Goal: Communication & Community: Answer question/provide support

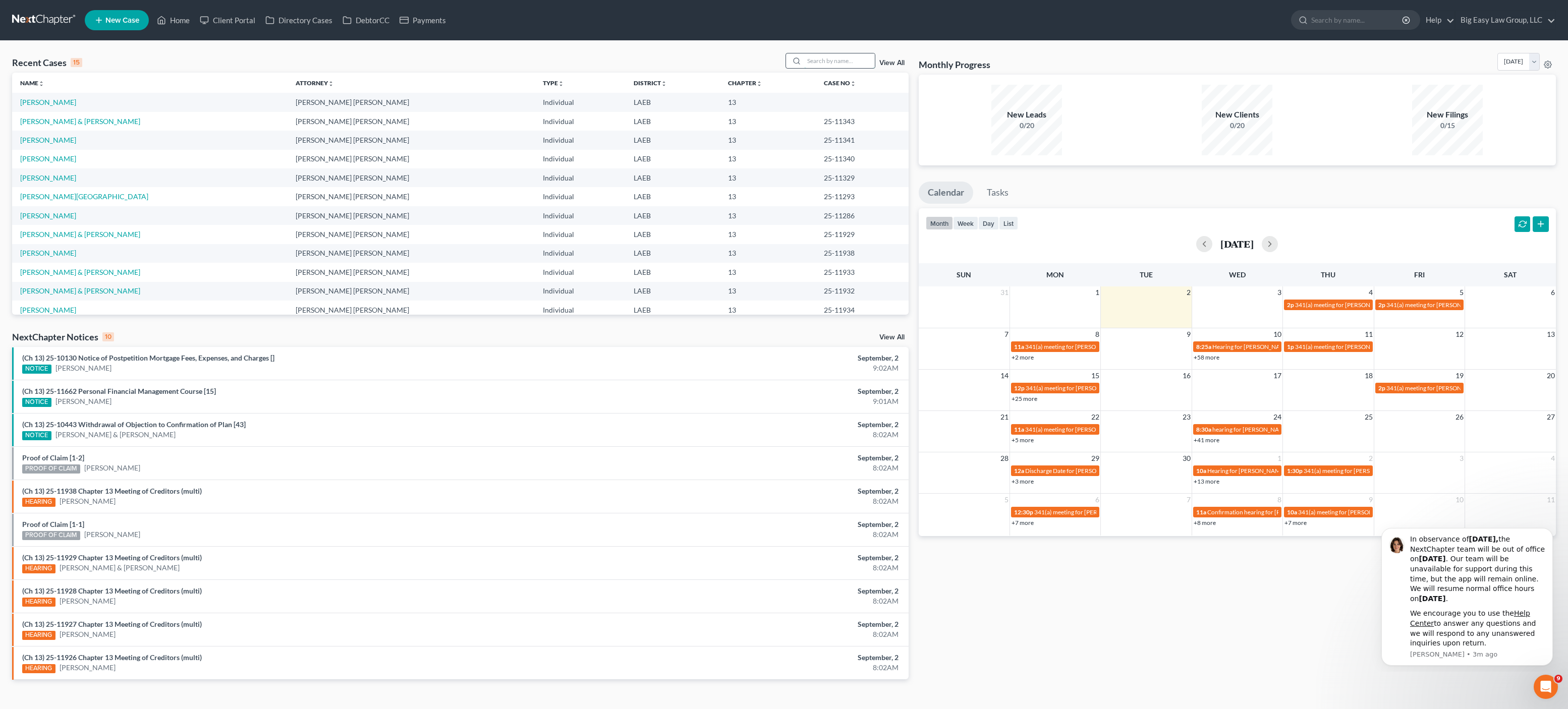
click at [859, 57] on input "search" at bounding box center [839, 61] width 70 height 15
type input "[PERSON_NAME]"
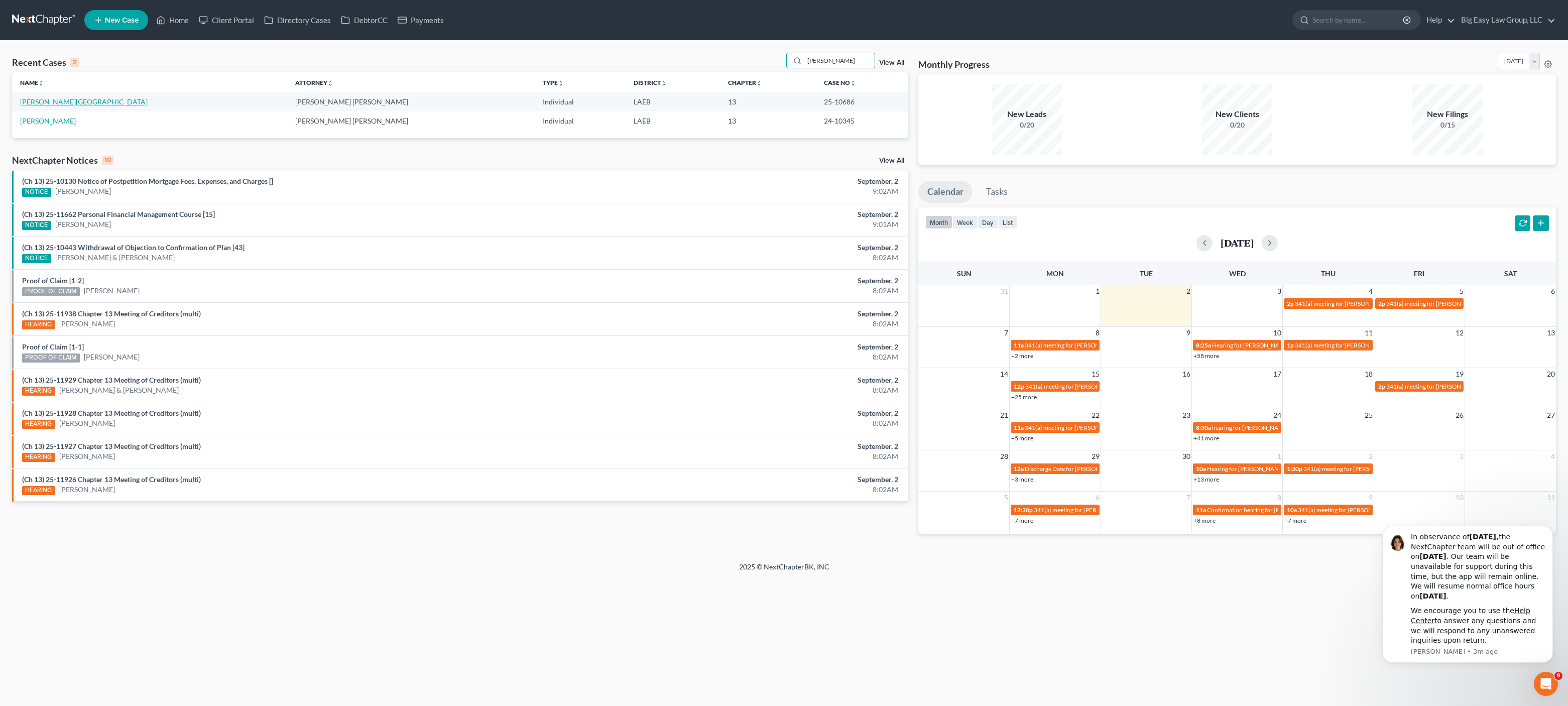
click at [49, 102] on link "[PERSON_NAME][GEOGRAPHIC_DATA]" at bounding box center [84, 102] width 128 height 9
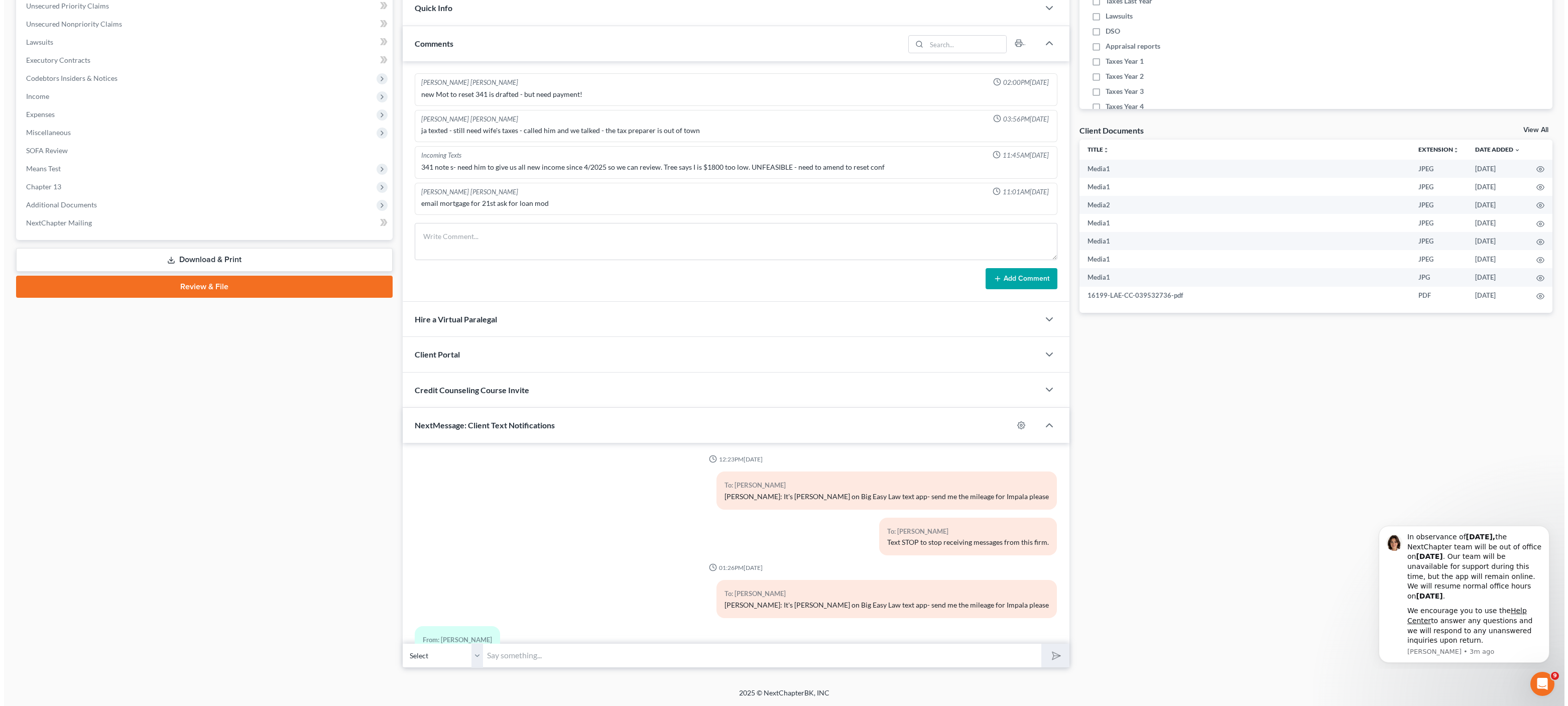
scroll to position [3280, 0]
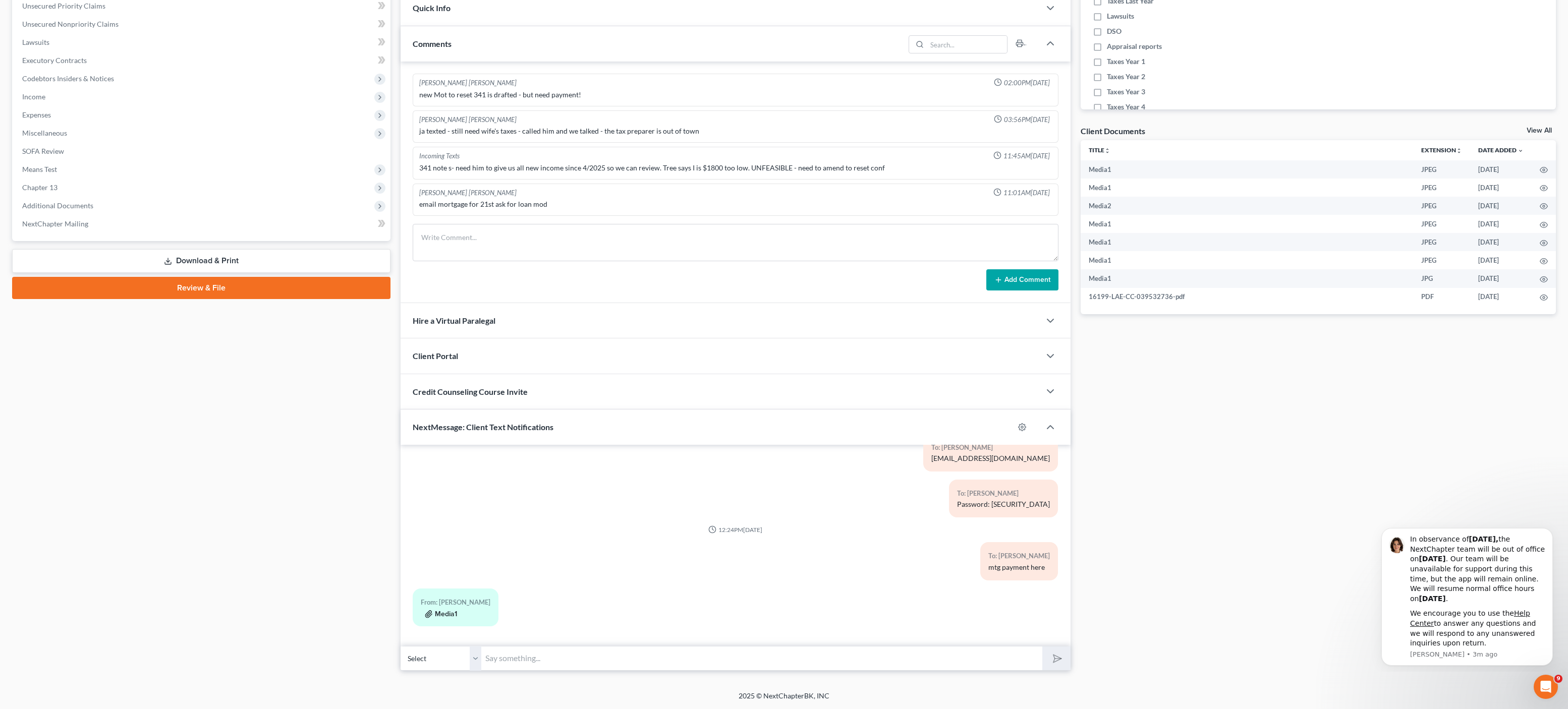
click at [443, 613] on button "Media1" at bounding box center [441, 614] width 32 height 8
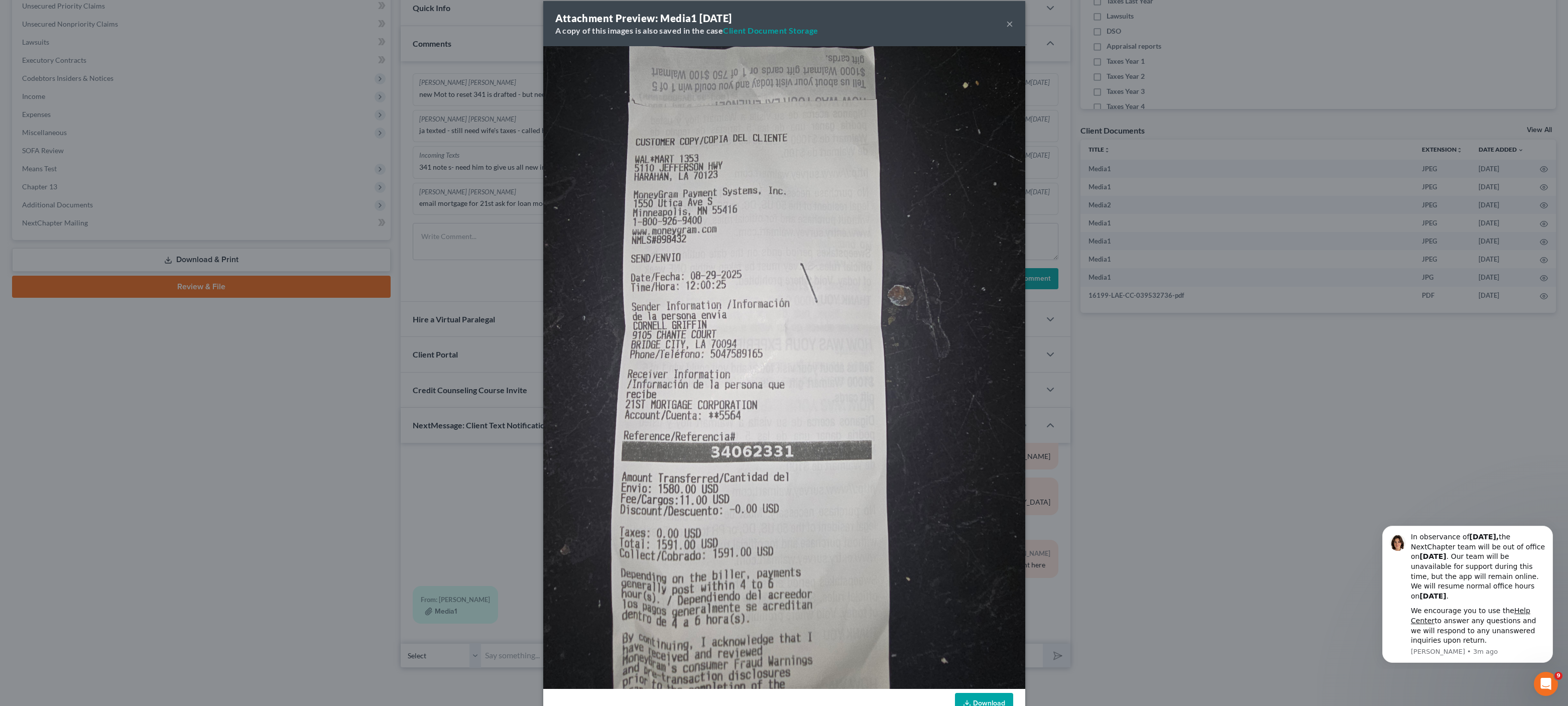
scroll to position [39, 0]
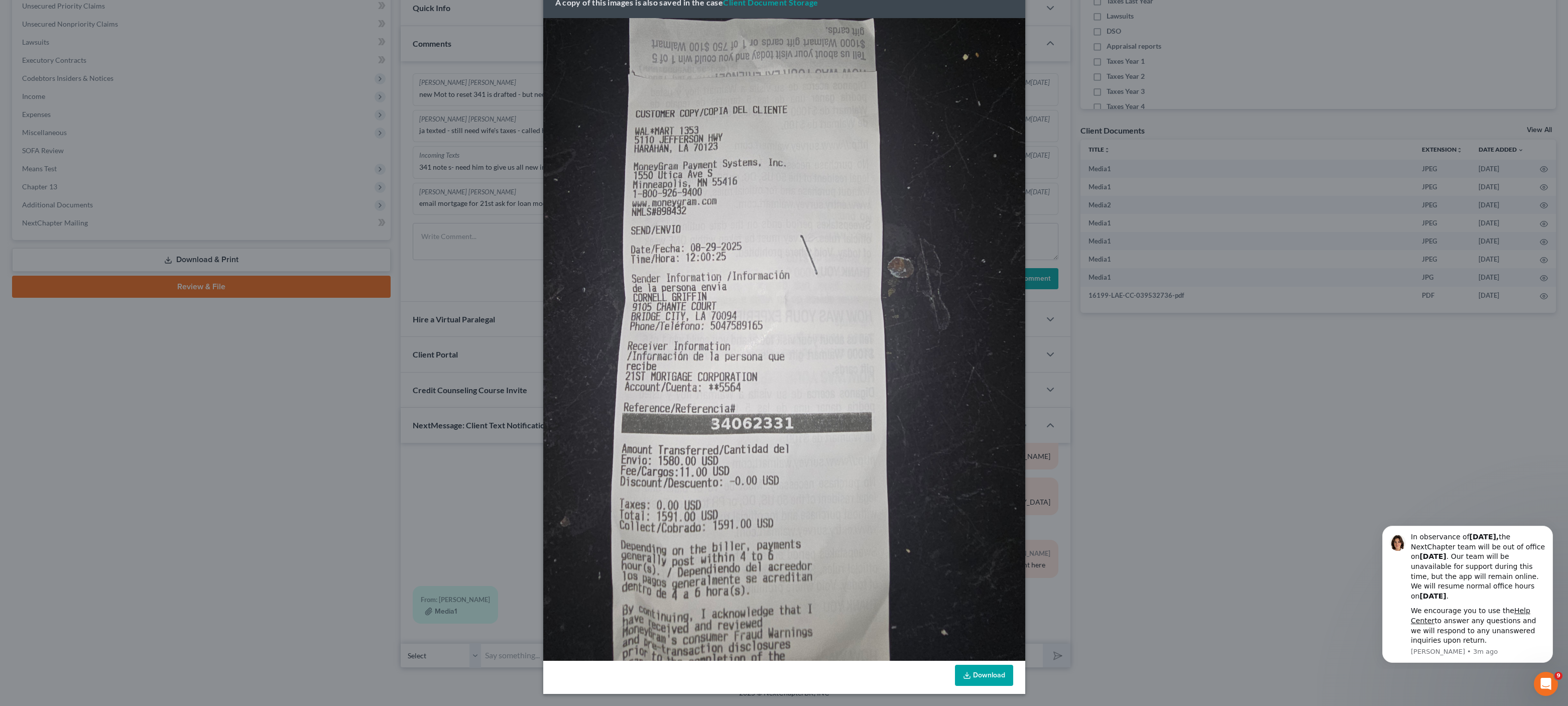
click at [998, 673] on link "Download" at bounding box center [984, 675] width 58 height 21
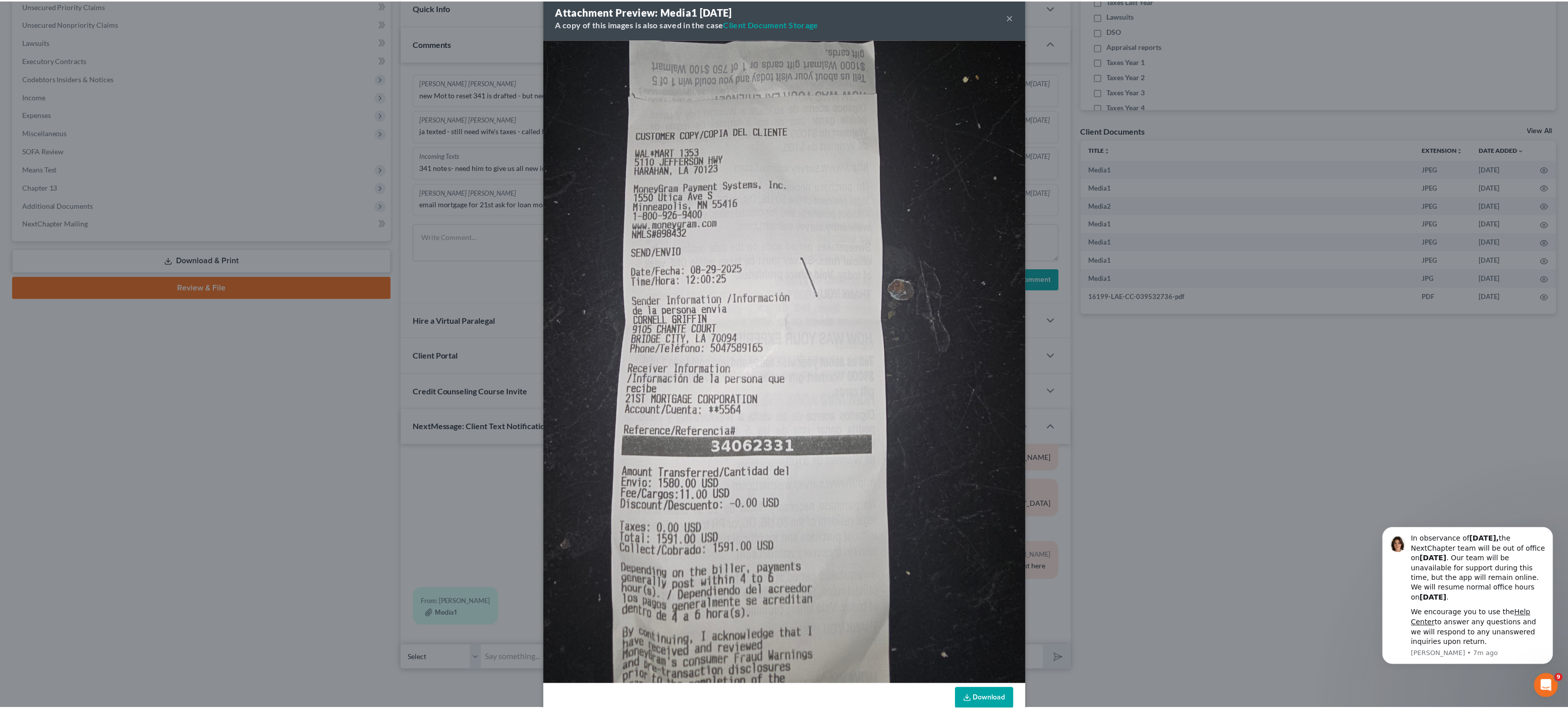
scroll to position [0, 0]
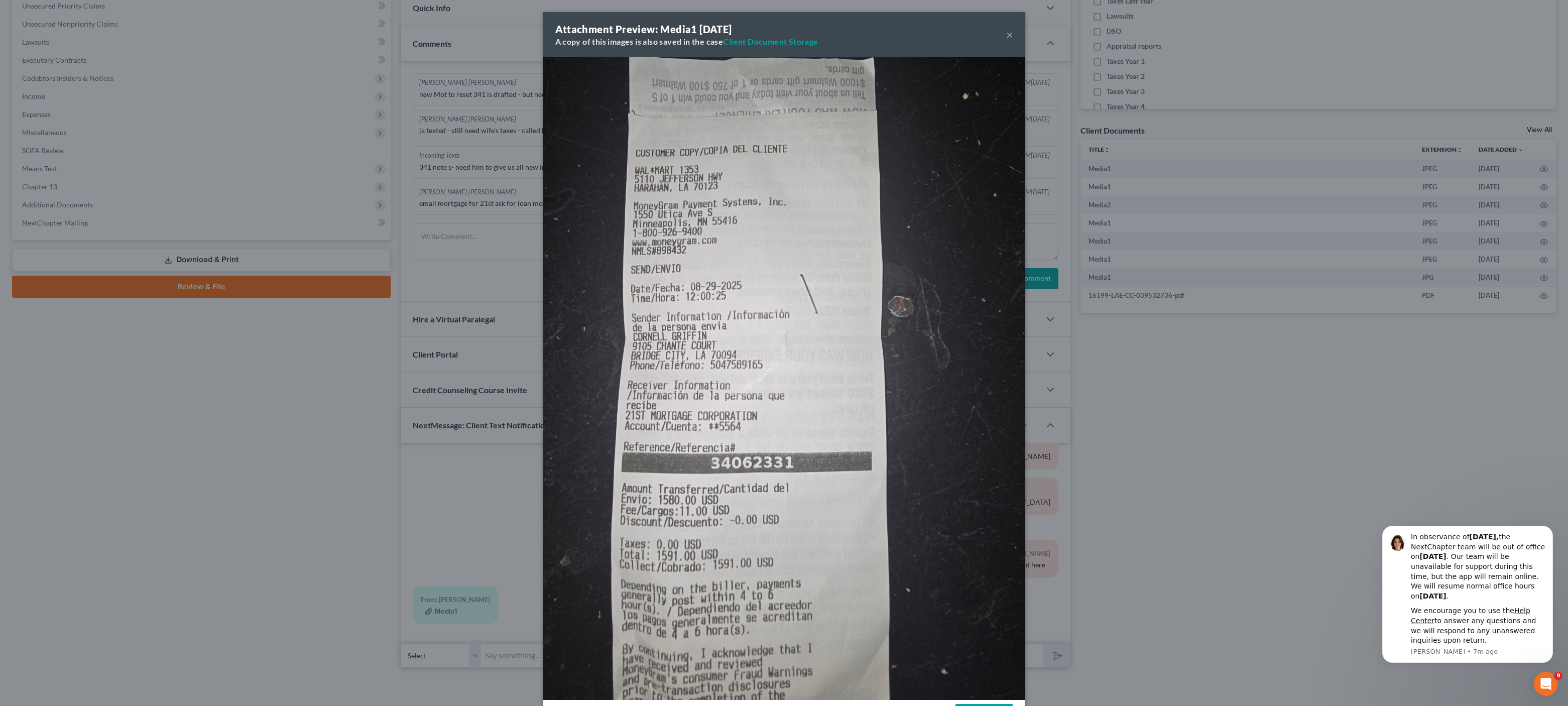
click at [1006, 35] on button "×" at bounding box center [1010, 35] width 7 height 12
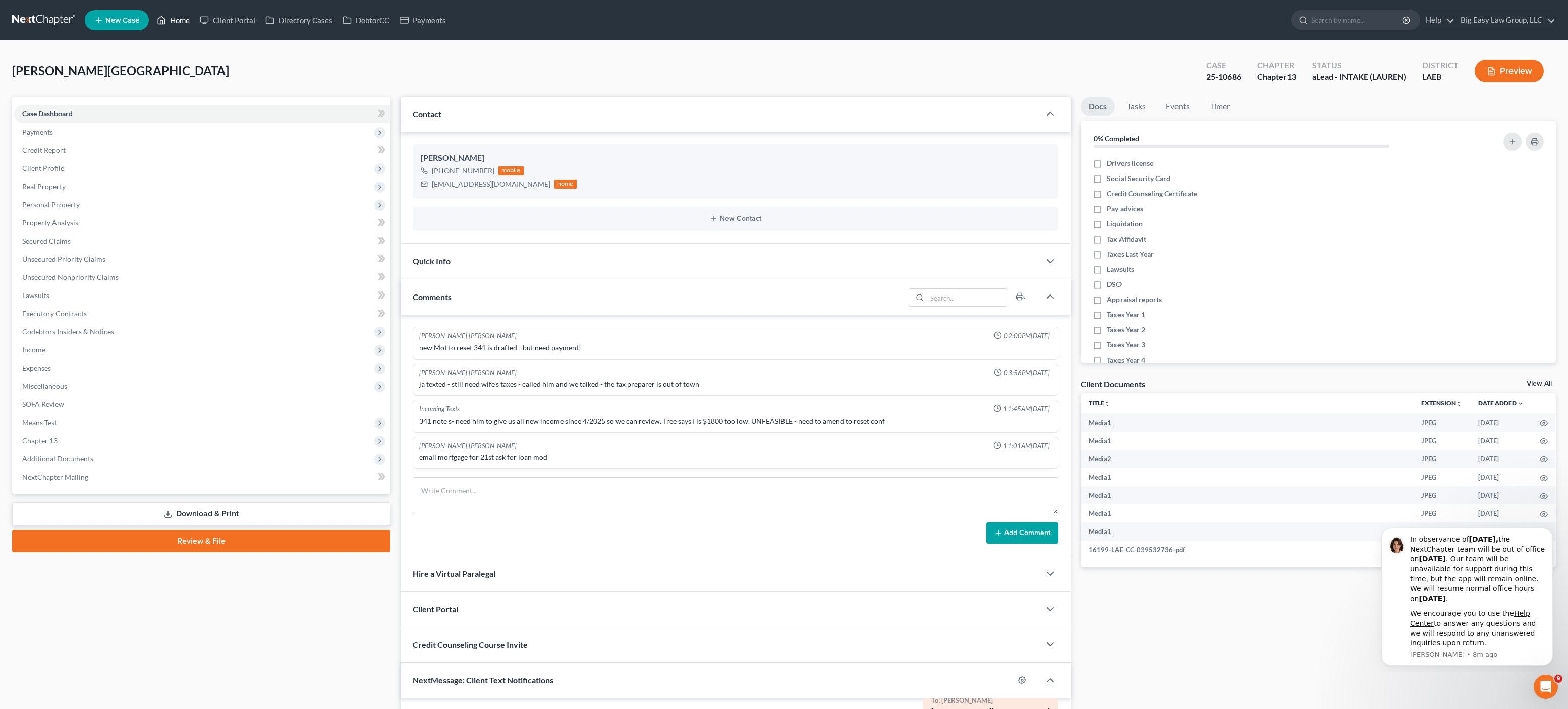
drag, startPoint x: 176, startPoint y: 21, endPoint x: 222, endPoint y: 61, distance: 61.0
click at [176, 21] on link "Home" at bounding box center [173, 20] width 43 height 18
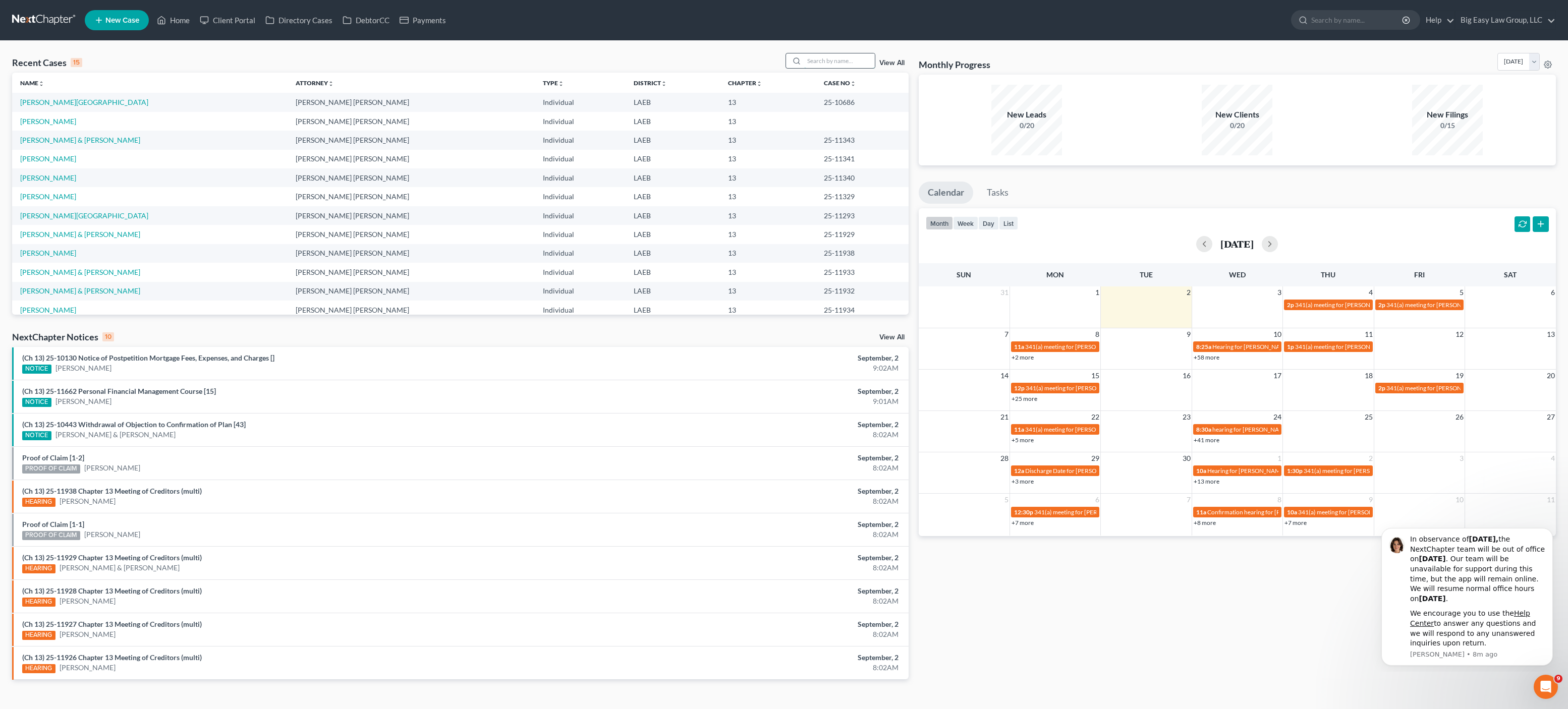
click at [854, 61] on input "search" at bounding box center [839, 61] width 70 height 15
type input "[PERSON_NAME]"
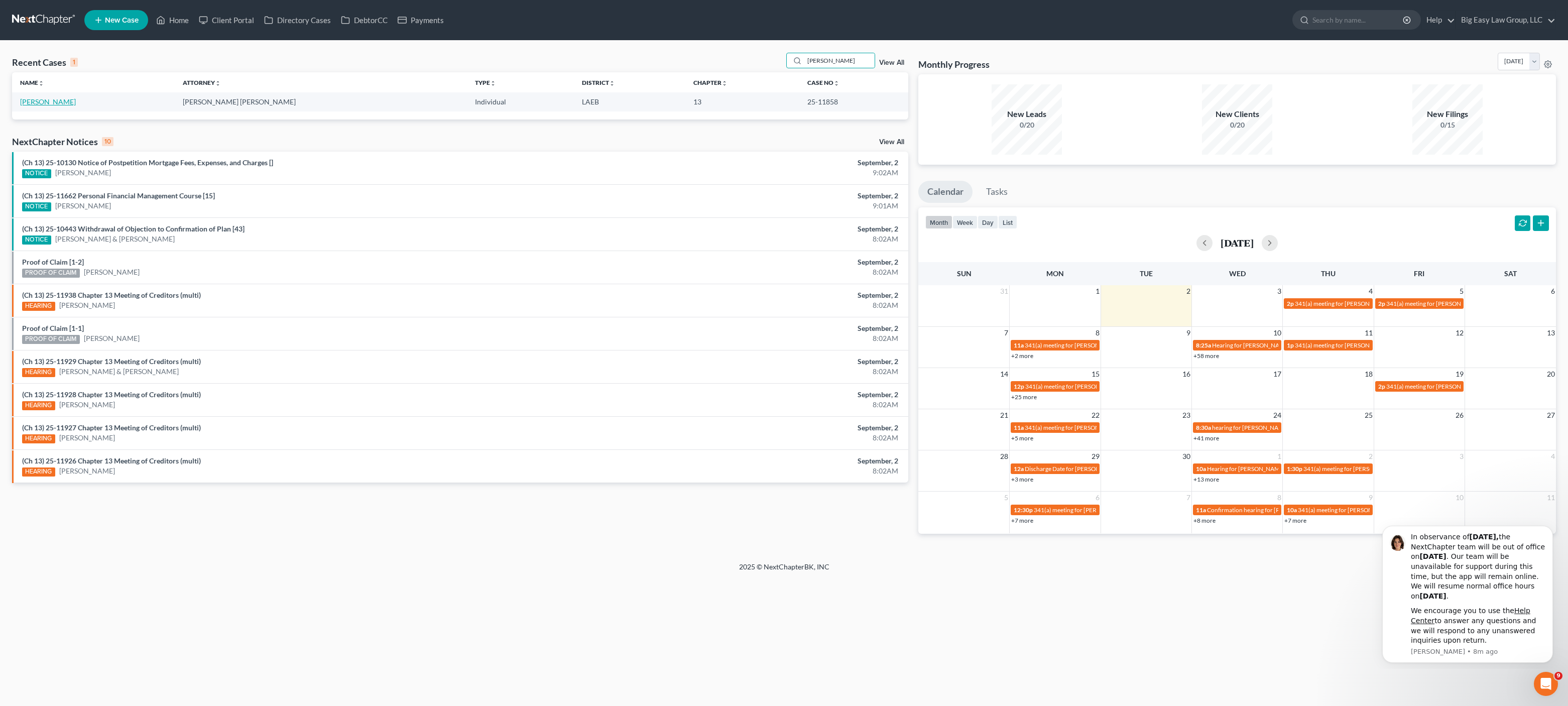
click at [36, 102] on link "[PERSON_NAME]" at bounding box center [48, 102] width 56 height 9
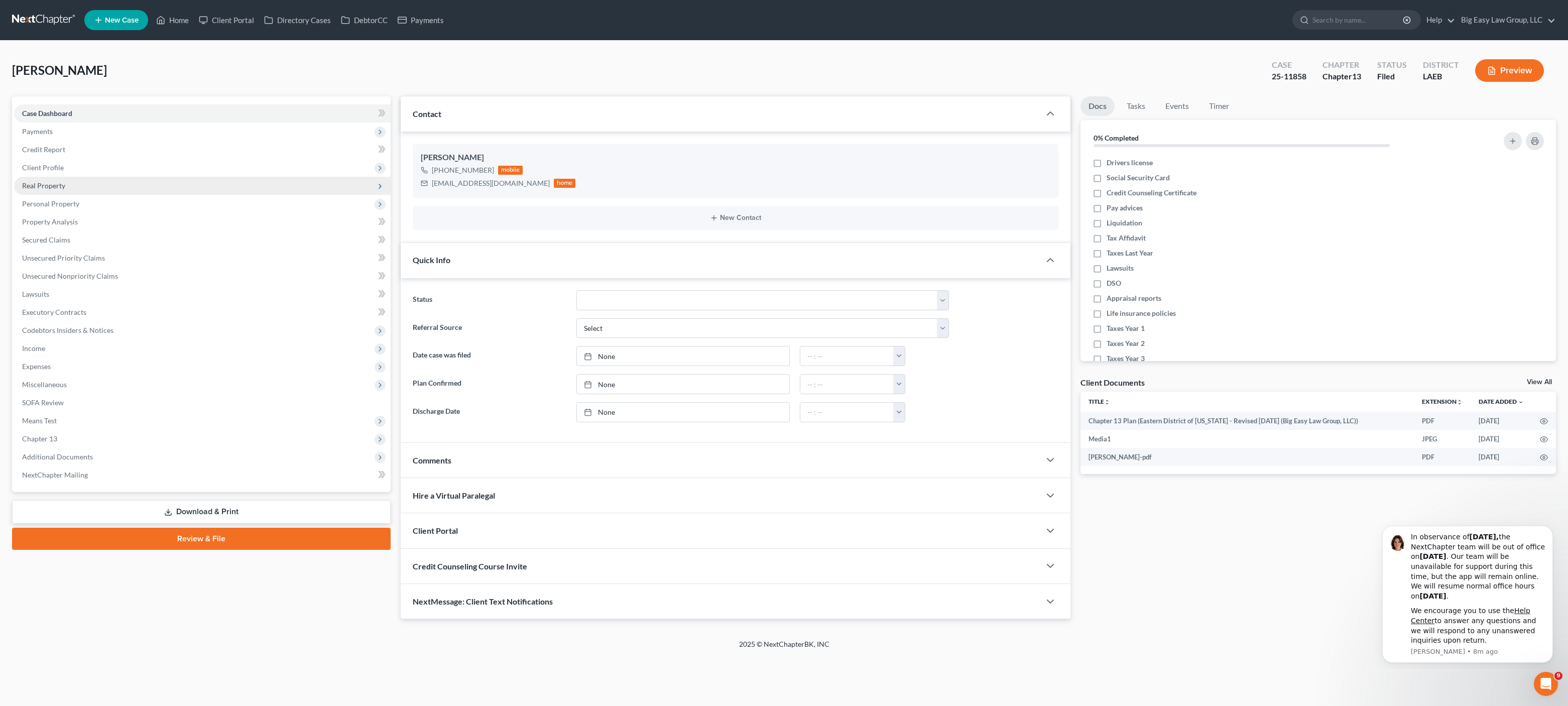
click at [58, 183] on span "Real Property" at bounding box center [43, 186] width 43 height 9
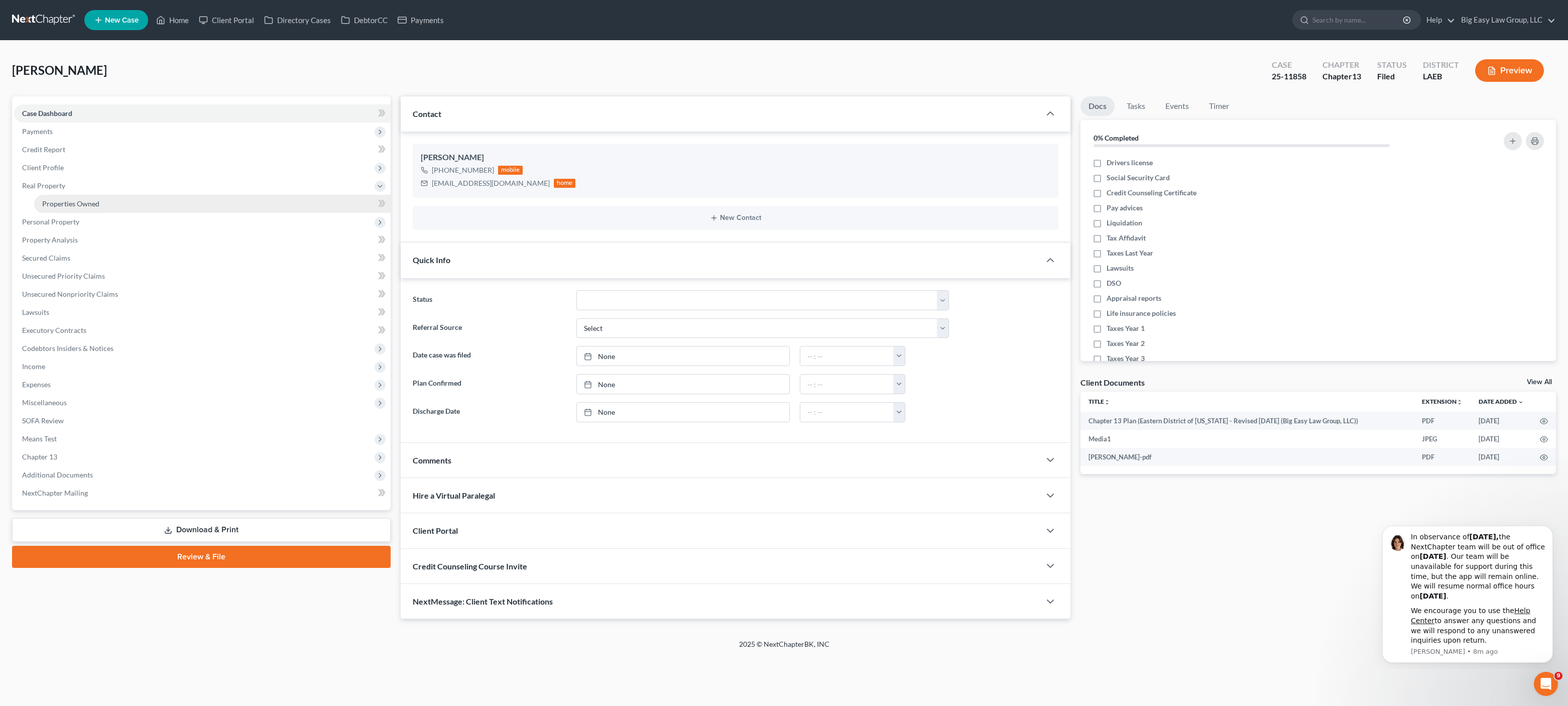
click at [76, 202] on span "Properties Owned" at bounding box center [71, 203] width 57 height 9
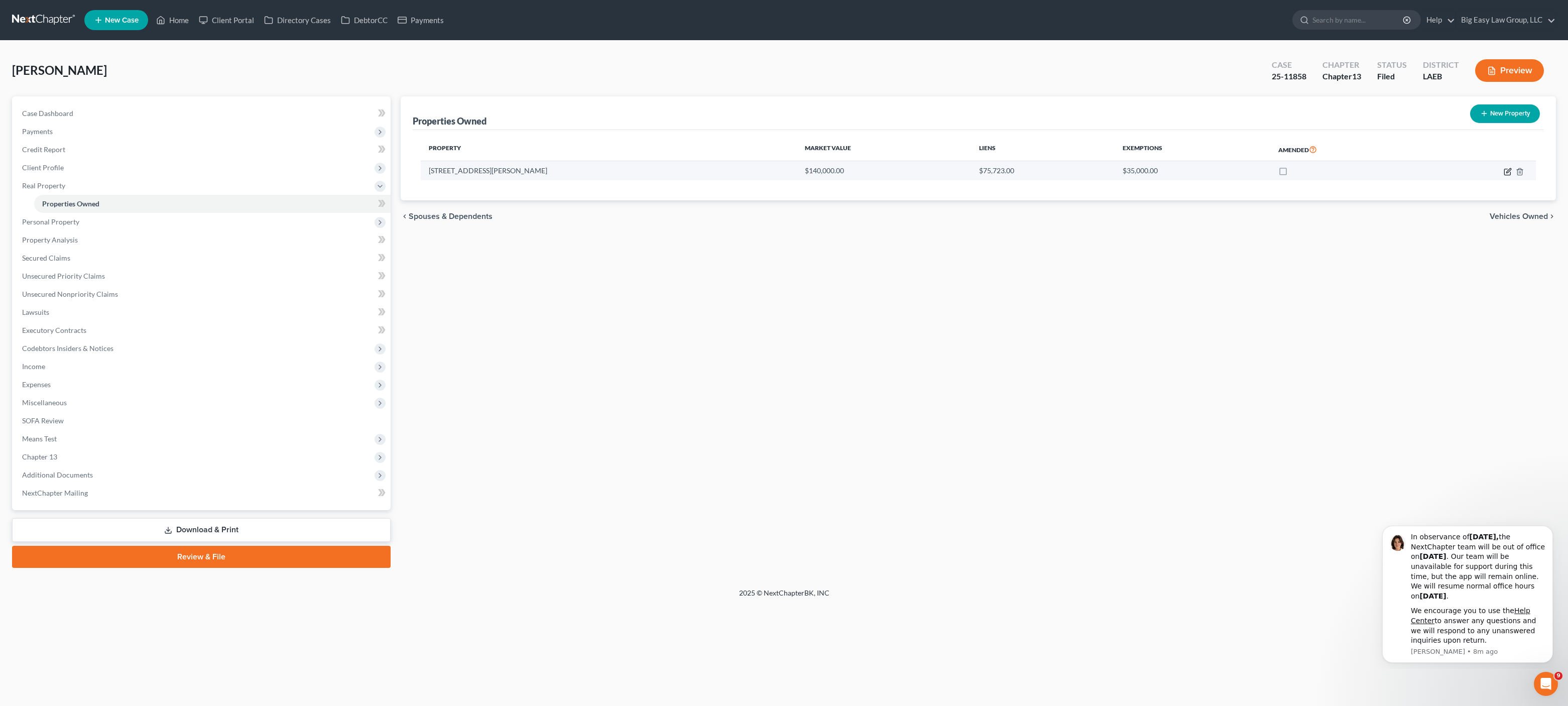
click at [1508, 171] on icon "button" at bounding box center [1507, 171] width 8 height 8
select select "19"
select select "0"
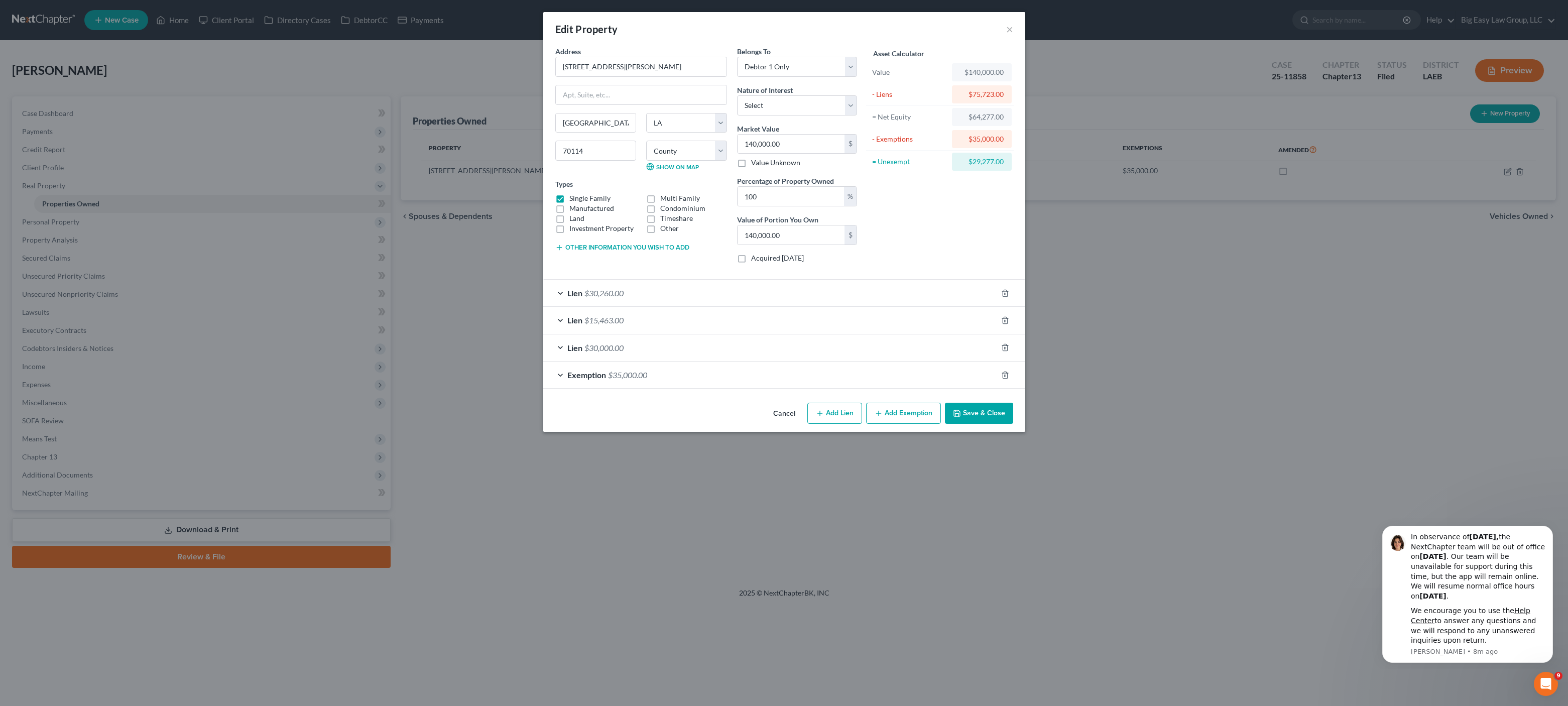
click at [725, 278] on form "Address * 401 [PERSON_NAME] [GEOGRAPHIC_DATA] [US_STATE] AK [GEOGRAPHIC_DATA] […" at bounding box center [784, 217] width 458 height 343
click at [725, 292] on div "Lien $30,260.00" at bounding box center [770, 293] width 454 height 27
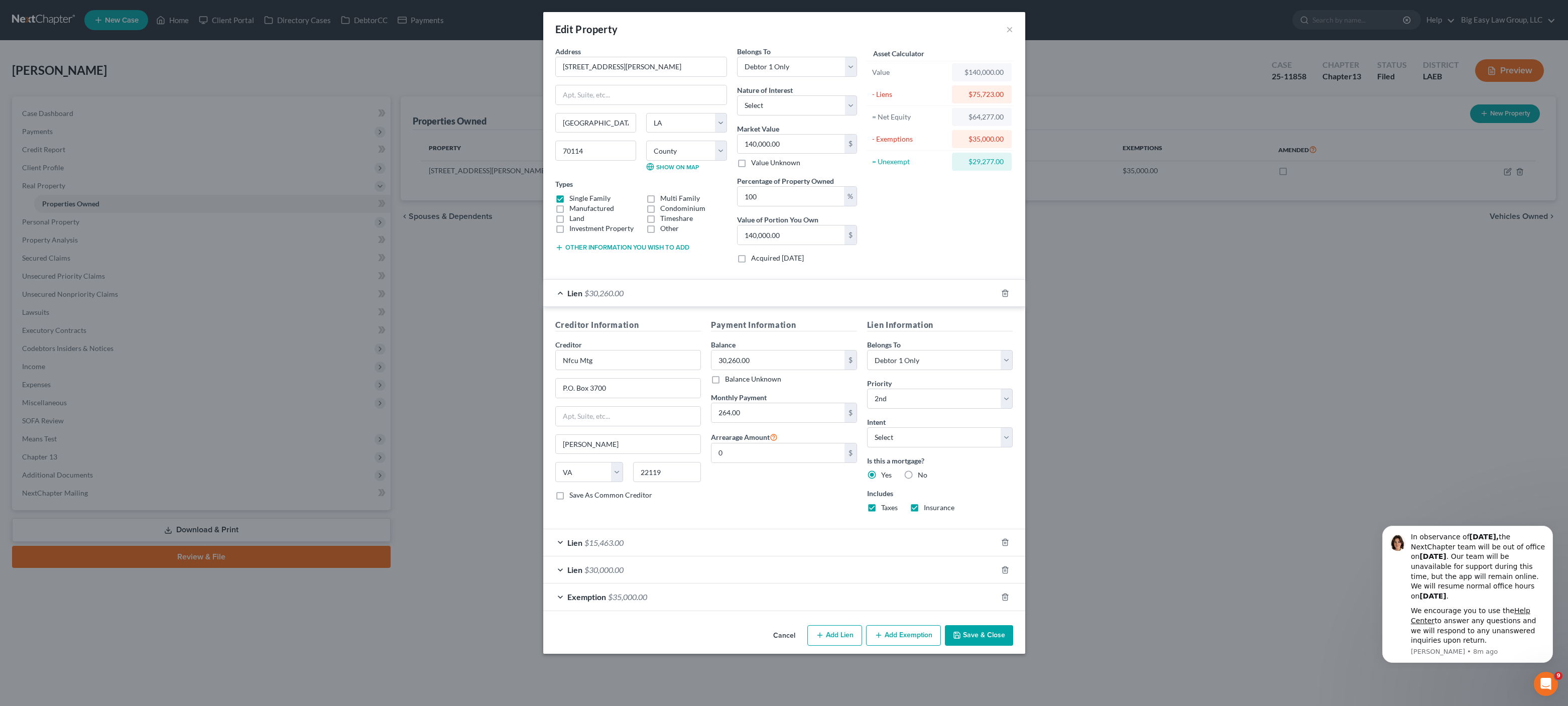
drag, startPoint x: 698, startPoint y: 548, endPoint x: 730, endPoint y: 559, distance: 33.8
click at [698, 548] on div "Lien $15,463.00" at bounding box center [770, 542] width 454 height 27
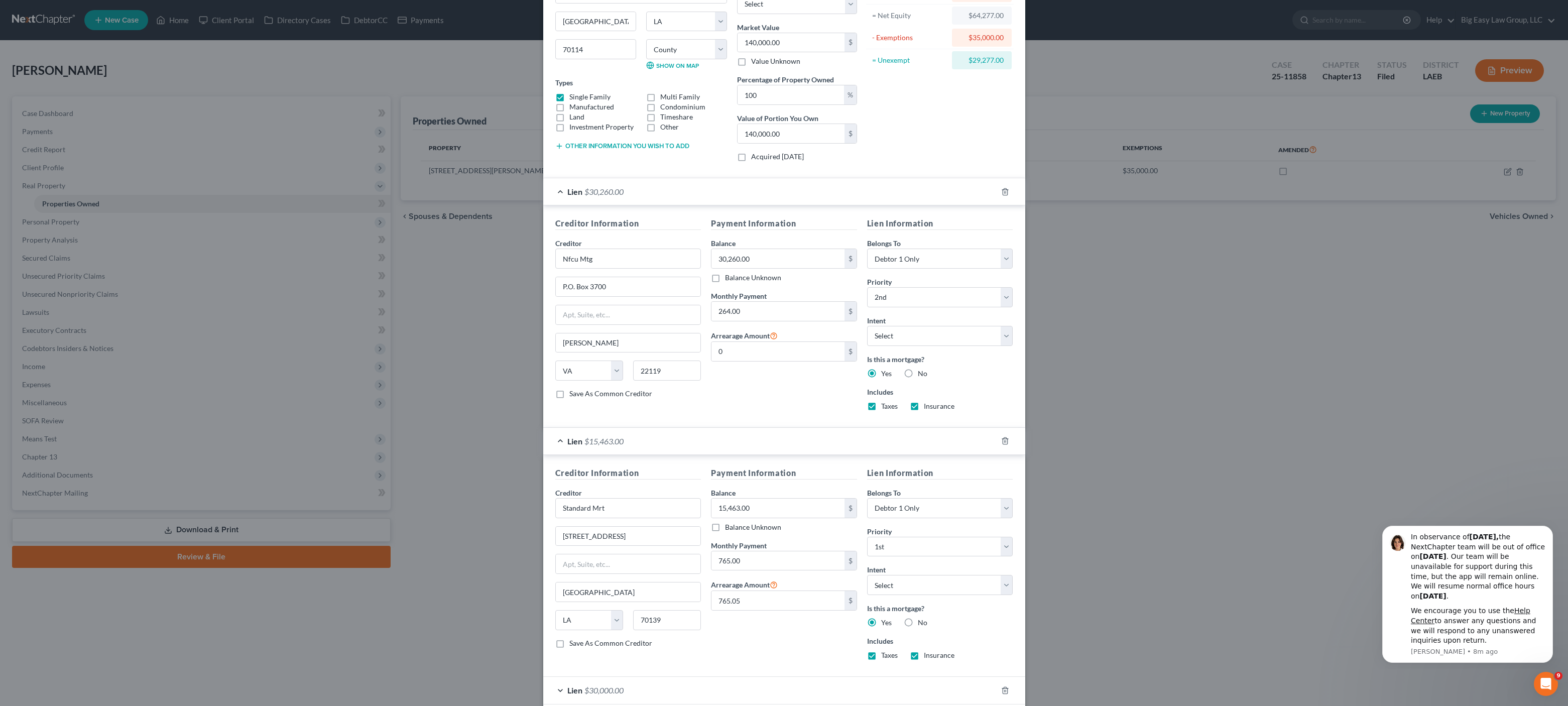
scroll to position [182, 0]
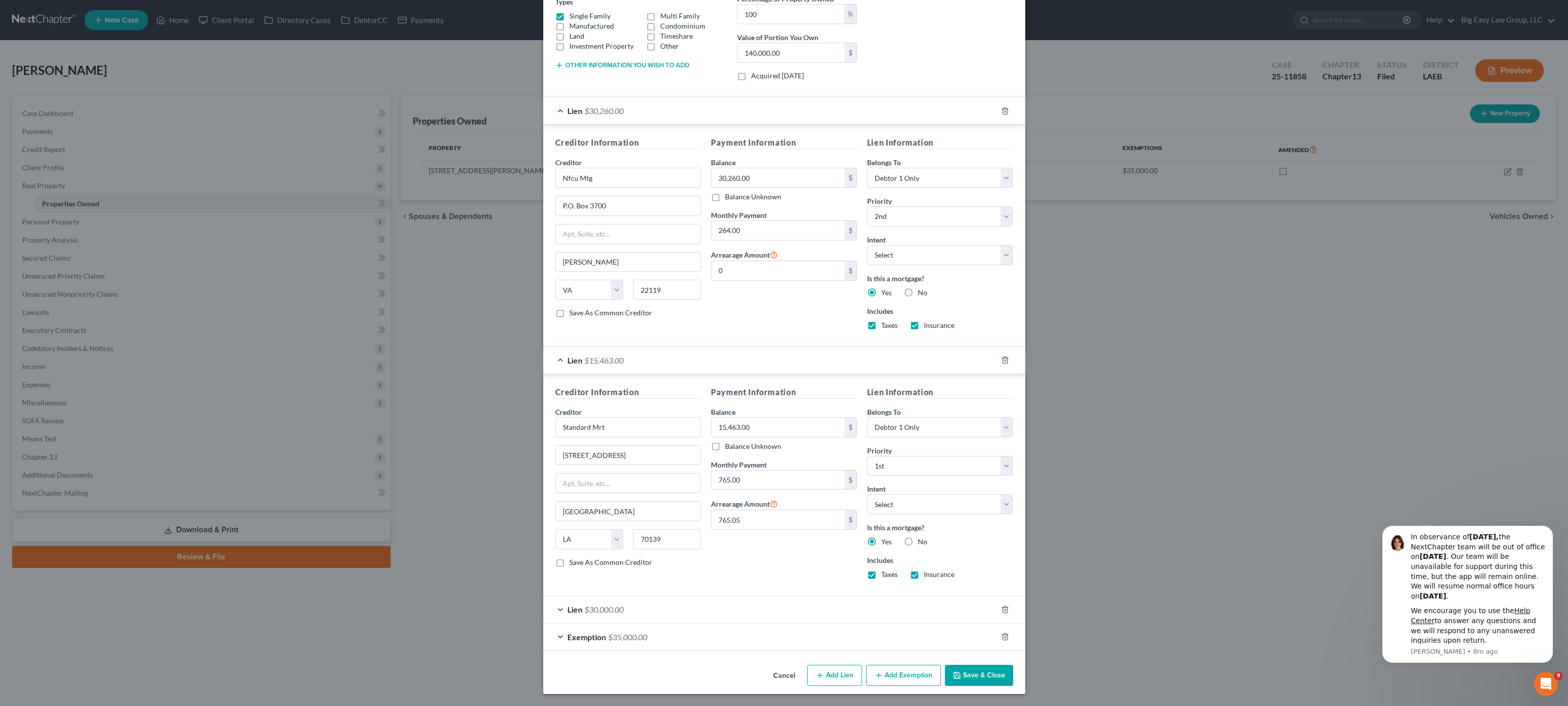
drag, startPoint x: 721, startPoint y: 612, endPoint x: 822, endPoint y: 649, distance: 107.6
click at [721, 612] on div "Lien $30,000.00" at bounding box center [770, 609] width 454 height 27
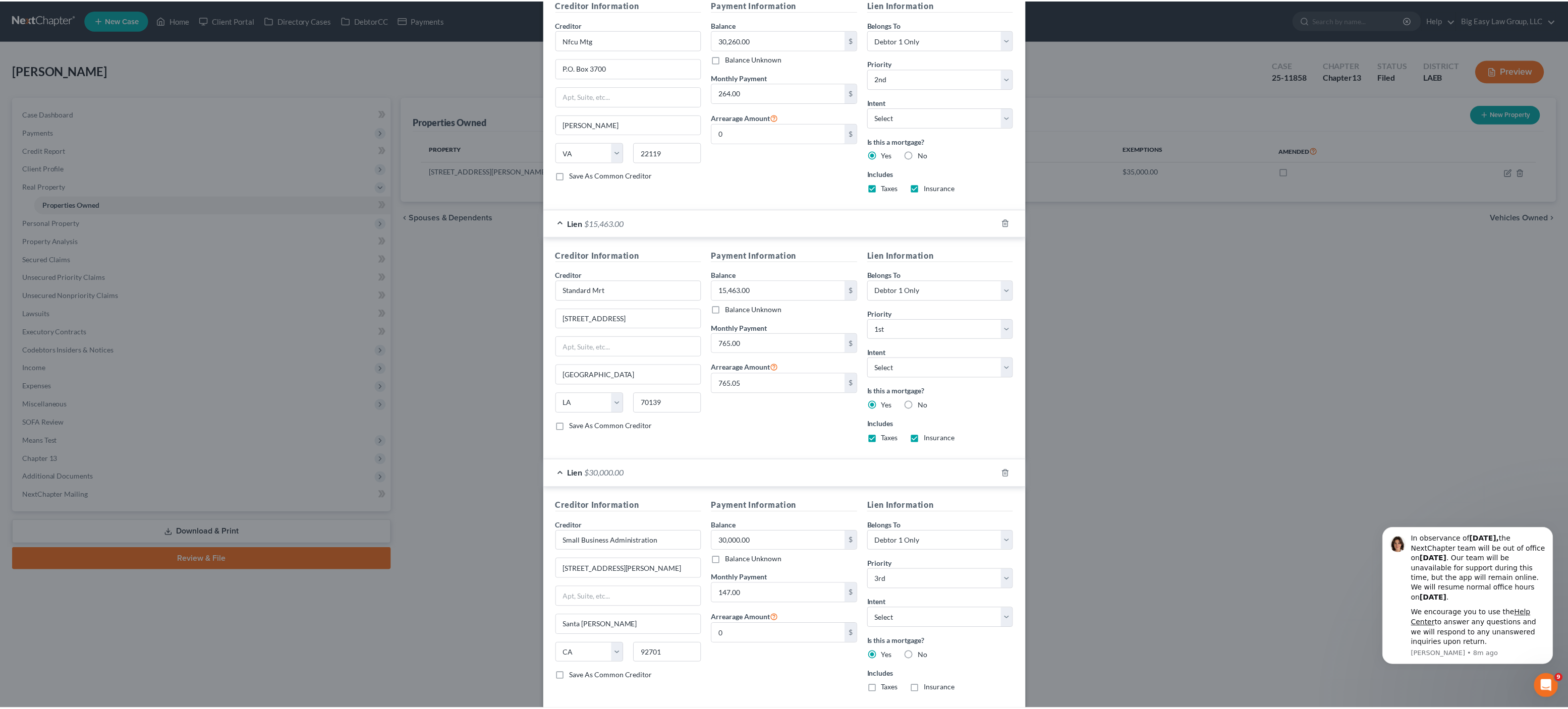
scroll to position [406, 0]
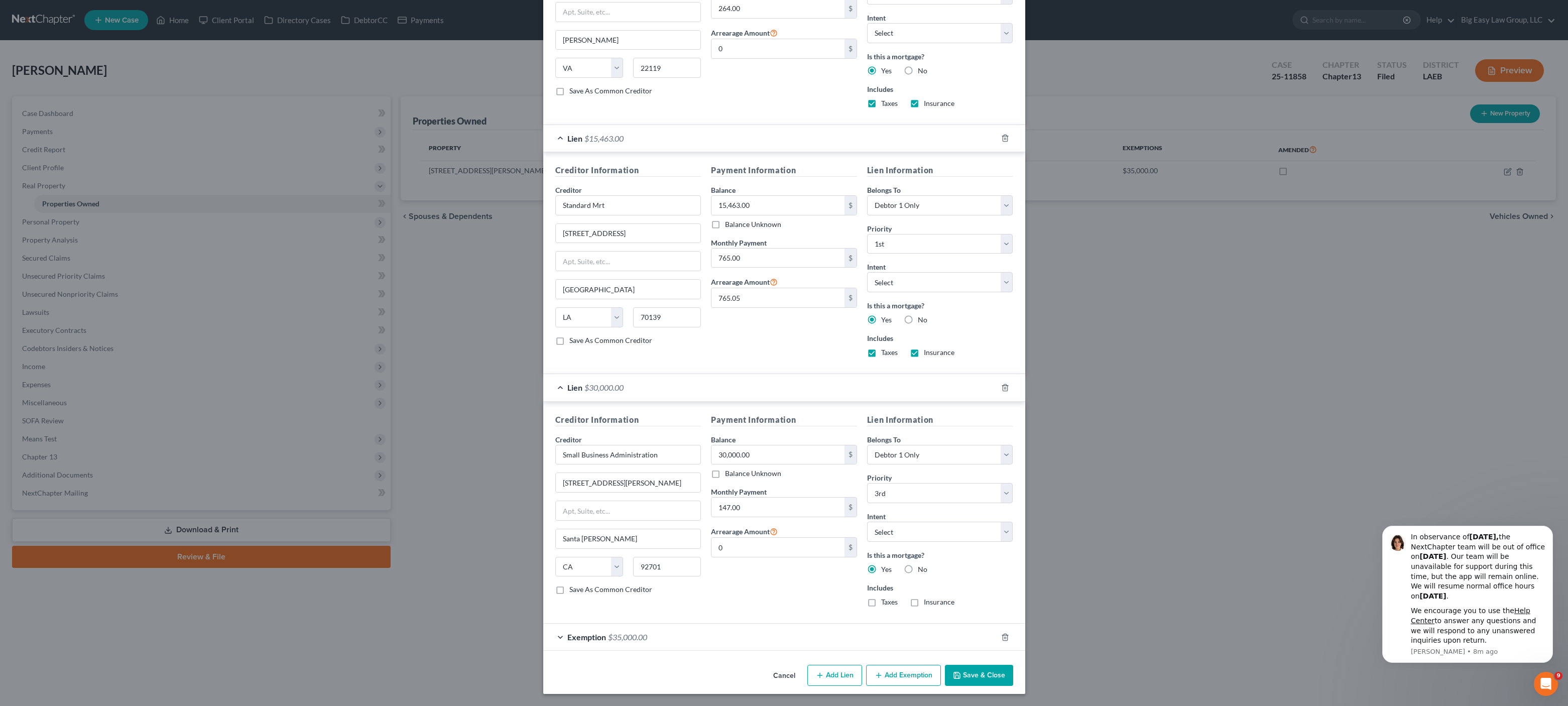
click at [993, 678] on button "Save & Close" at bounding box center [979, 675] width 68 height 21
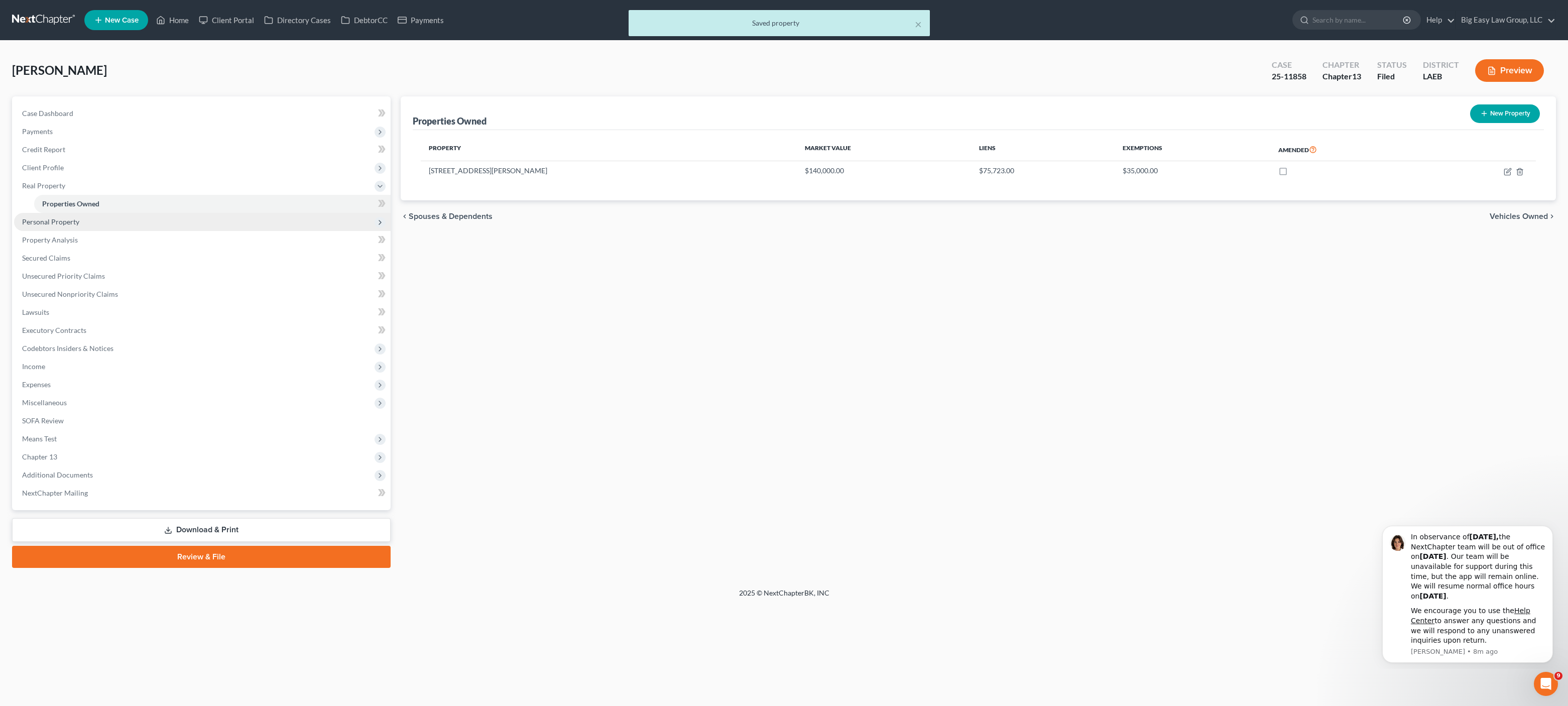
click at [133, 222] on span "Personal Property" at bounding box center [202, 222] width 377 height 18
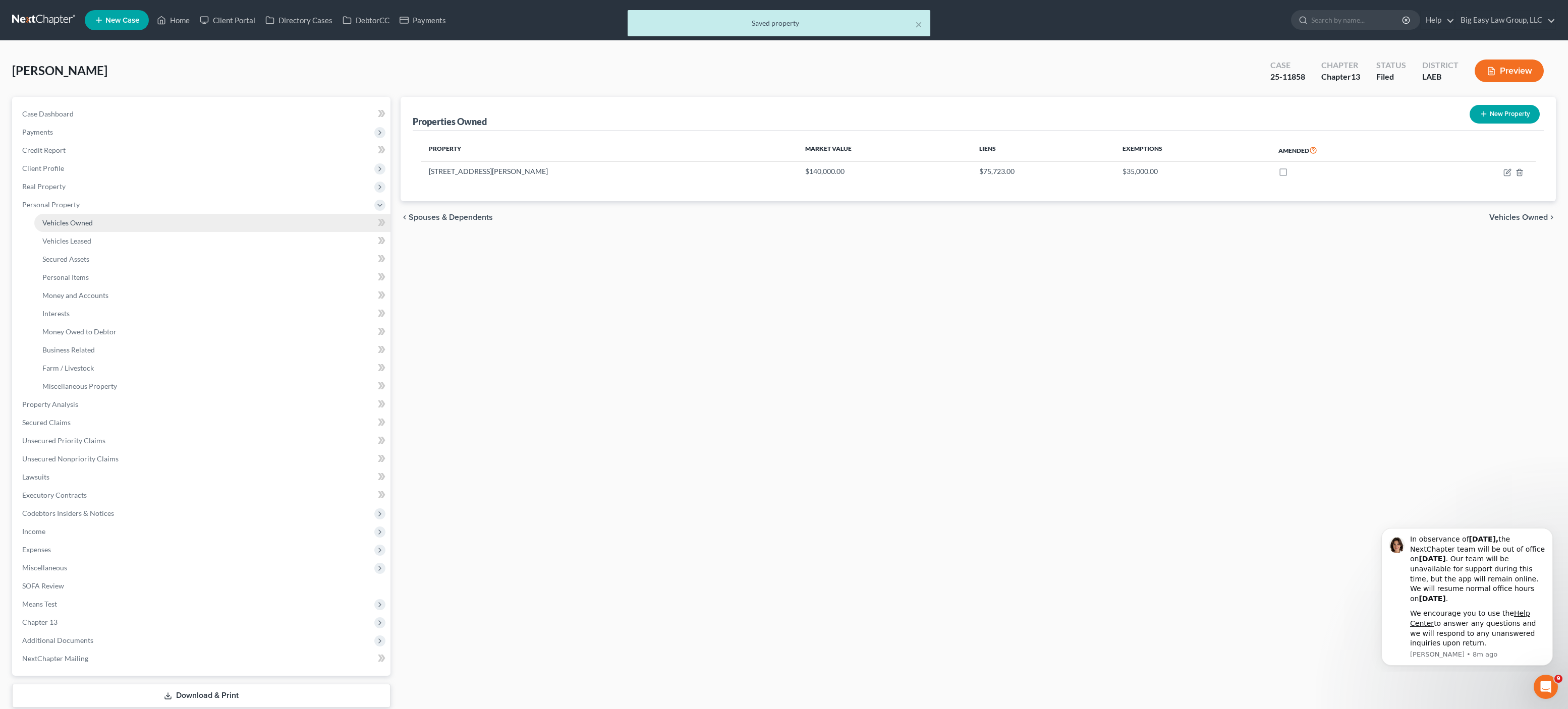
drag, startPoint x: 160, startPoint y: 226, endPoint x: 169, endPoint y: 219, distance: 11.4
click at [160, 225] on link "Vehicles Owned" at bounding box center [212, 223] width 356 height 18
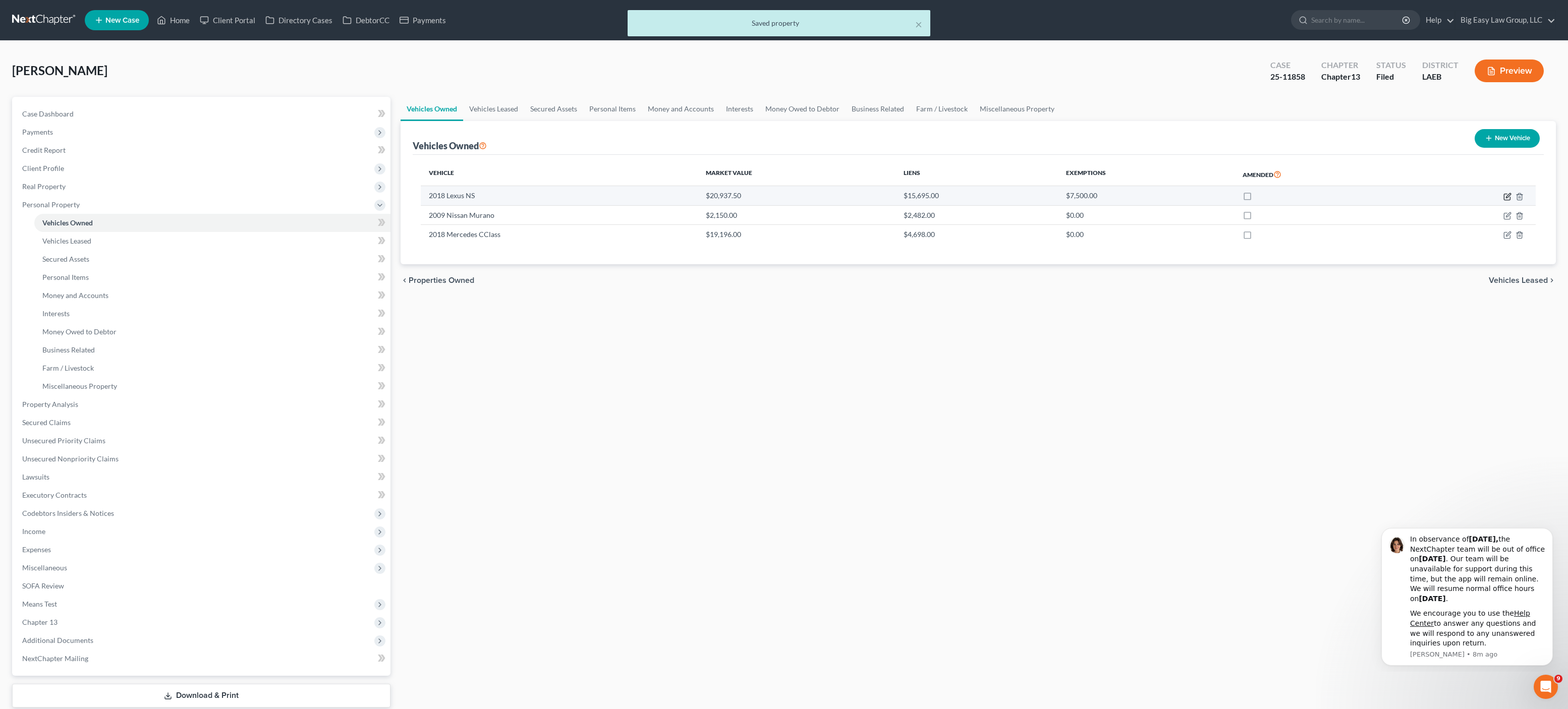
click at [1509, 193] on icon "button" at bounding box center [1507, 196] width 8 height 8
select select "0"
select select "8"
select select "2"
select select "0"
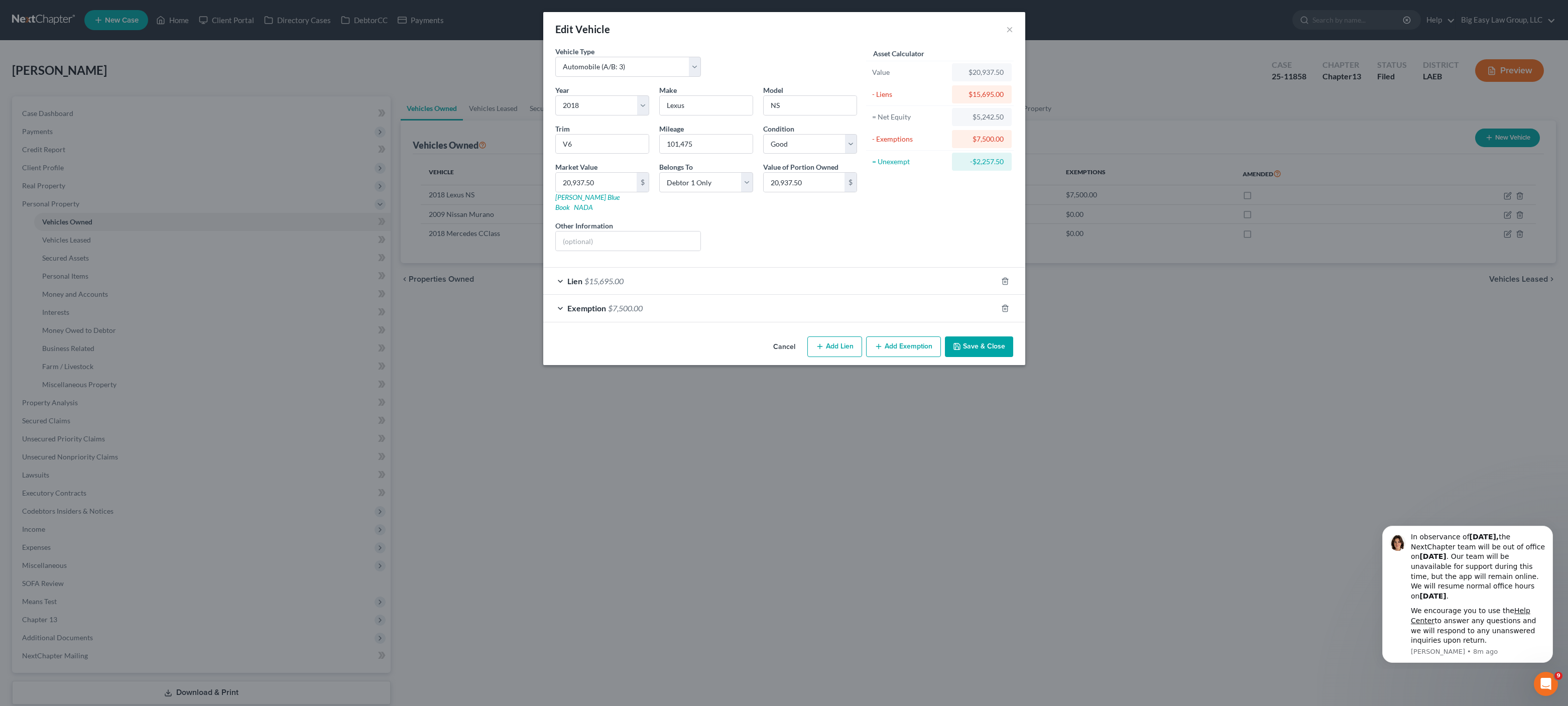
click at [657, 269] on div "Lien $15,695.00" at bounding box center [770, 281] width 454 height 27
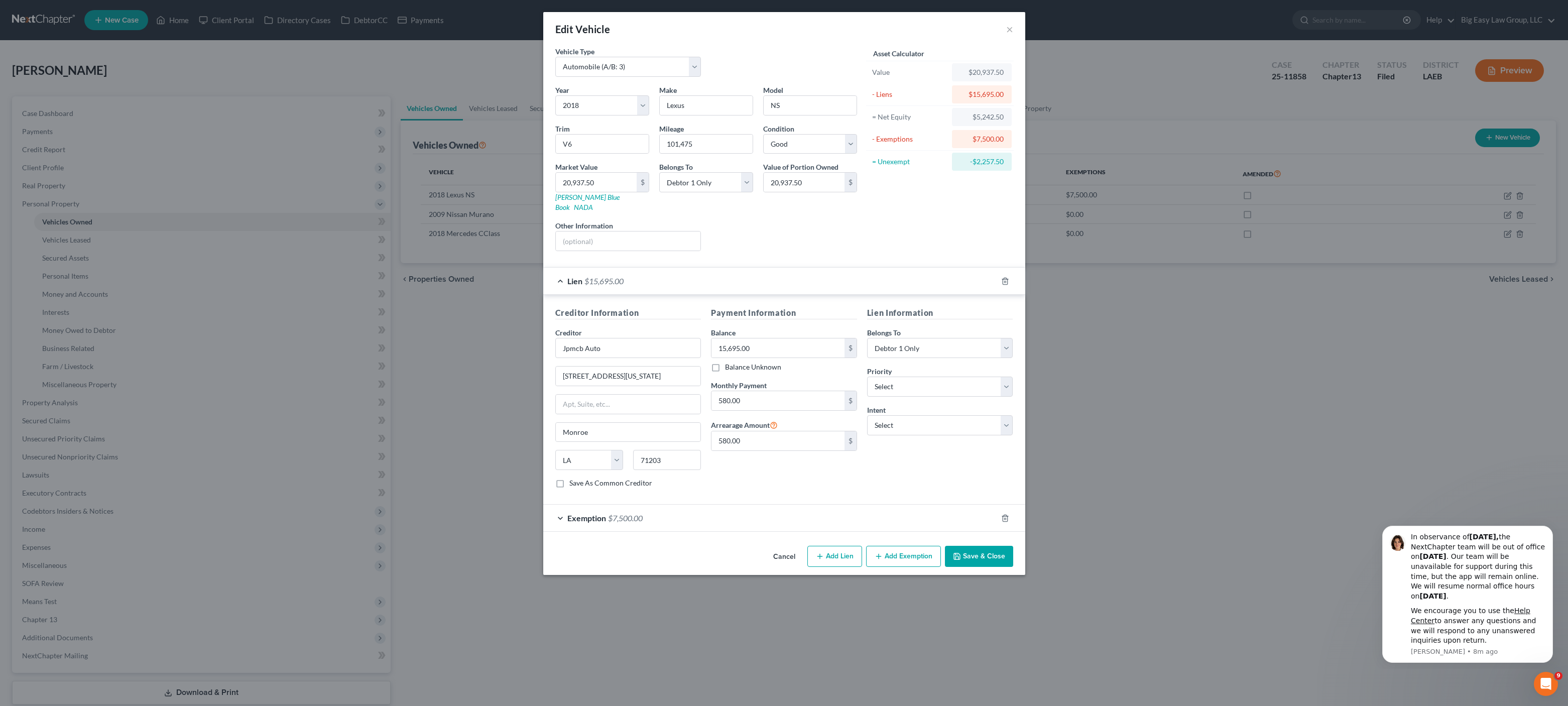
click at [657, 269] on div "Lien $15,695.00" at bounding box center [770, 281] width 454 height 27
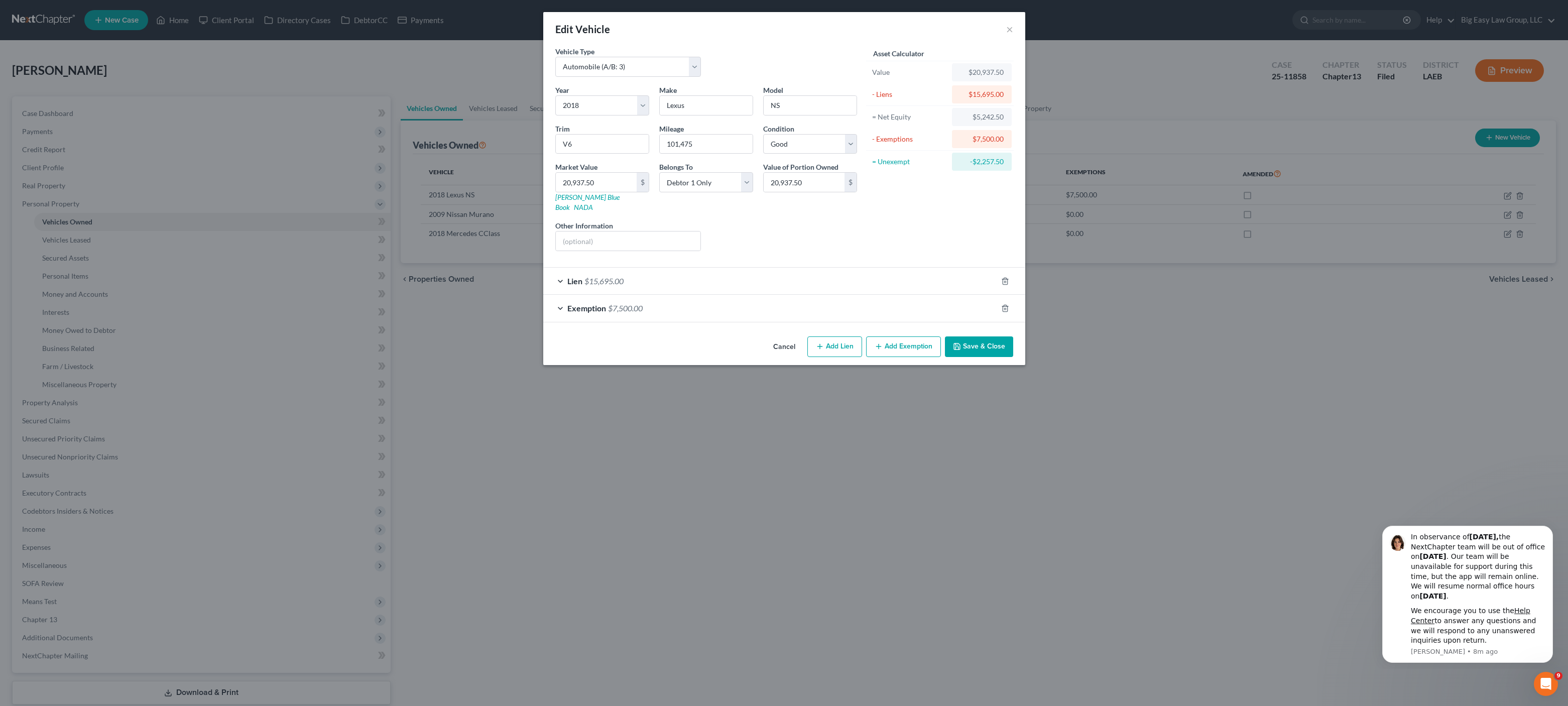
click at [1169, 302] on div "Edit Vehicle × Vehicle Type Select Automobile (A/B: 3) Truck (A/B: 3) Trailer (…" at bounding box center [784, 353] width 1568 height 706
click at [1010, 30] on button "×" at bounding box center [1010, 29] width 7 height 12
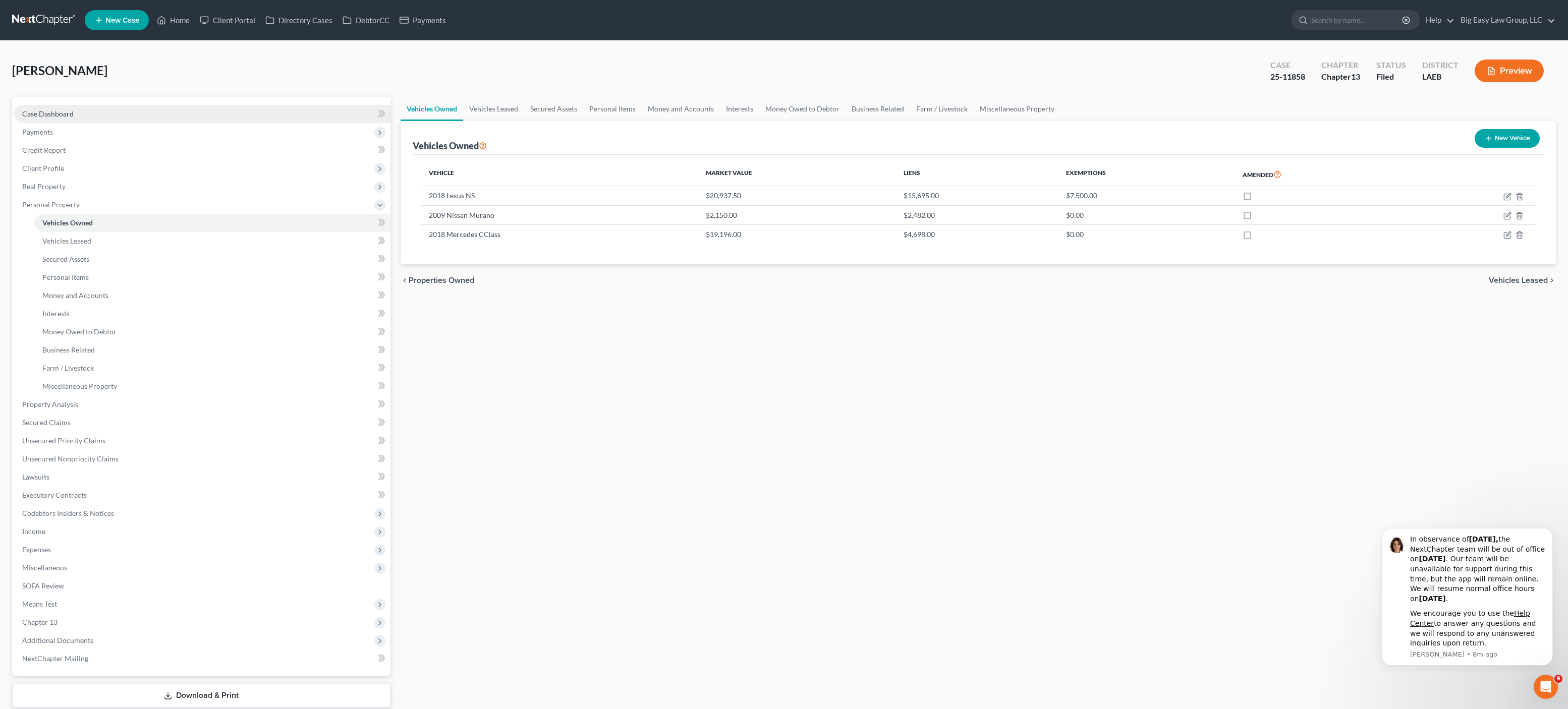
click at [21, 106] on link "Case Dashboard" at bounding box center [202, 114] width 376 height 18
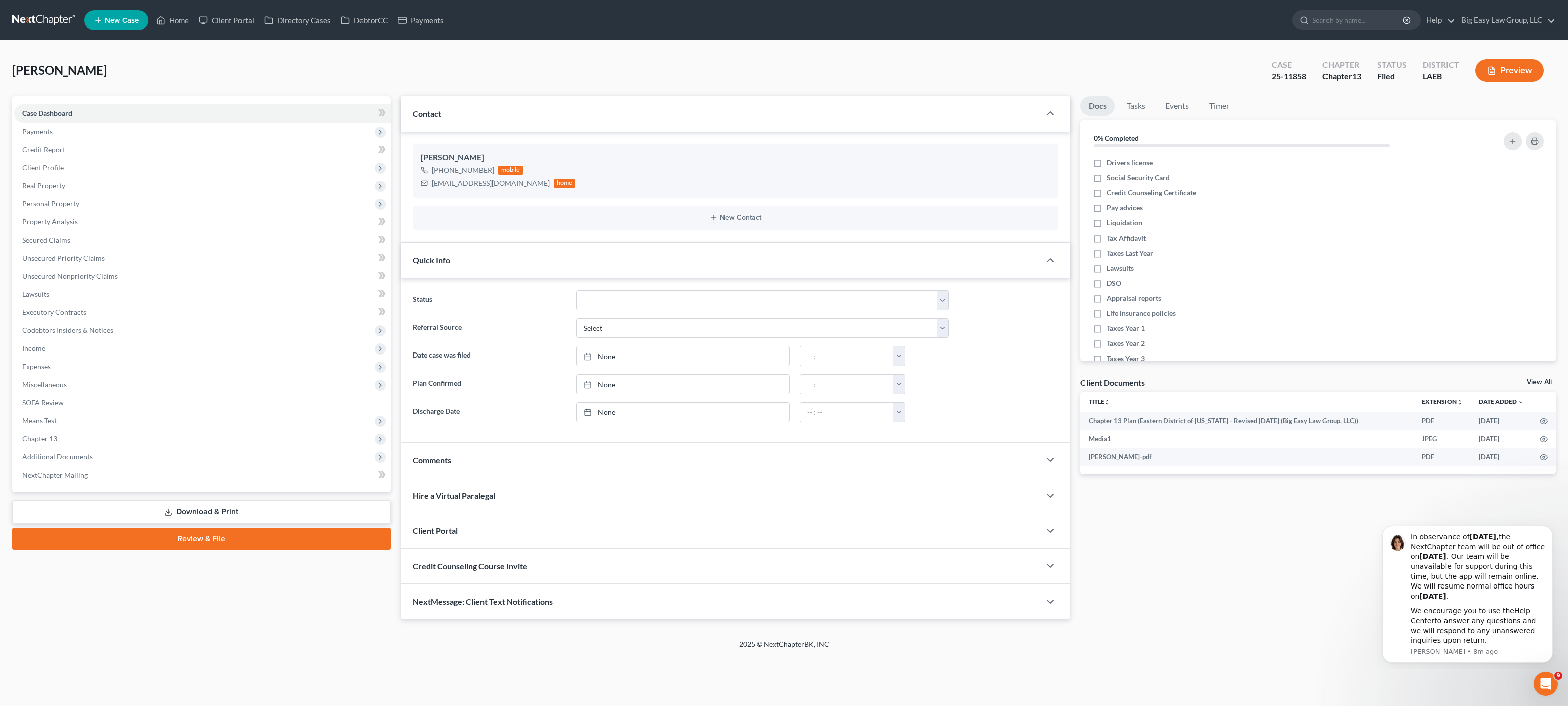
click at [639, 612] on div "NextMessage: Client Text Notifications" at bounding box center [720, 601] width 640 height 35
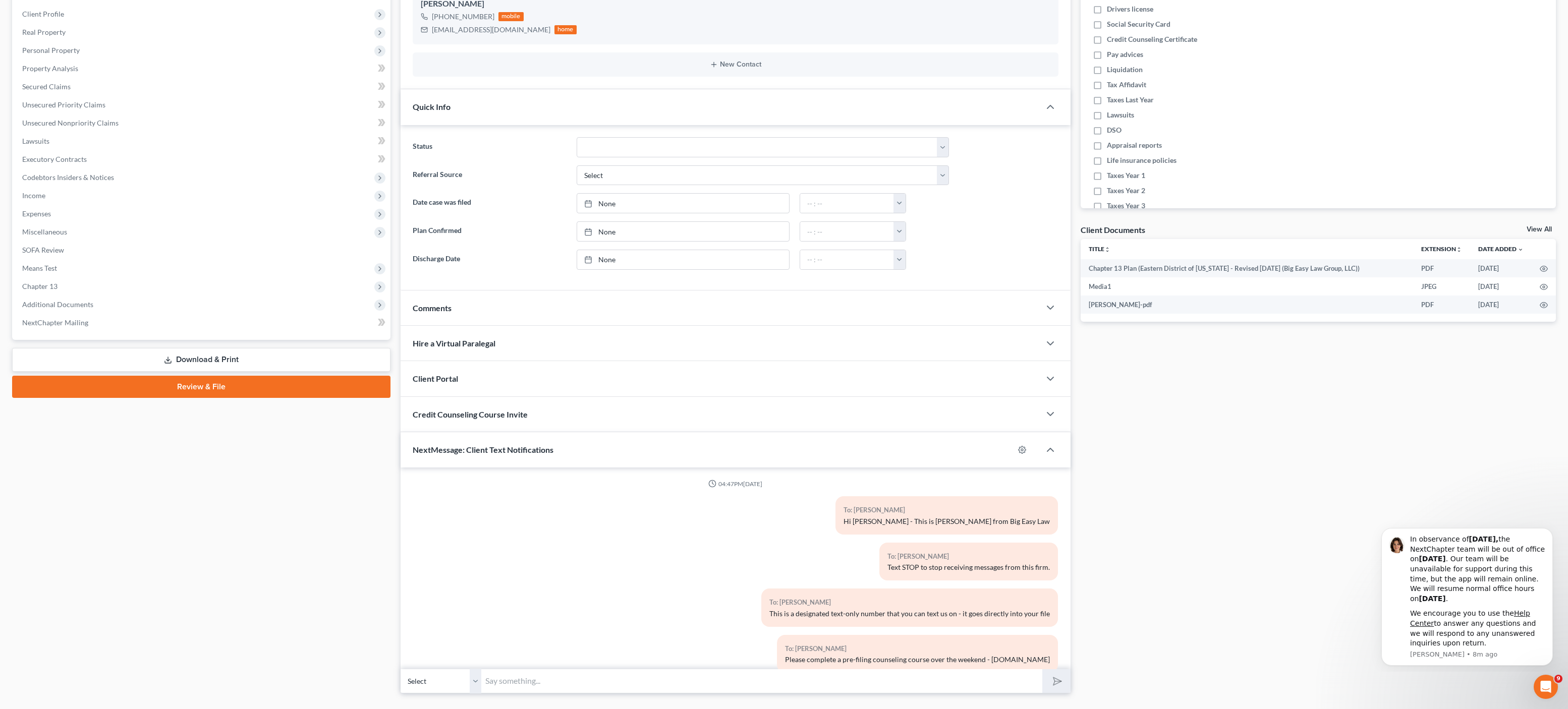
scroll to position [177, 0]
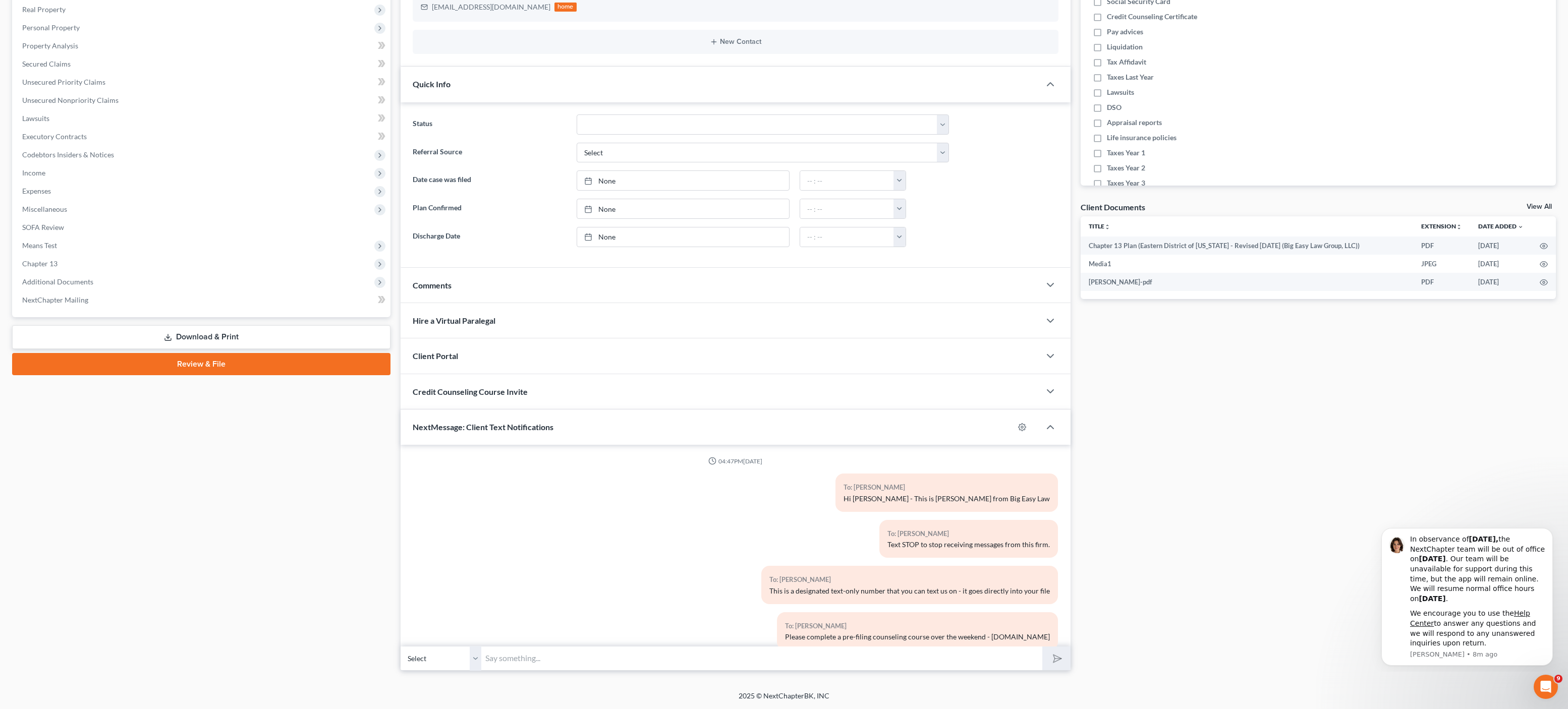
click at [701, 663] on input "text" at bounding box center [761, 658] width 561 height 24
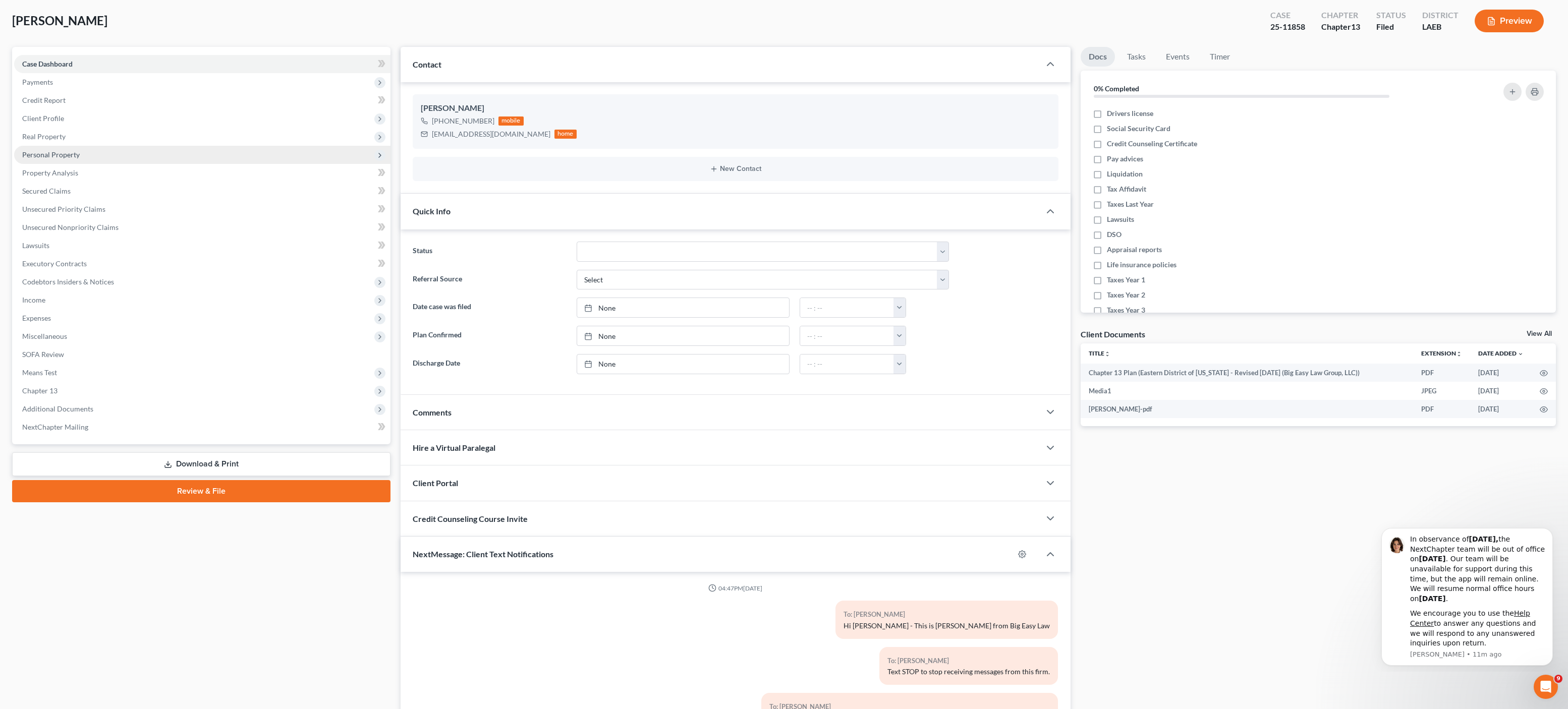
scroll to position [0, 0]
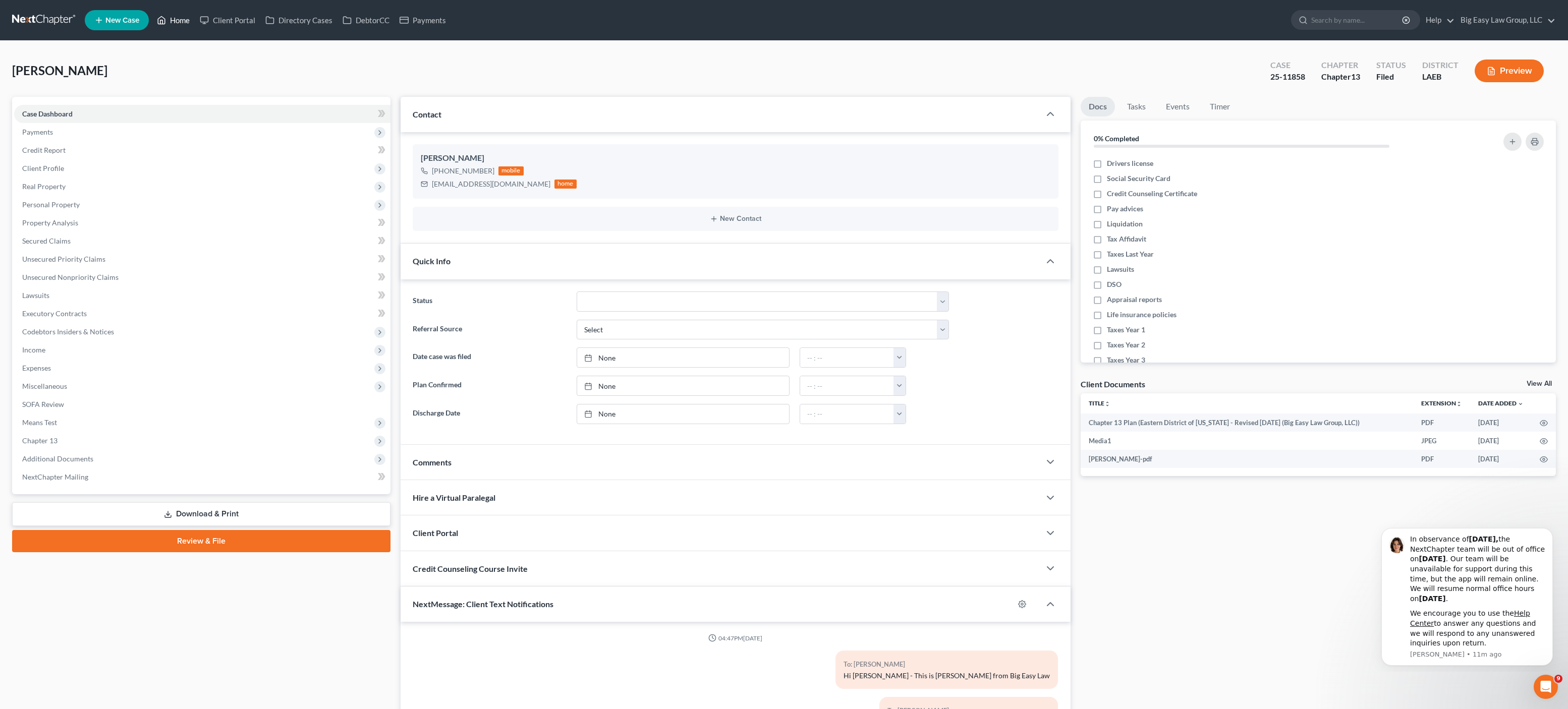
type input "[PERSON_NAME]: You need to call any vehicle payments you are making in. Online …"
click at [183, 18] on link "Home" at bounding box center [173, 20] width 43 height 18
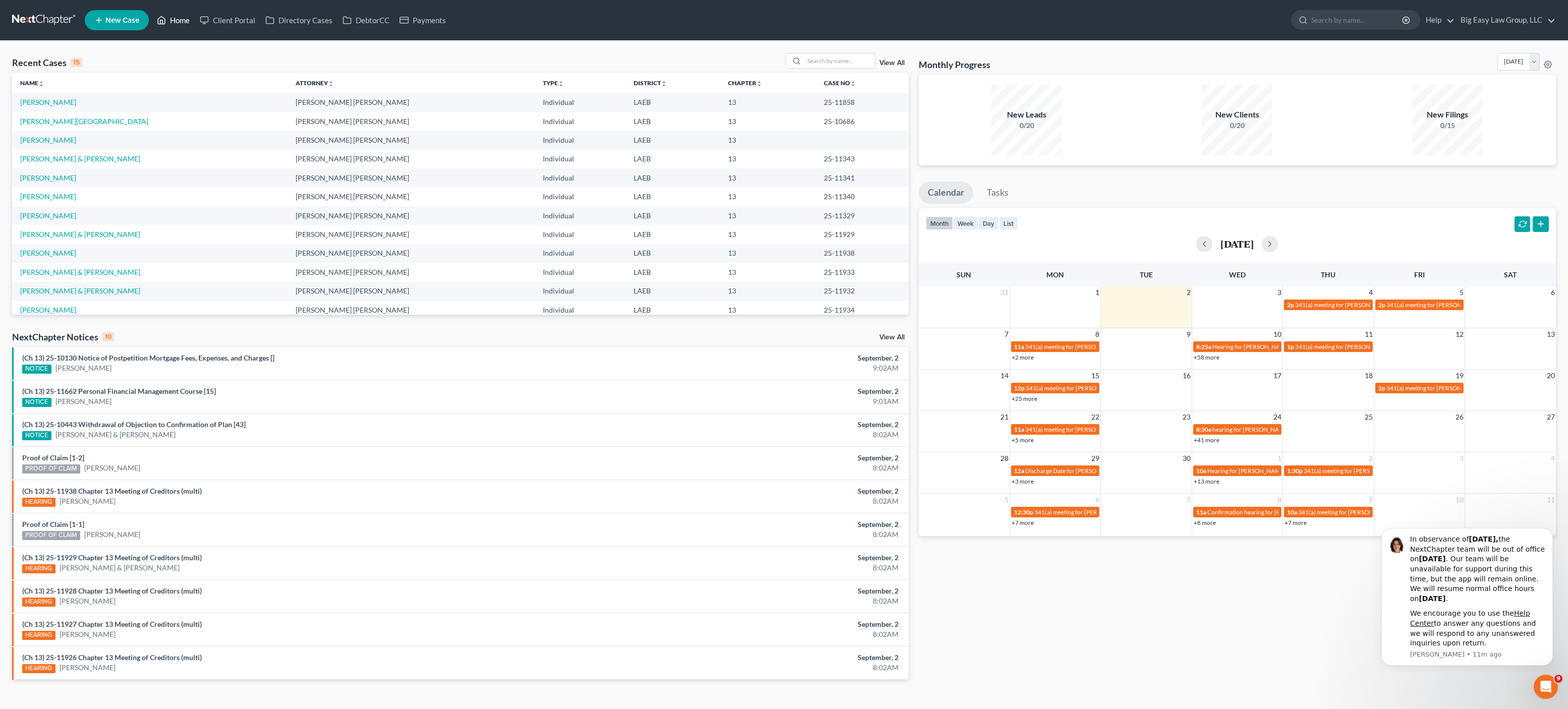
click at [180, 20] on link "Home" at bounding box center [173, 20] width 43 height 18
click at [168, 20] on link "Home" at bounding box center [173, 20] width 43 height 18
click at [821, 58] on input "search" at bounding box center [839, 61] width 70 height 15
type input "[PERSON_NAME]"
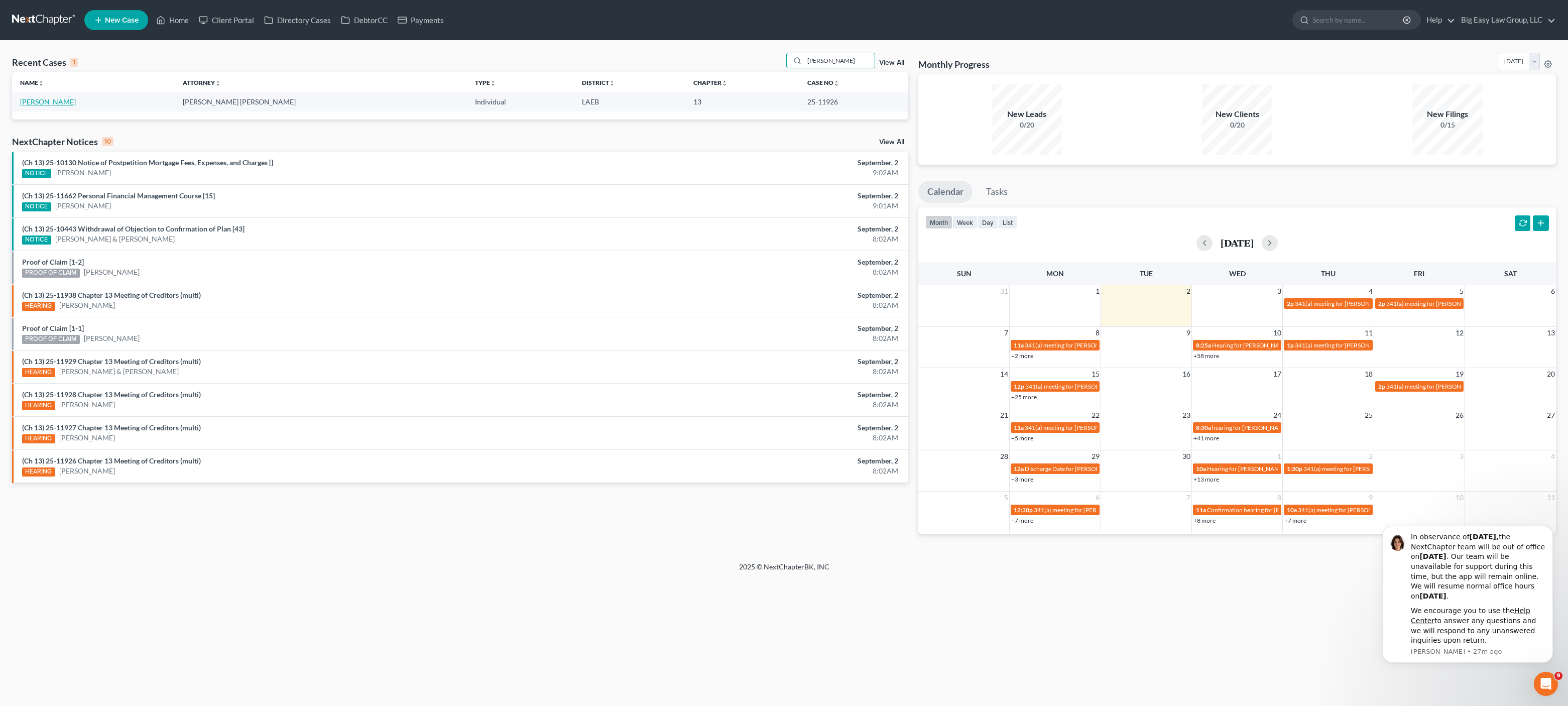
click at [43, 100] on link "[PERSON_NAME]" at bounding box center [48, 102] width 56 height 9
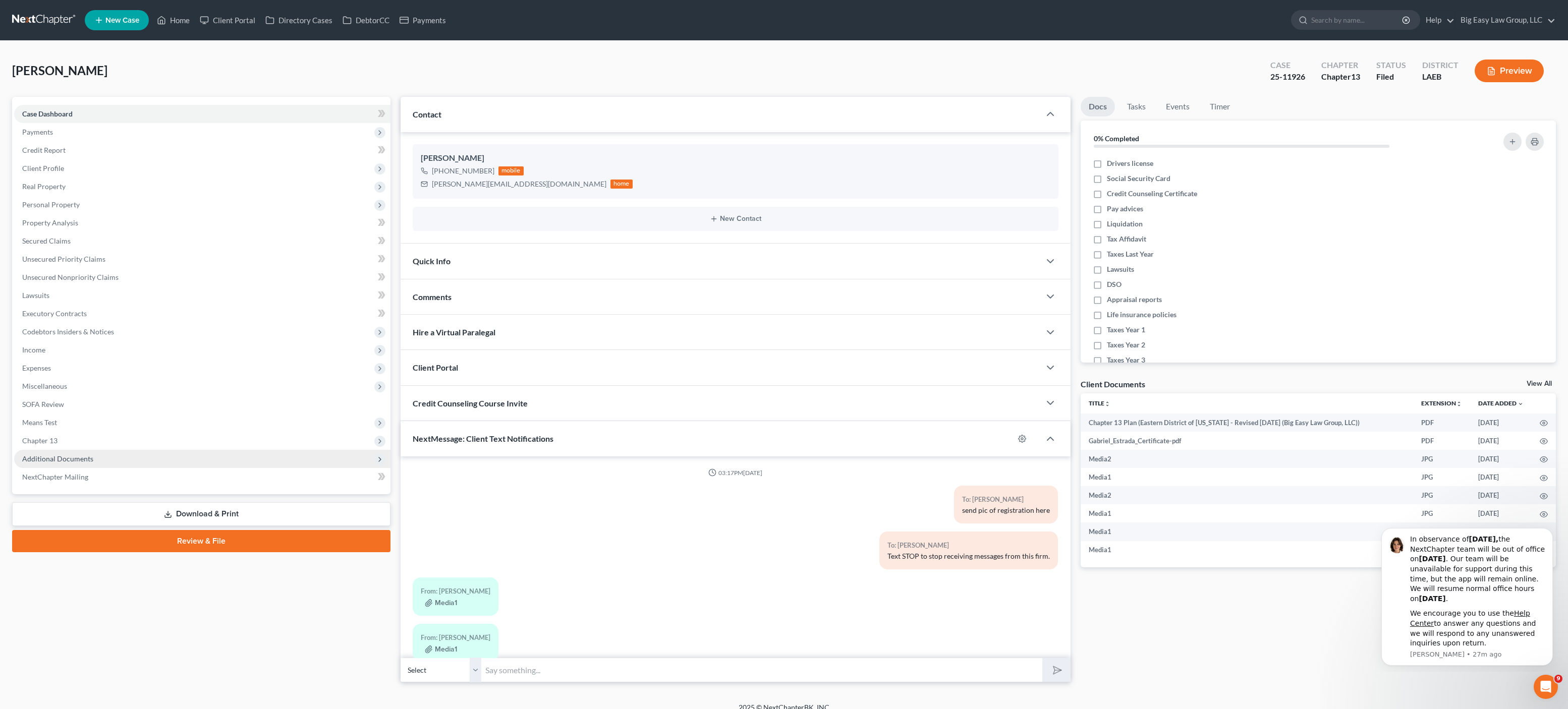
click at [74, 453] on span "Additional Documents" at bounding box center [202, 459] width 376 height 18
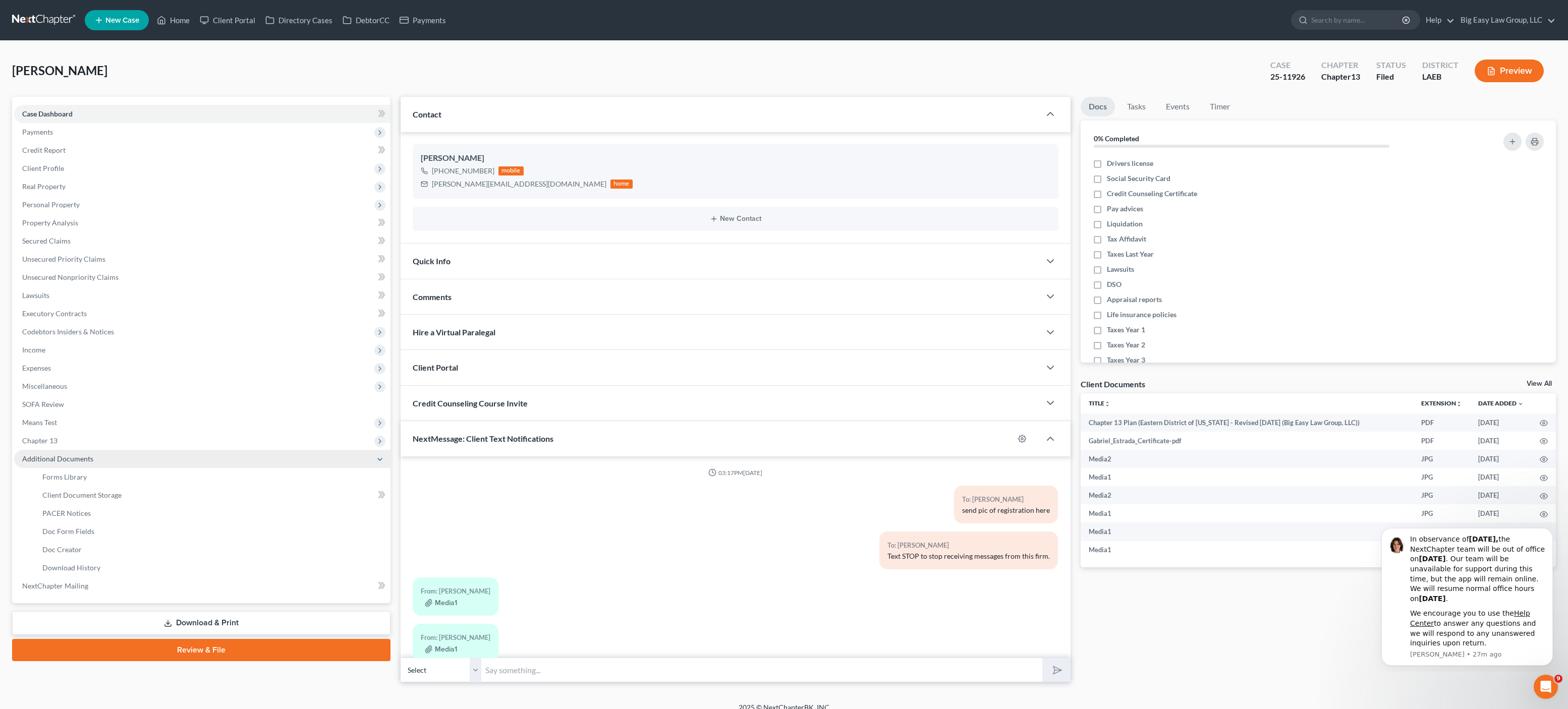
scroll to position [1122, 0]
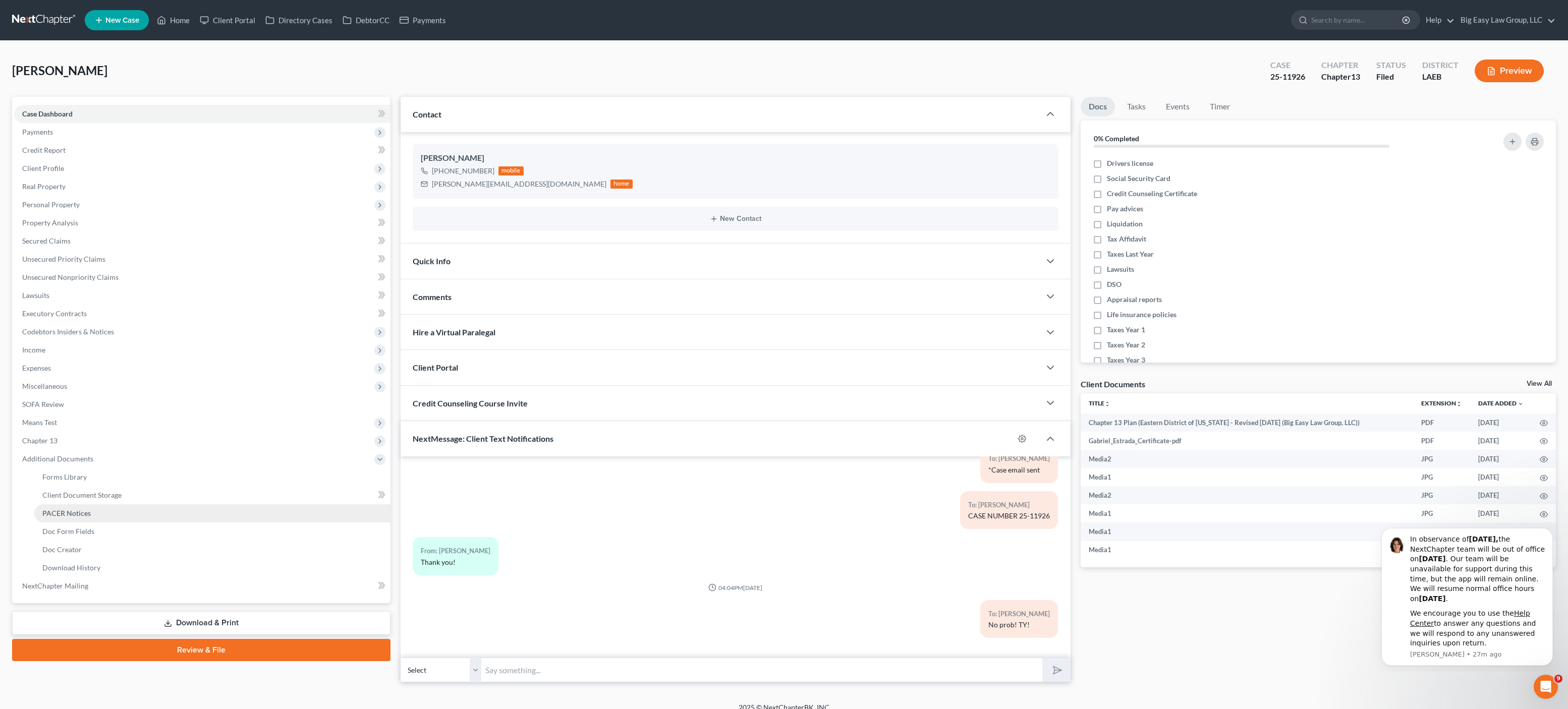
click at [94, 520] on link "PACER Notices" at bounding box center [212, 513] width 356 height 18
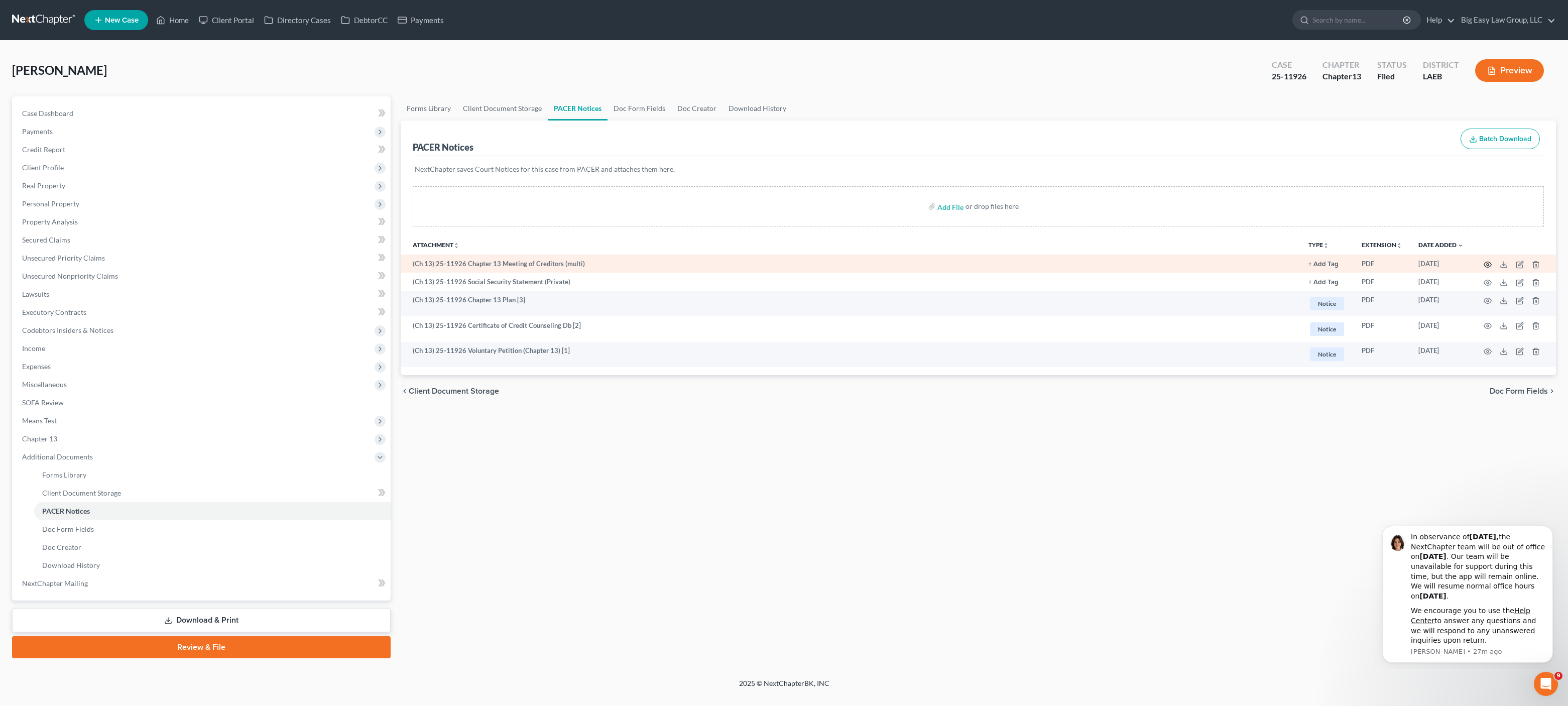
click at [1488, 265] on circle "button" at bounding box center [1487, 264] width 2 height 2
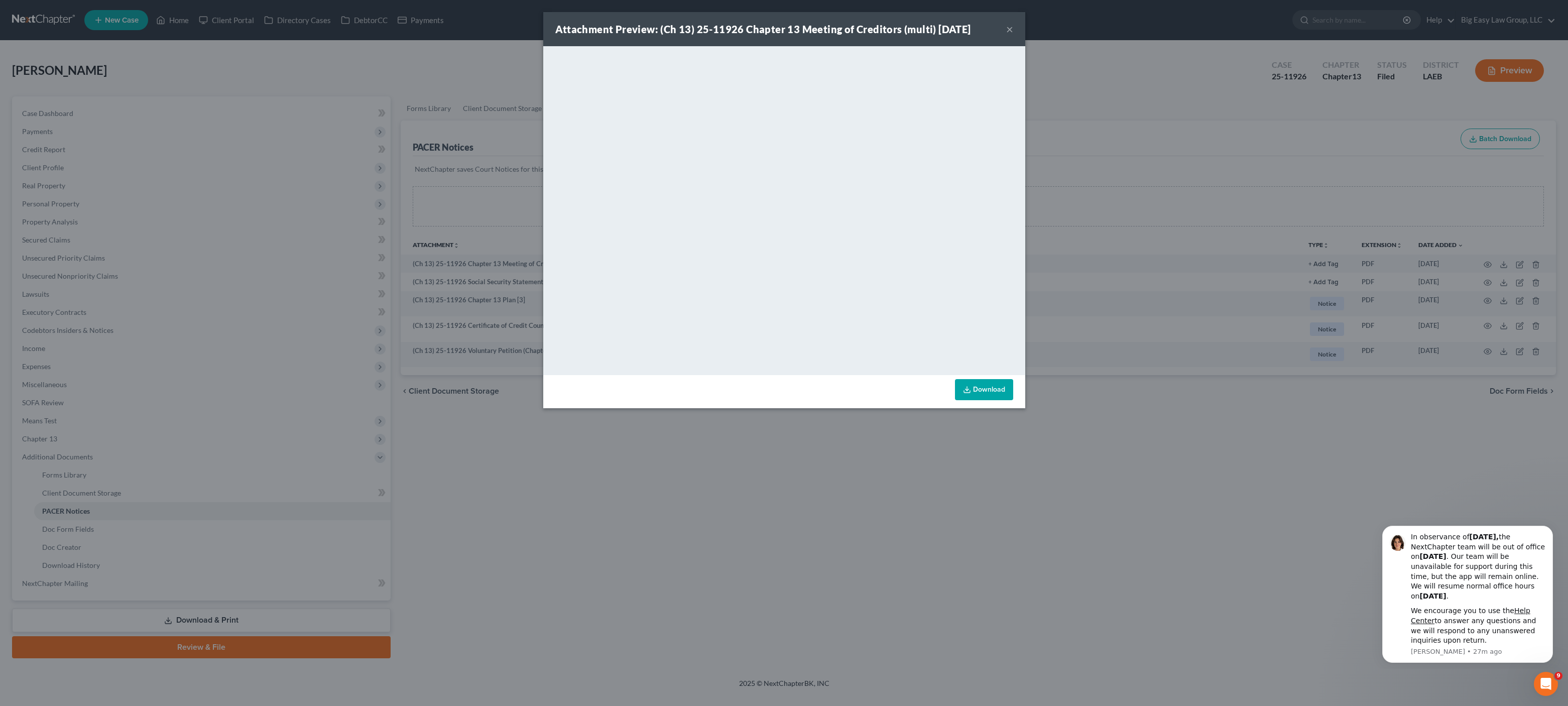
click at [285, 62] on div "Attachment Preview: (Ch 13) 25-11926 Chapter 13 Meeting of Creditors (multi) [D…" at bounding box center [784, 353] width 1568 height 706
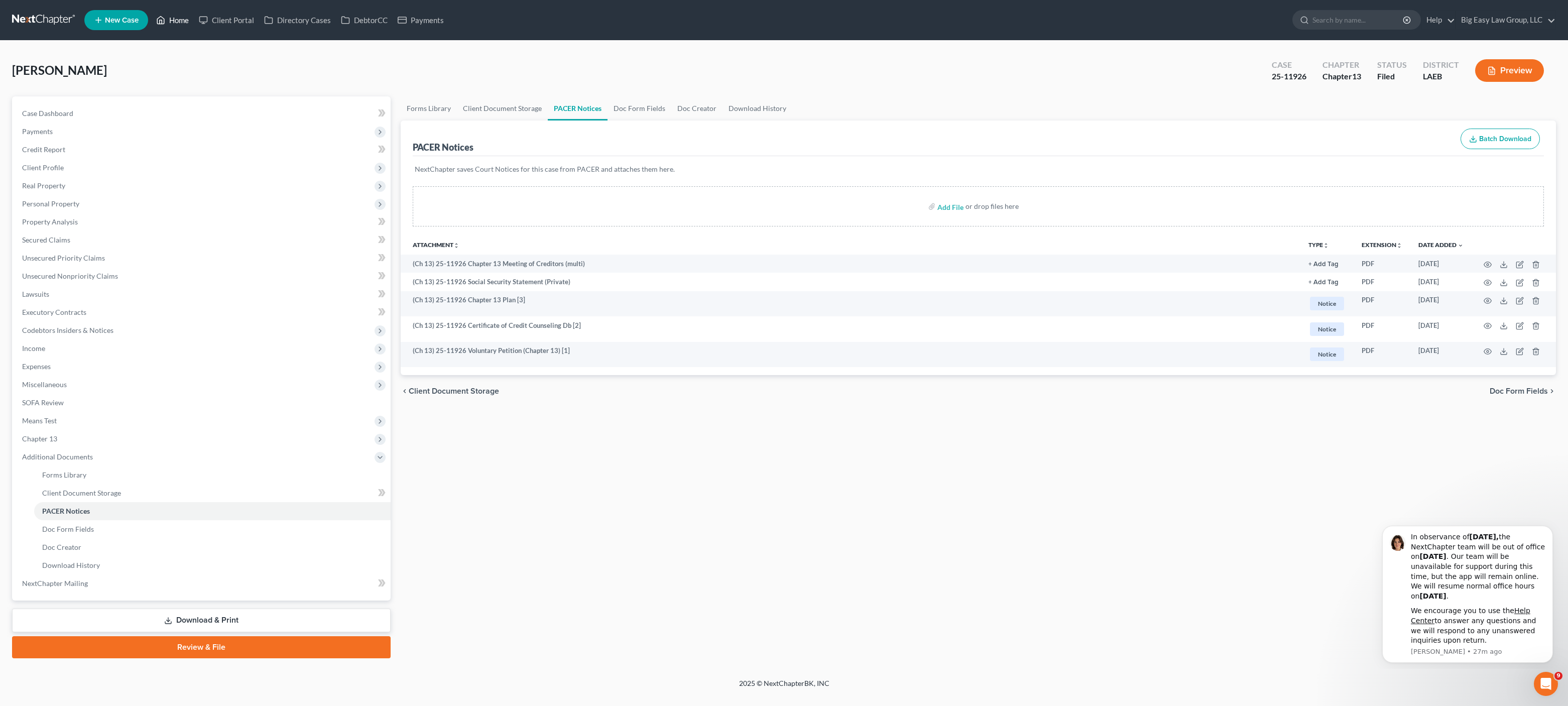
click at [177, 21] on link "Home" at bounding box center [172, 20] width 43 height 18
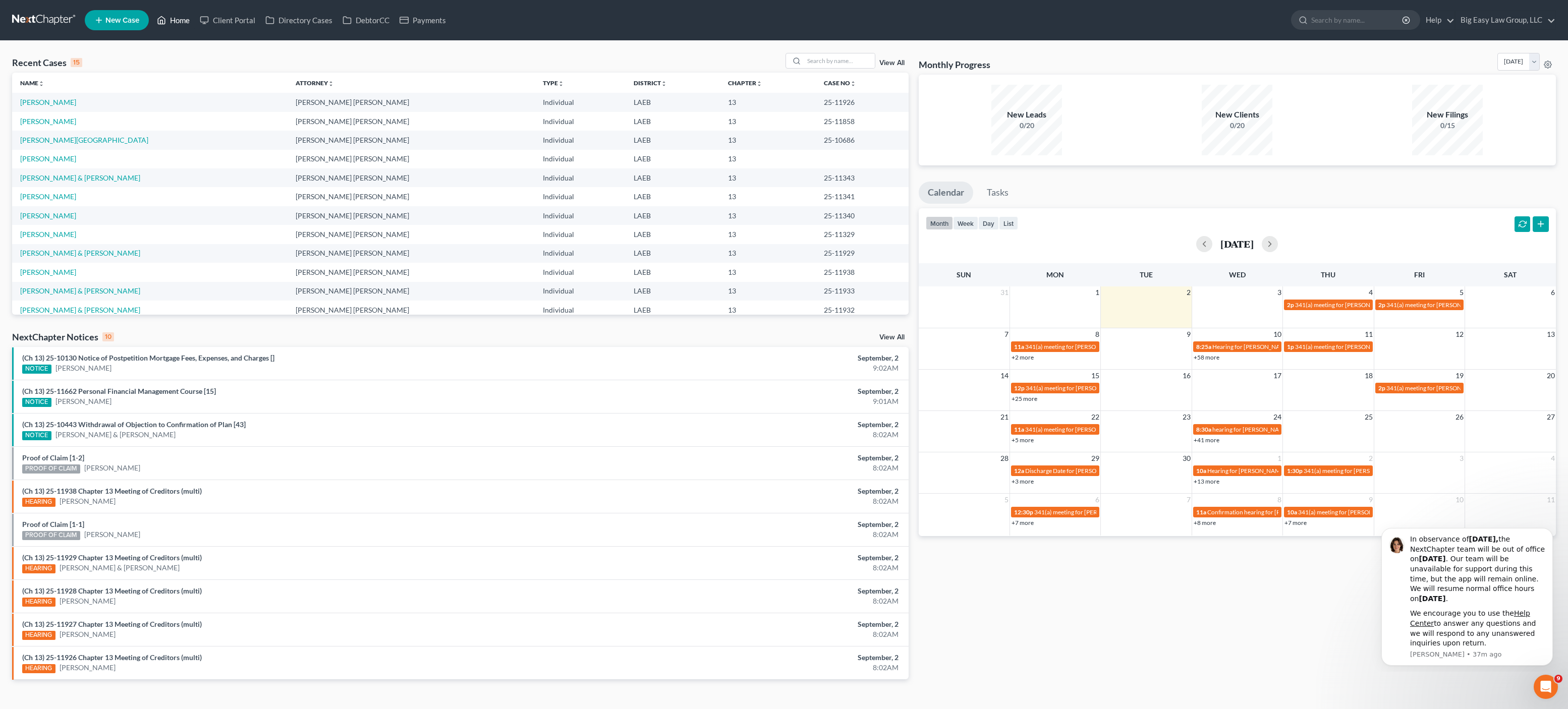
click at [179, 13] on link "Home" at bounding box center [173, 20] width 43 height 18
click at [183, 28] on link "Home" at bounding box center [173, 20] width 43 height 18
click at [168, 66] on div "Recent Cases 15 View All" at bounding box center [460, 63] width 897 height 20
click at [191, 21] on link "Home" at bounding box center [173, 20] width 43 height 18
click at [177, 62] on div "Recent Cases 15 View All" at bounding box center [460, 63] width 897 height 20
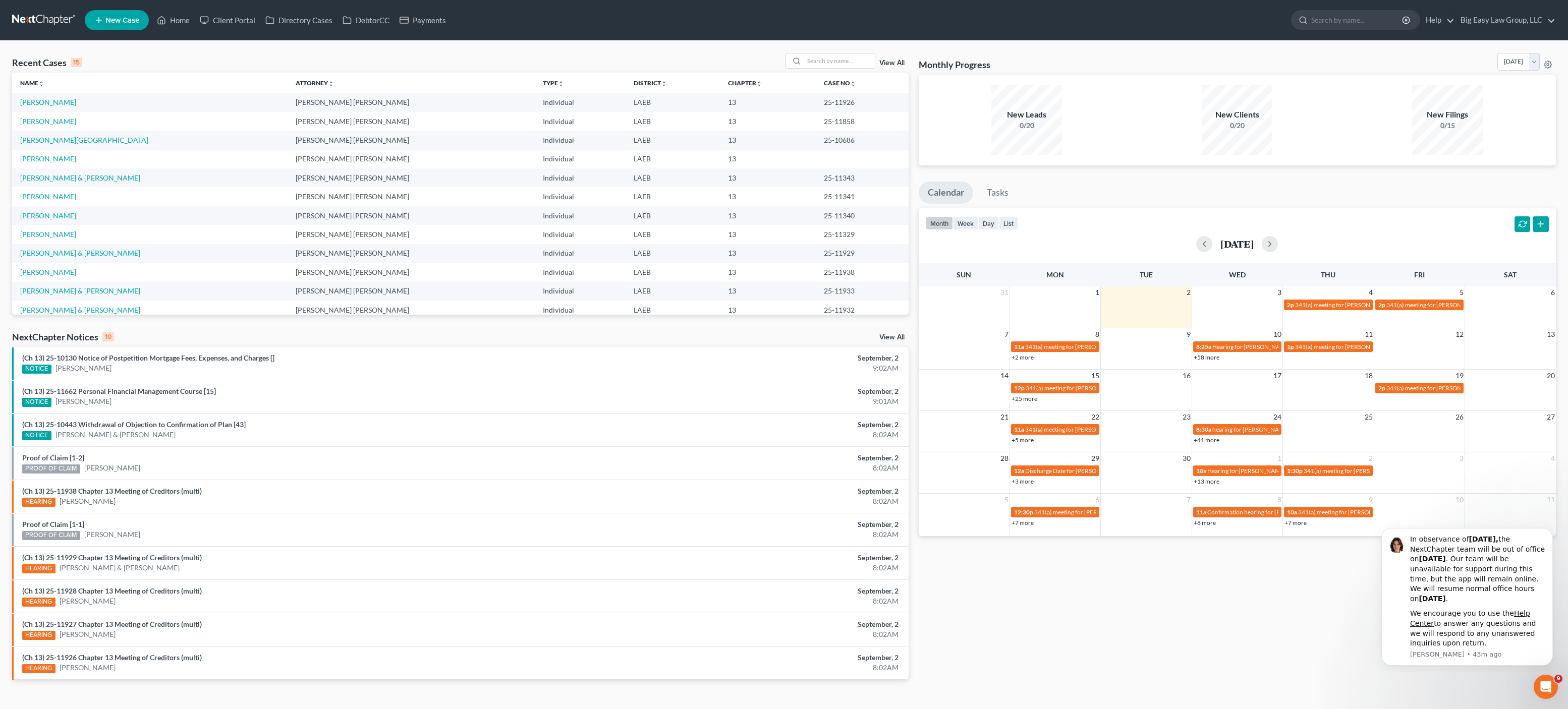
drag, startPoint x: 185, startPoint y: 38, endPoint x: 180, endPoint y: 31, distance: 8.6
click at [185, 37] on nav "Home New Case Client Portal Directory Cases DebtorCC Payments Big Easy Law Grou…" at bounding box center [784, 20] width 1568 height 40
click at [180, 29] on ul "New Case Home Client Portal Directory Cases DebtorCC Payments - No Result - See…" at bounding box center [820, 20] width 1471 height 26
drag, startPoint x: 865, startPoint y: 68, endPoint x: 862, endPoint y: 57, distance: 11.4
click at [865, 68] on div at bounding box center [830, 61] width 90 height 16
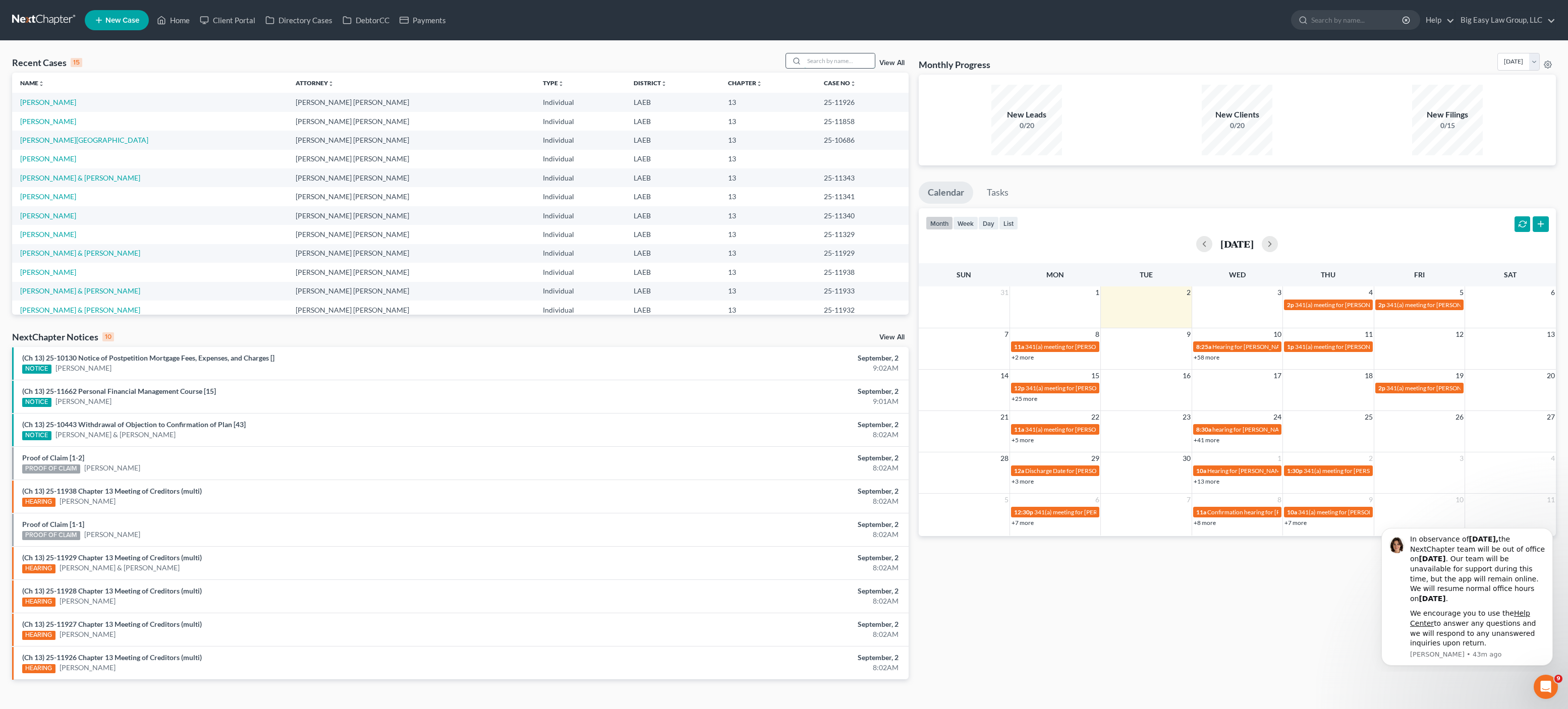
click at [862, 57] on input "search" at bounding box center [839, 61] width 70 height 15
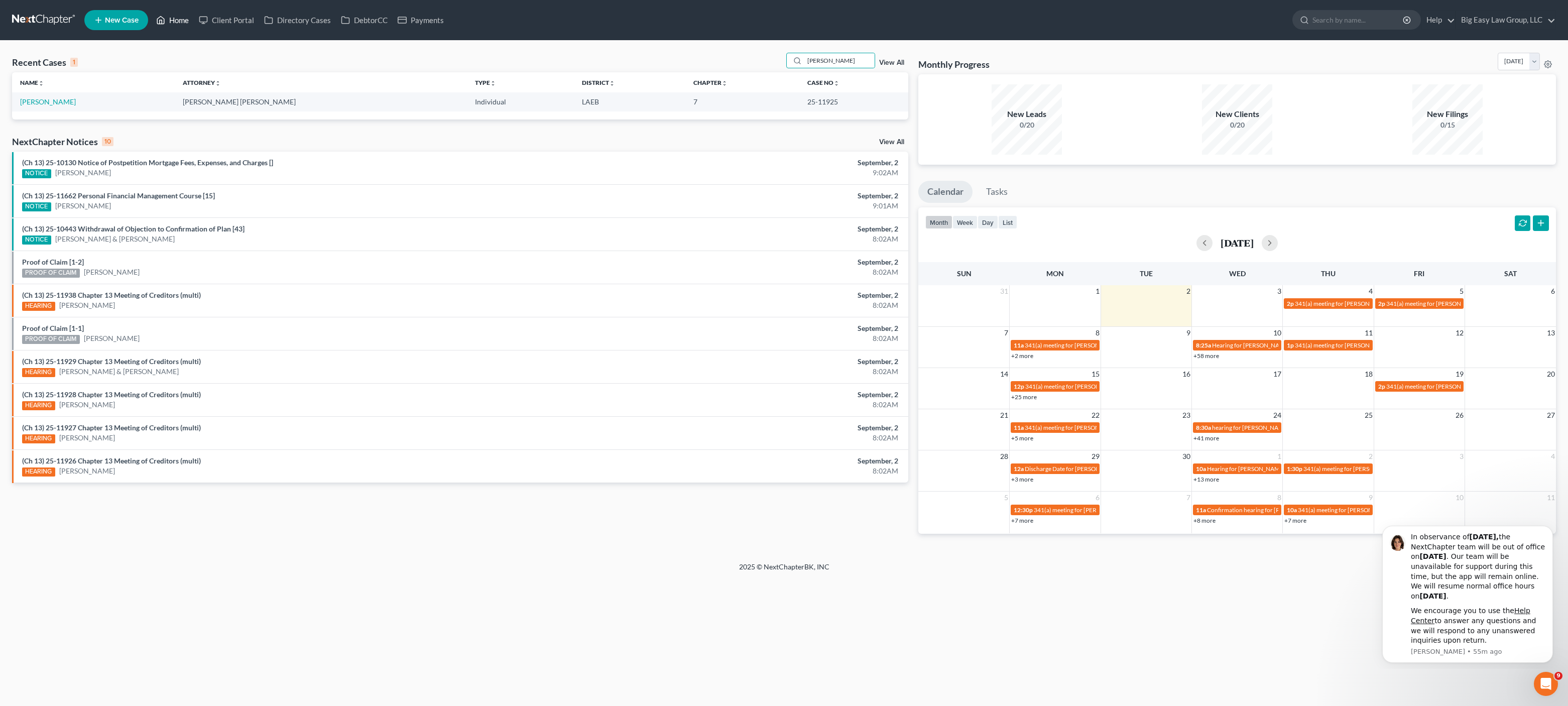
click at [172, 19] on link "Home" at bounding box center [172, 20] width 43 height 18
click at [864, 72] on th "Case No unfold_more expand_more expand_less" at bounding box center [854, 82] width 110 height 20
drag, startPoint x: 851, startPoint y: 54, endPoint x: 796, endPoint y: 49, distance: 55.2
click at [802, 49] on div "Recent Cases 1 [PERSON_NAME] View All Name unfold_more expand_more expand_less …" at bounding box center [784, 301] width 1568 height 521
type input "n"
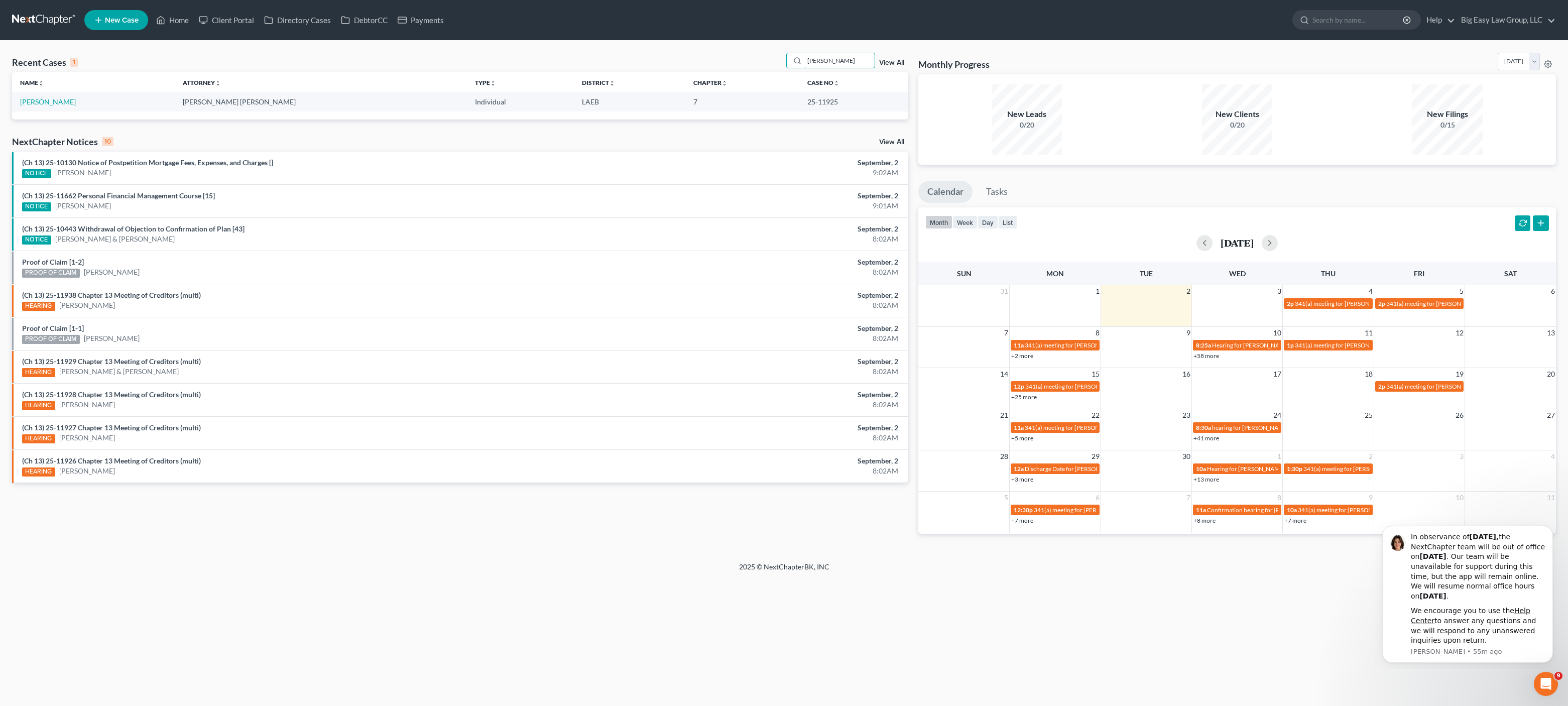
type input "[PERSON_NAME]"
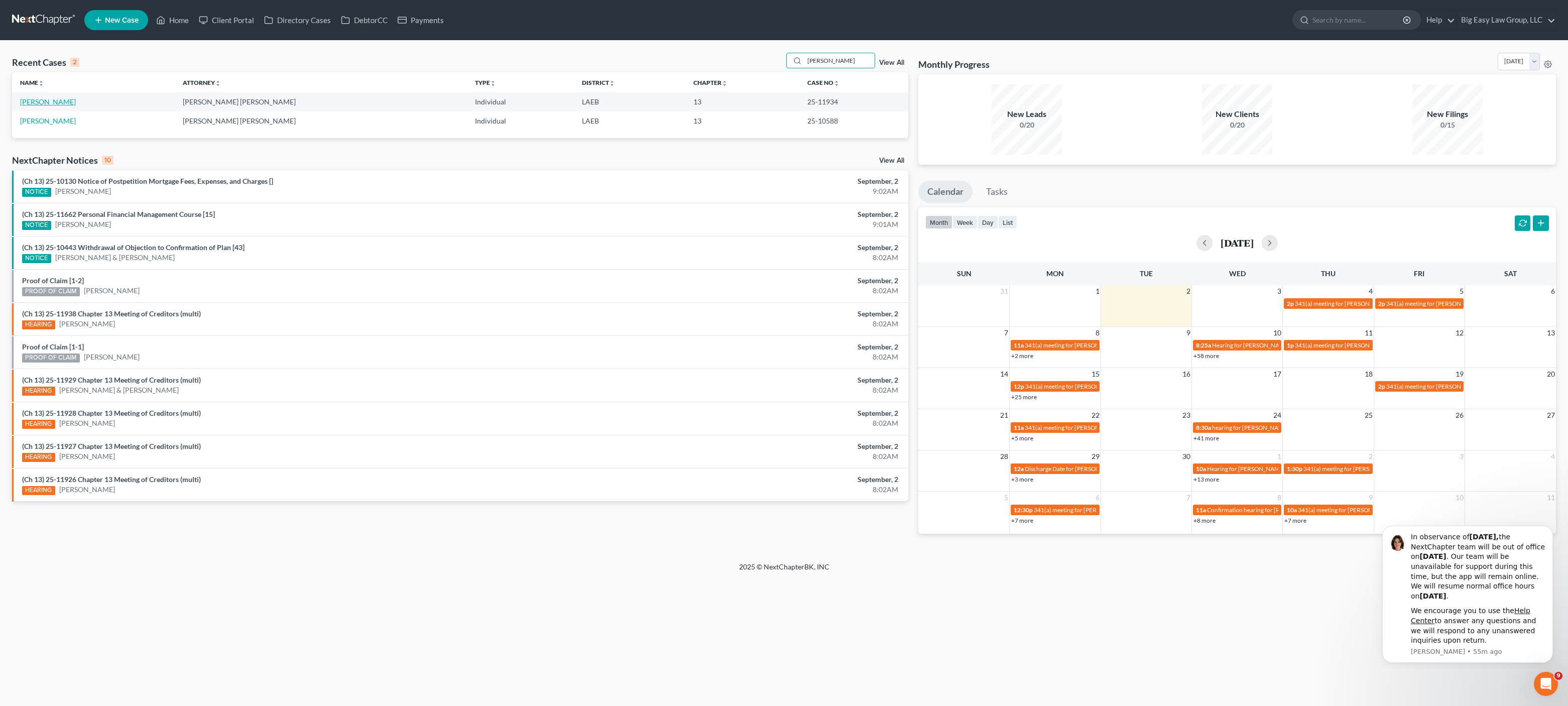
click at [64, 100] on link "[PERSON_NAME]" at bounding box center [48, 102] width 56 height 9
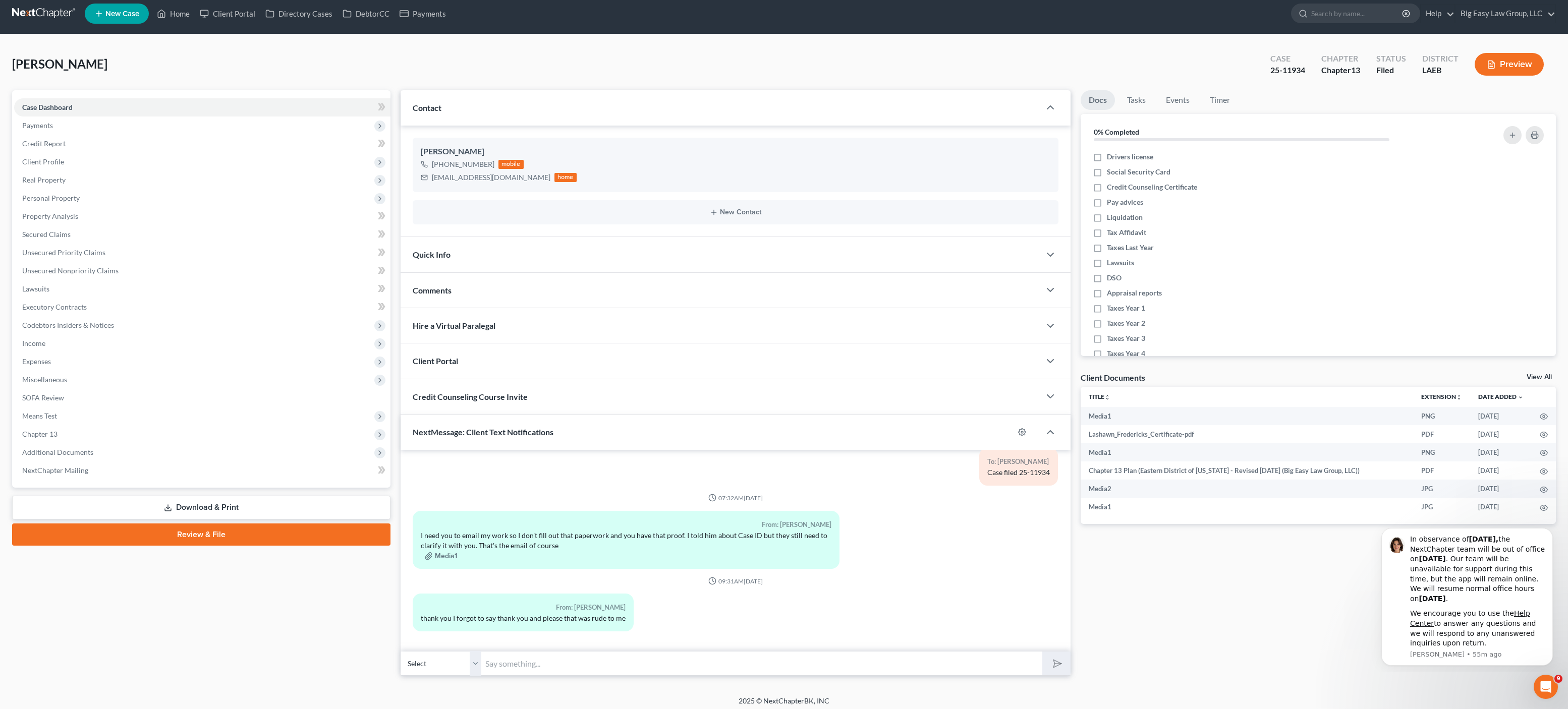
scroll to position [12, 0]
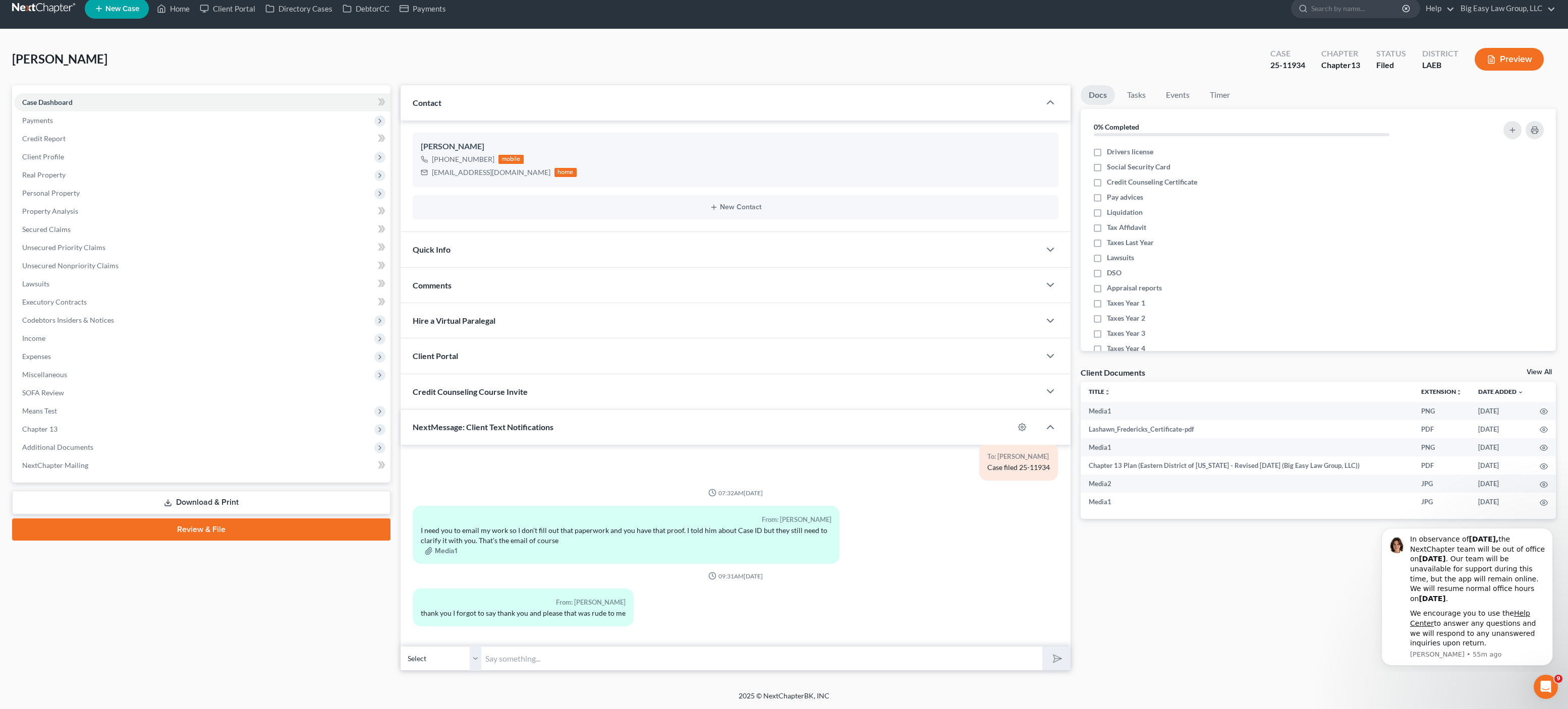
click at [456, 561] on div "From: [PERSON_NAME] I need you to email my work so I don't fill out that paperw…" at bounding box center [626, 534] width 427 height 58
click at [448, 556] on div "From: [PERSON_NAME] I need you to email my work so I don't fill out that paperw…" at bounding box center [626, 534] width 427 height 58
click at [440, 549] on button "Media1" at bounding box center [441, 551] width 32 height 8
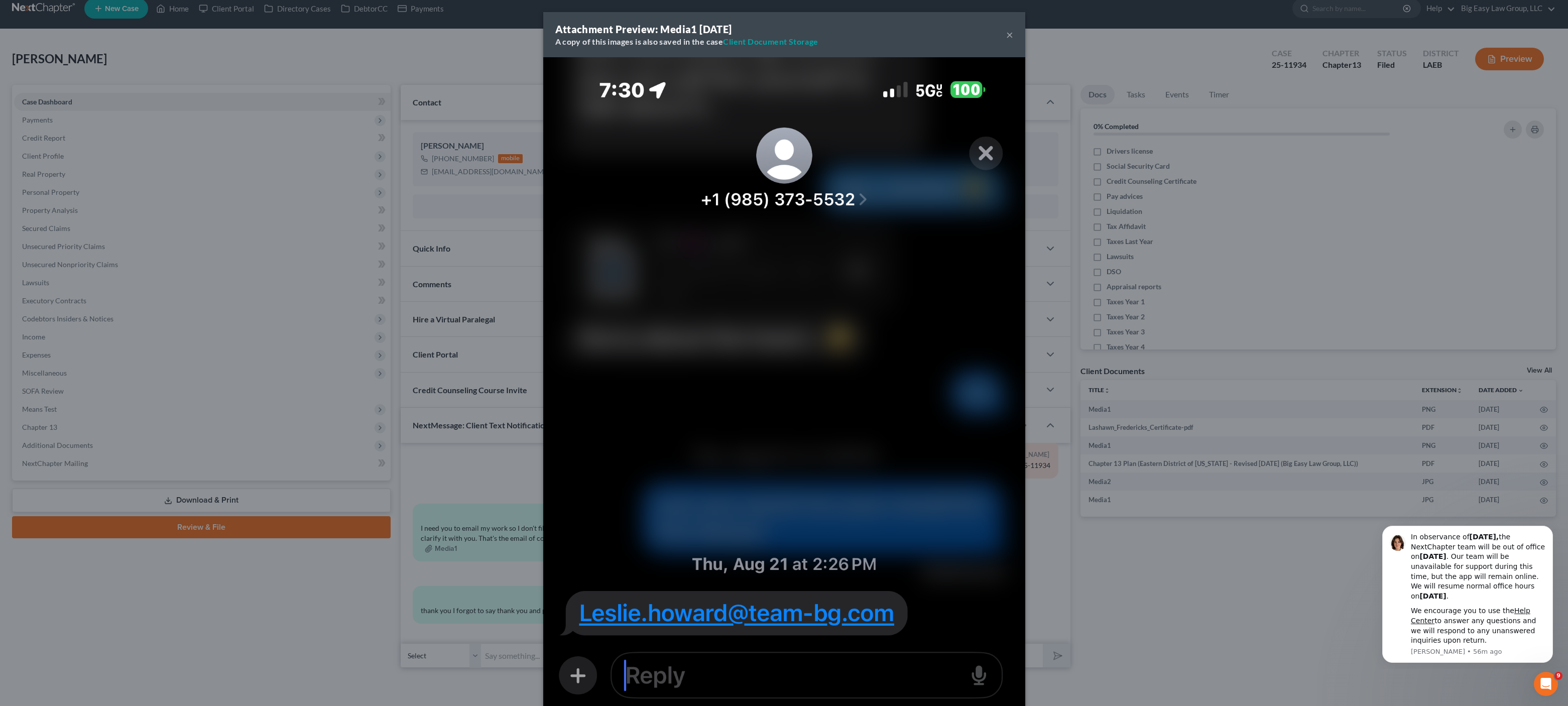
click at [432, 71] on div "Attachment Preview: Media1 [DATE] A copy of this images is also saved in the ca…" at bounding box center [784, 353] width 1568 height 706
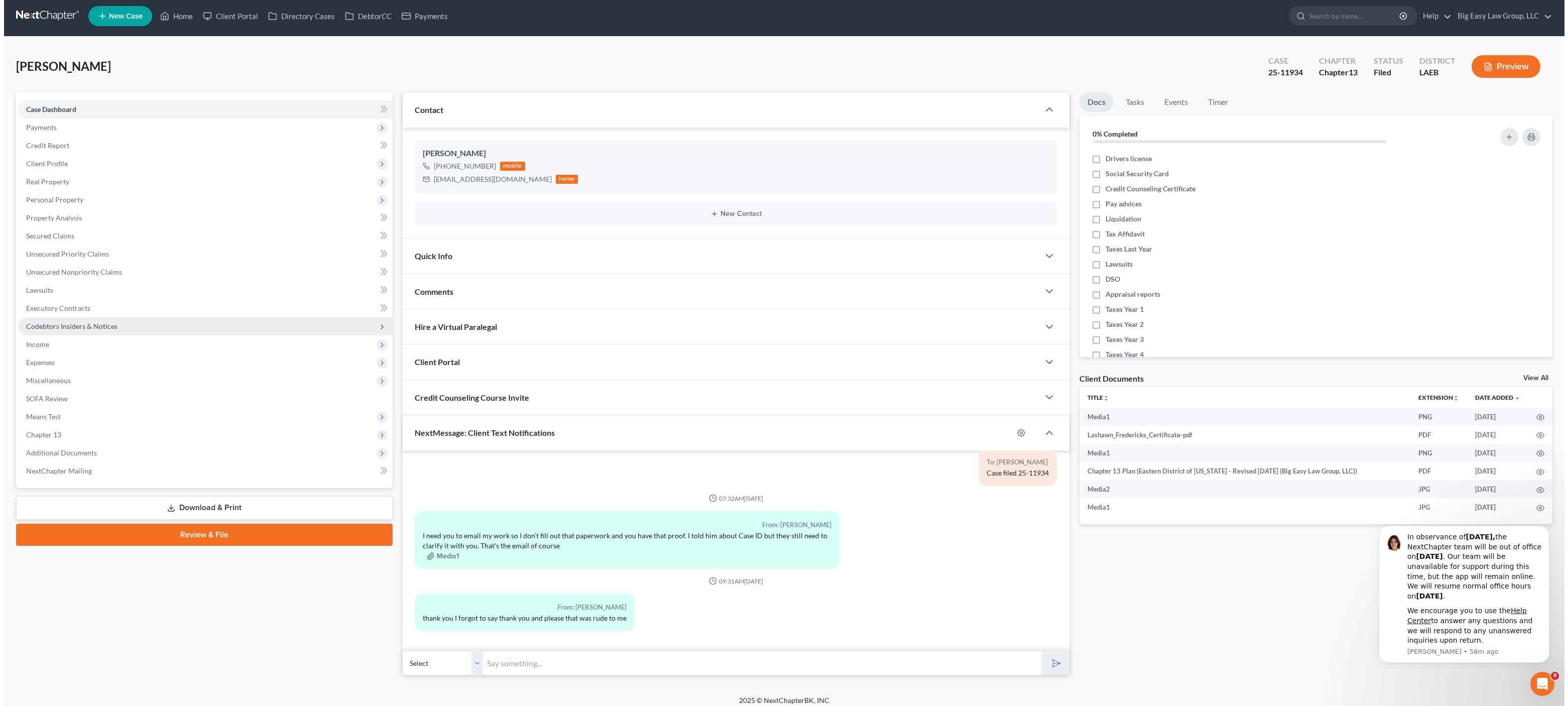
scroll to position [0, 0]
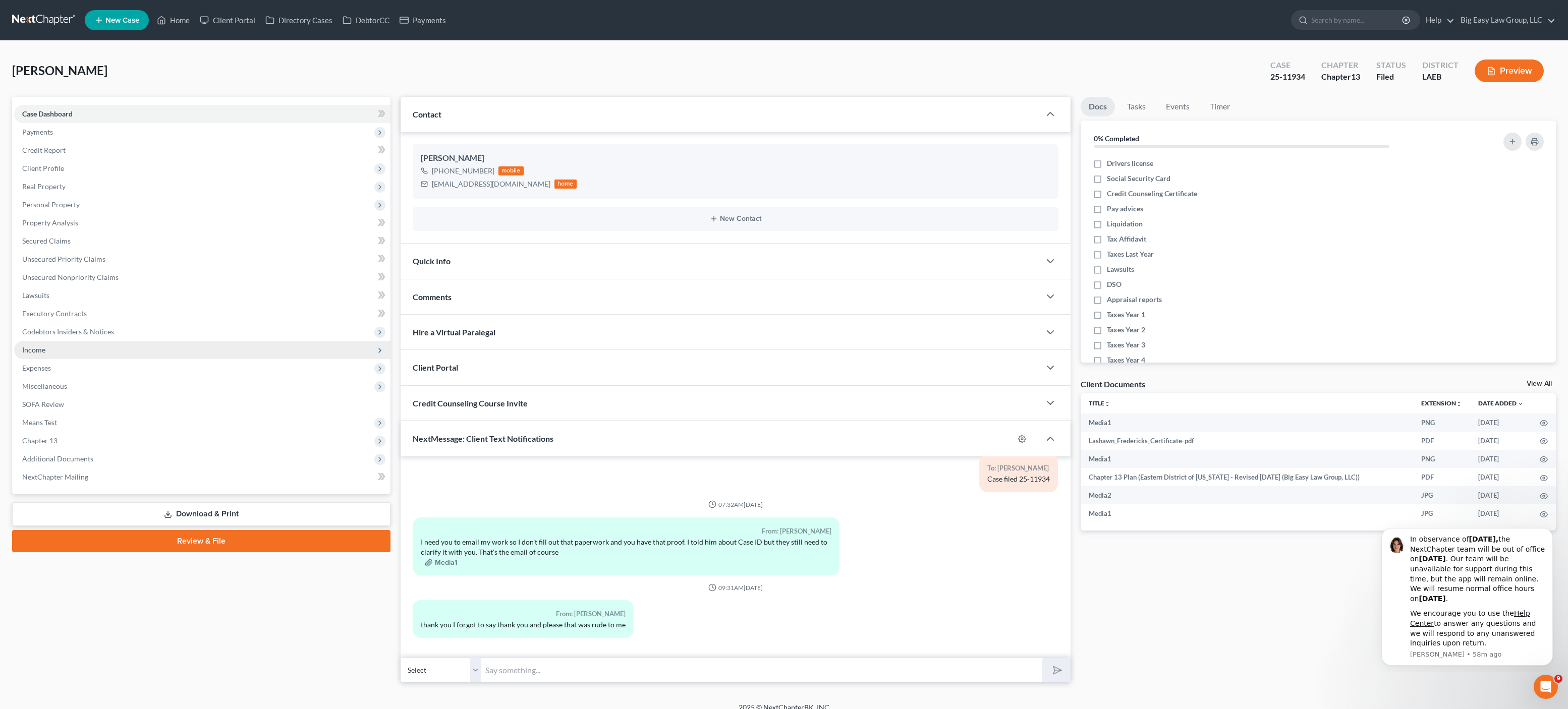
click at [54, 354] on span "Income" at bounding box center [202, 350] width 376 height 18
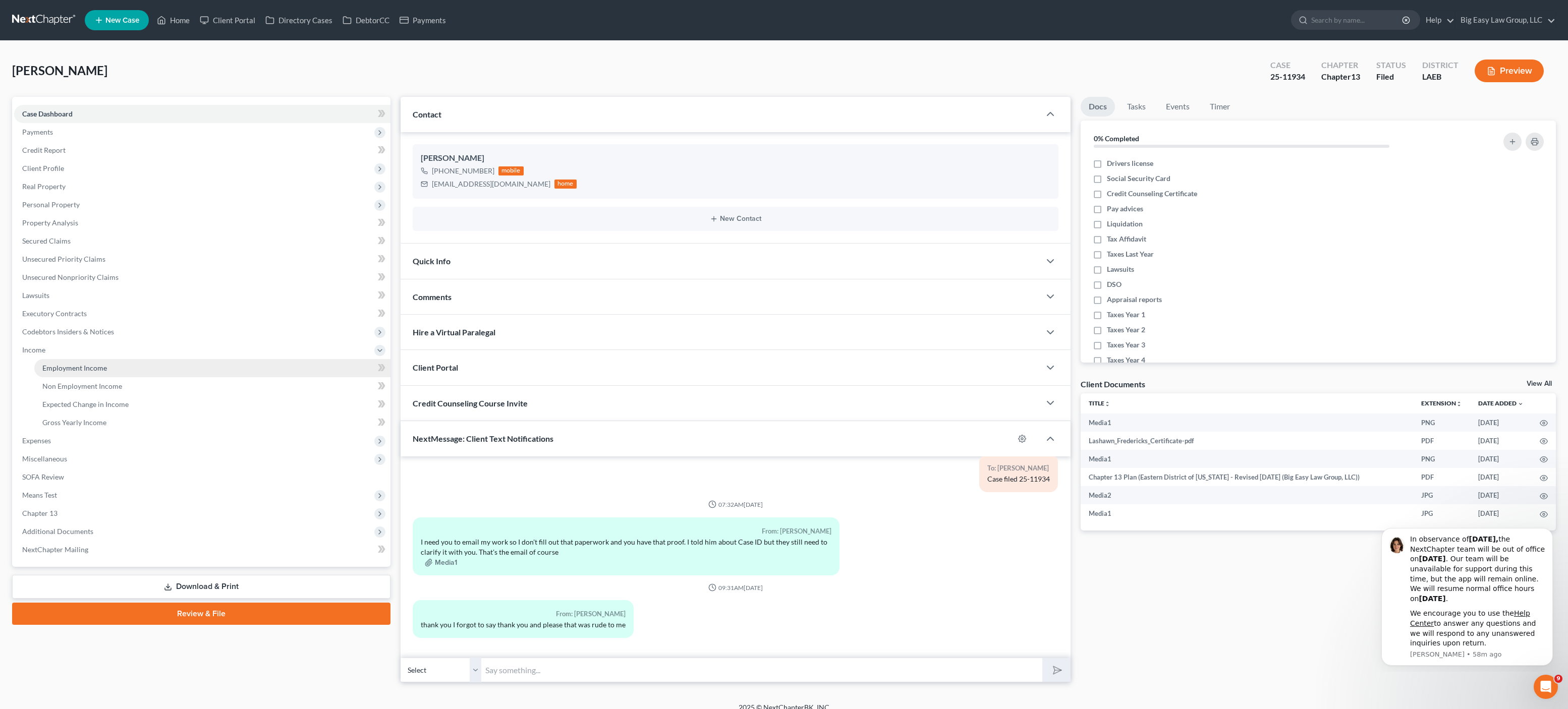
click at [56, 359] on link "Employment Income" at bounding box center [212, 368] width 356 height 18
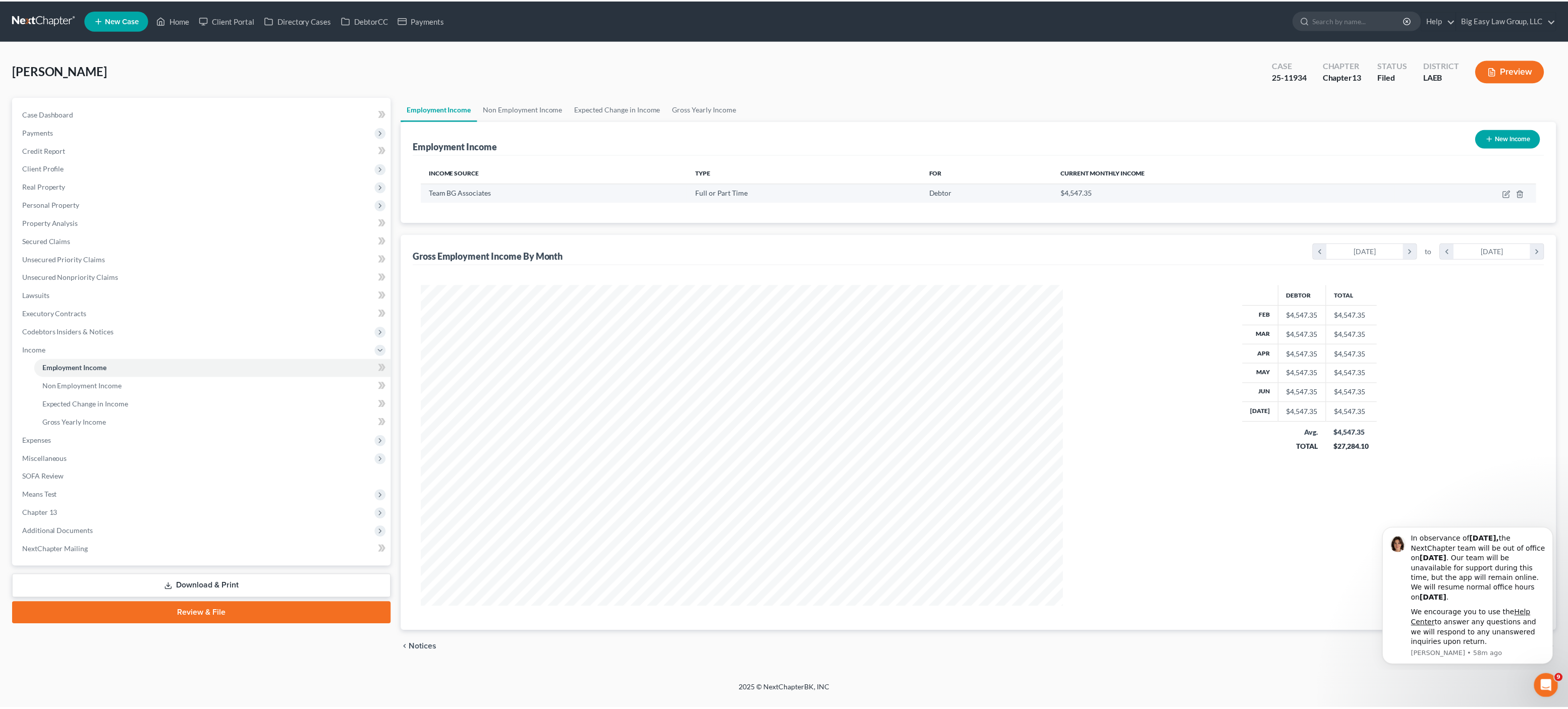
scroll to position [322, 665]
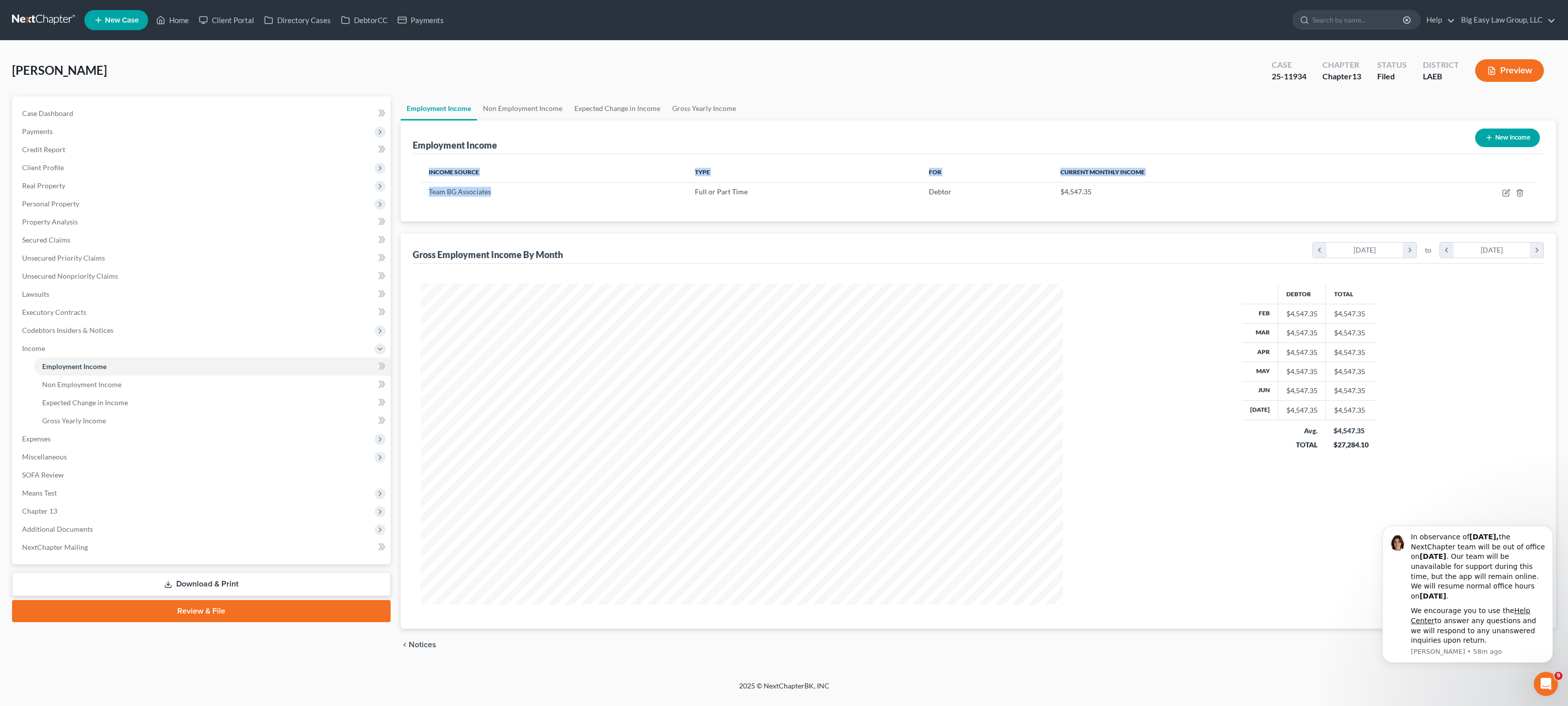
drag, startPoint x: 501, startPoint y: 195, endPoint x: 412, endPoint y: 187, distance: 89.4
click at [413, 187] on div "Income Source Type For Current Monthly Income Team BG Associates Full or Part T…" at bounding box center [978, 187] width 1131 height 68
click at [477, 197] on td "Team BG Associates" at bounding box center [554, 191] width 267 height 19
drag, startPoint x: 488, startPoint y: 192, endPoint x: 429, endPoint y: 187, distance: 59.2
click at [429, 187] on div "Team BG Associates" at bounding box center [554, 192] width 251 height 10
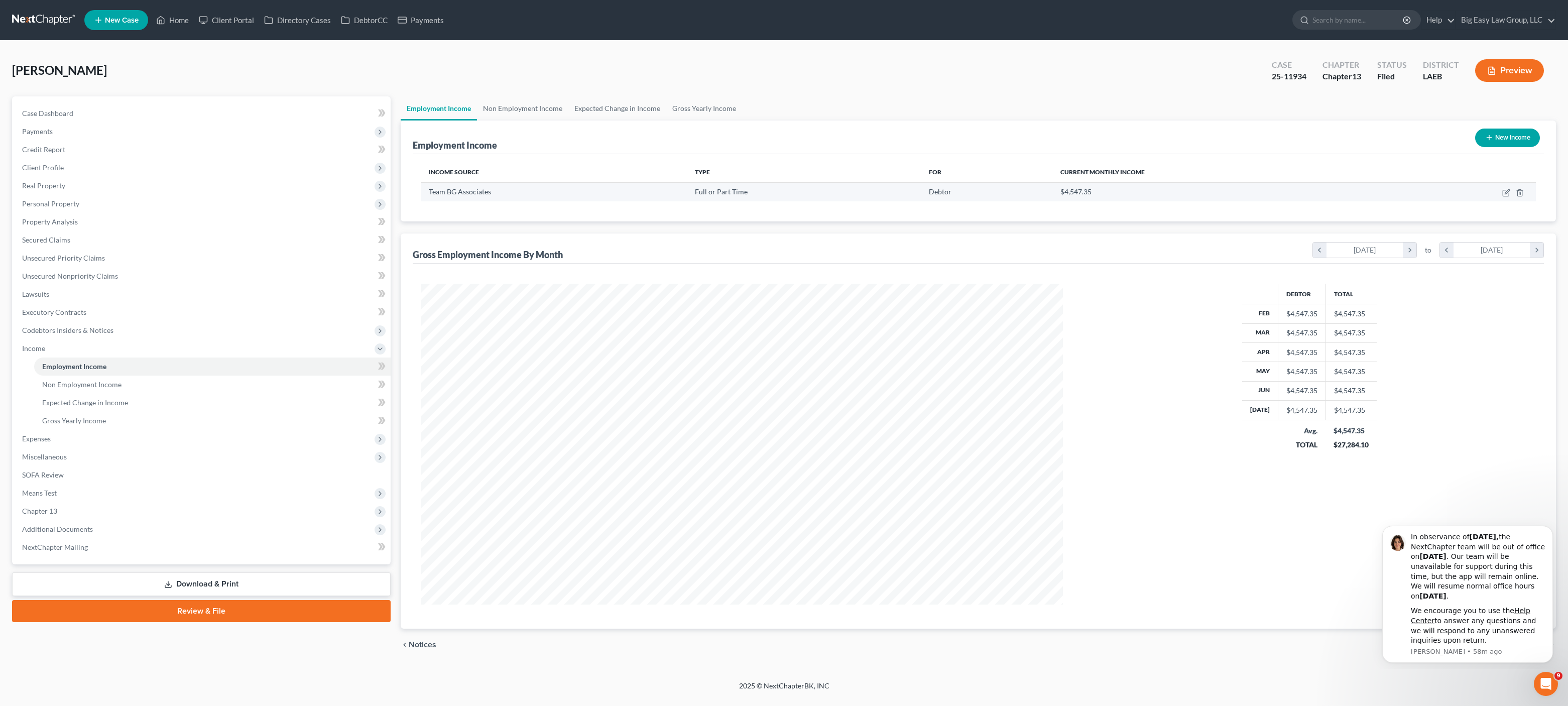
click at [435, 185] on td "Team BG Associates" at bounding box center [554, 191] width 267 height 19
click at [56, 533] on span "Additional Documents" at bounding box center [202, 530] width 377 height 18
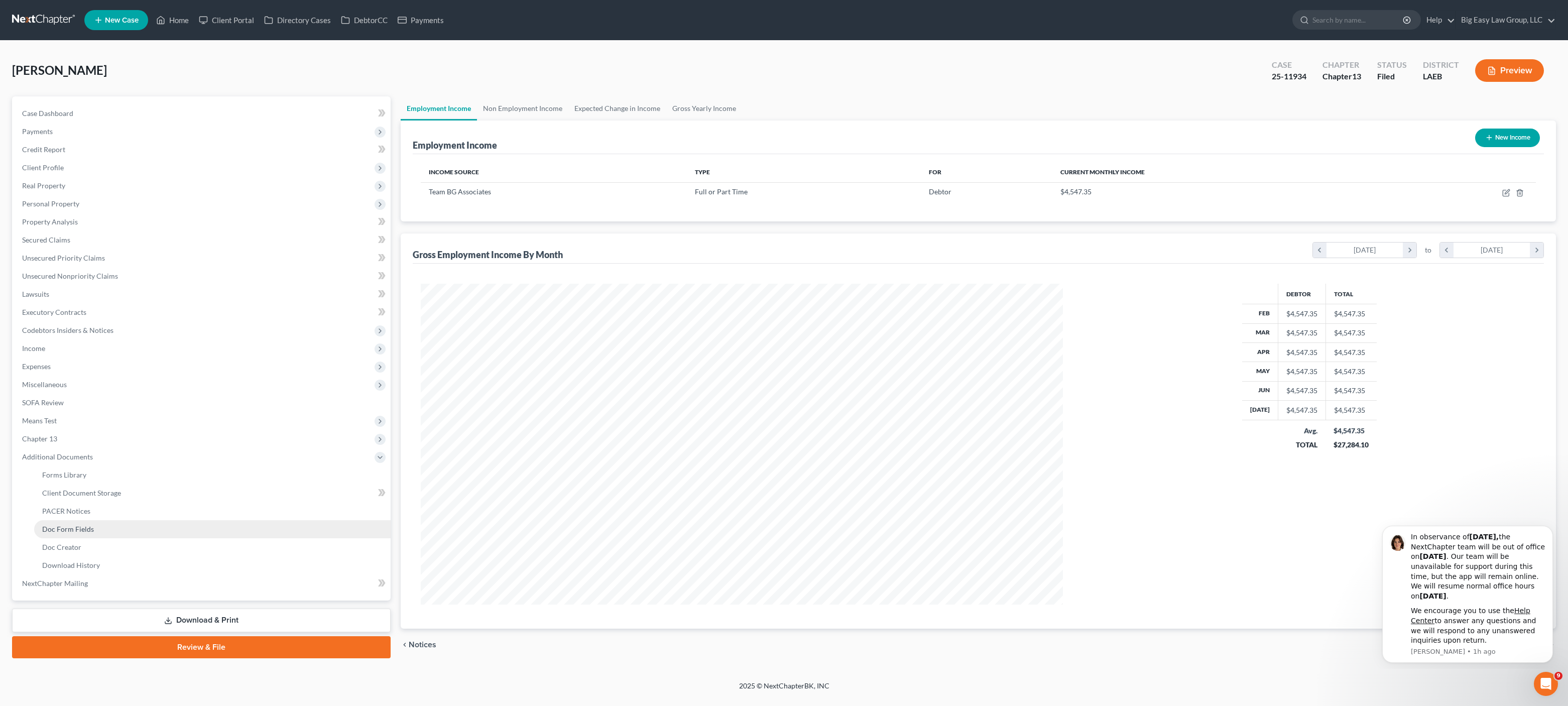
drag, startPoint x: 85, startPoint y: 520, endPoint x: 93, endPoint y: 520, distance: 8.0
click at [85, 520] on link "Doc Form Fields" at bounding box center [212, 530] width 357 height 18
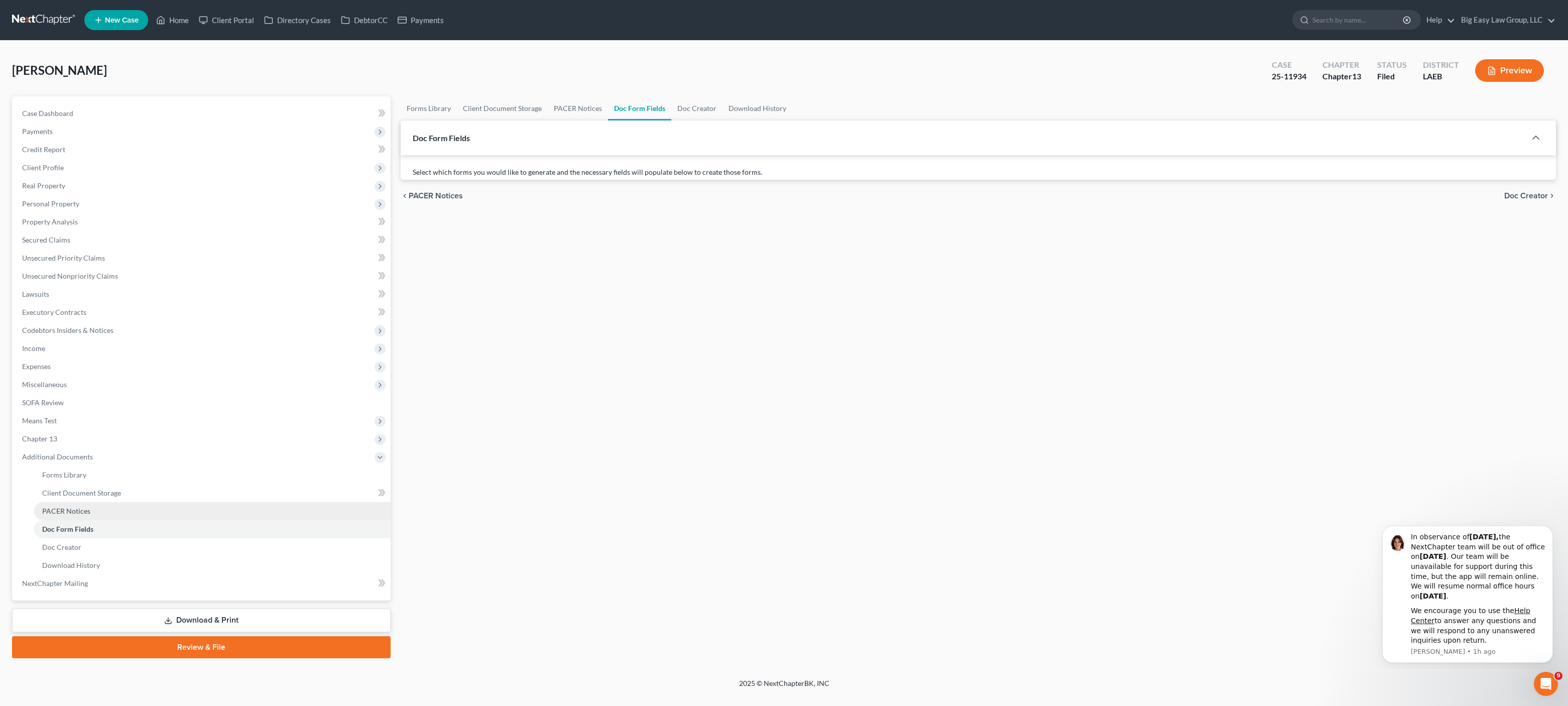
drag, startPoint x: 105, startPoint y: 514, endPoint x: 138, endPoint y: 512, distance: 33.1
click at [105, 514] on link "PACER Notices" at bounding box center [212, 511] width 357 height 18
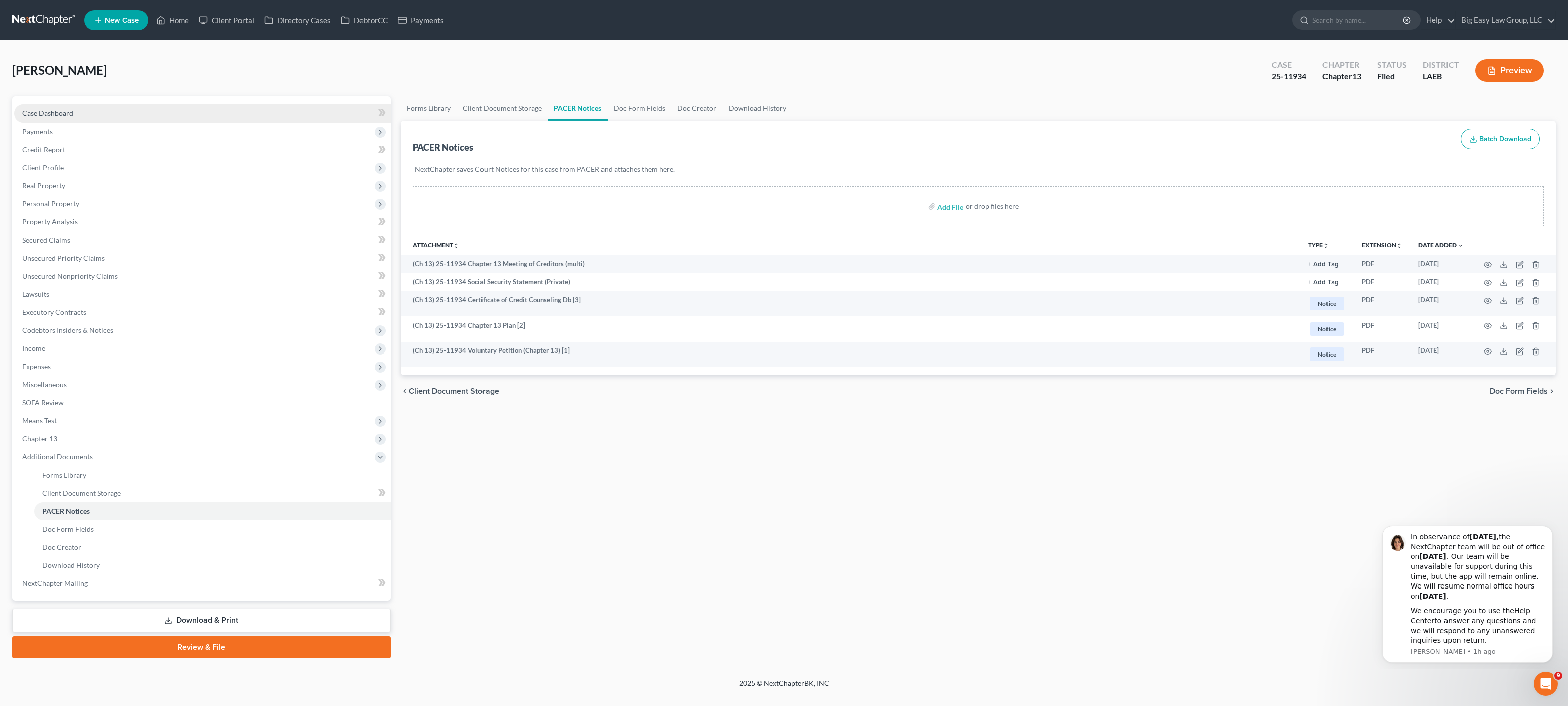
click at [61, 114] on span "Case Dashboard" at bounding box center [47, 113] width 51 height 9
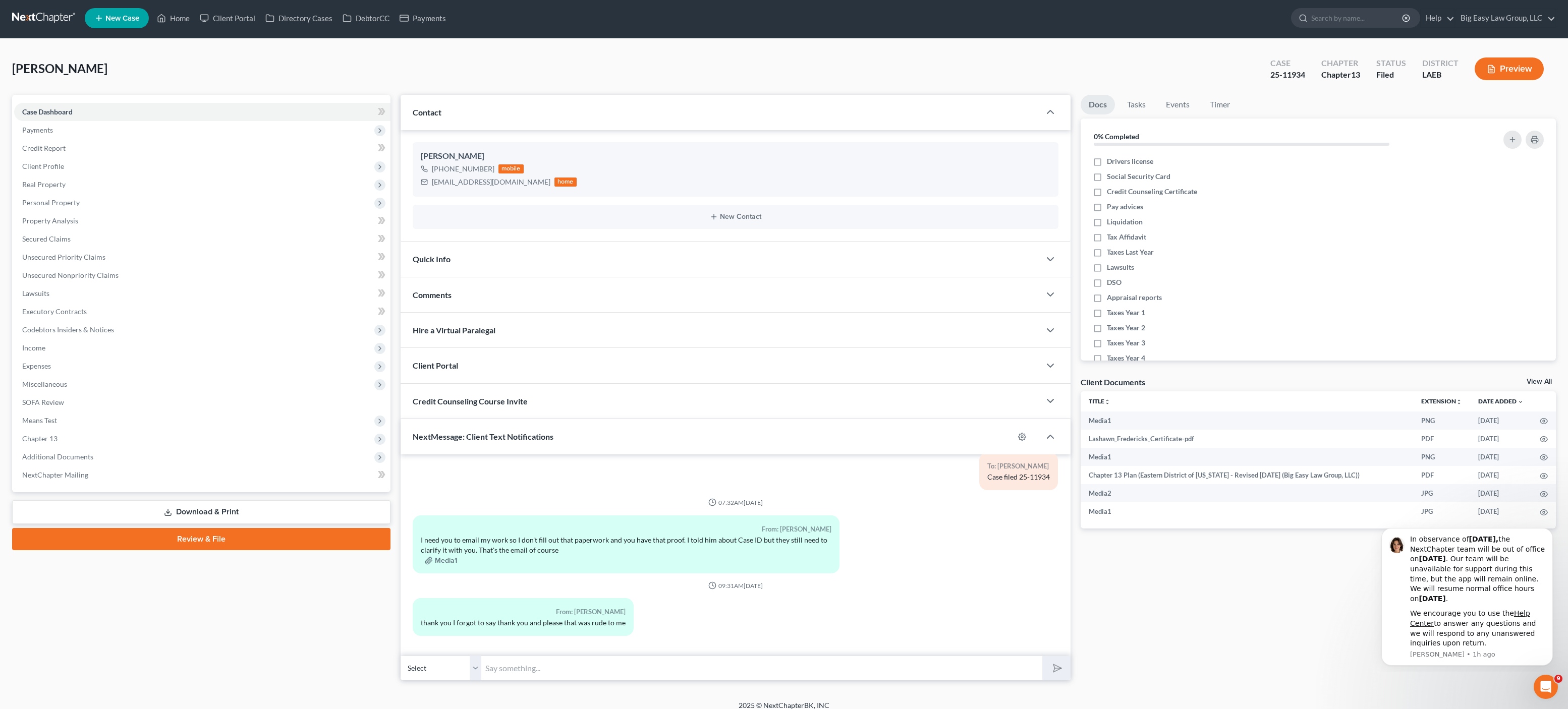
scroll to position [12, 0]
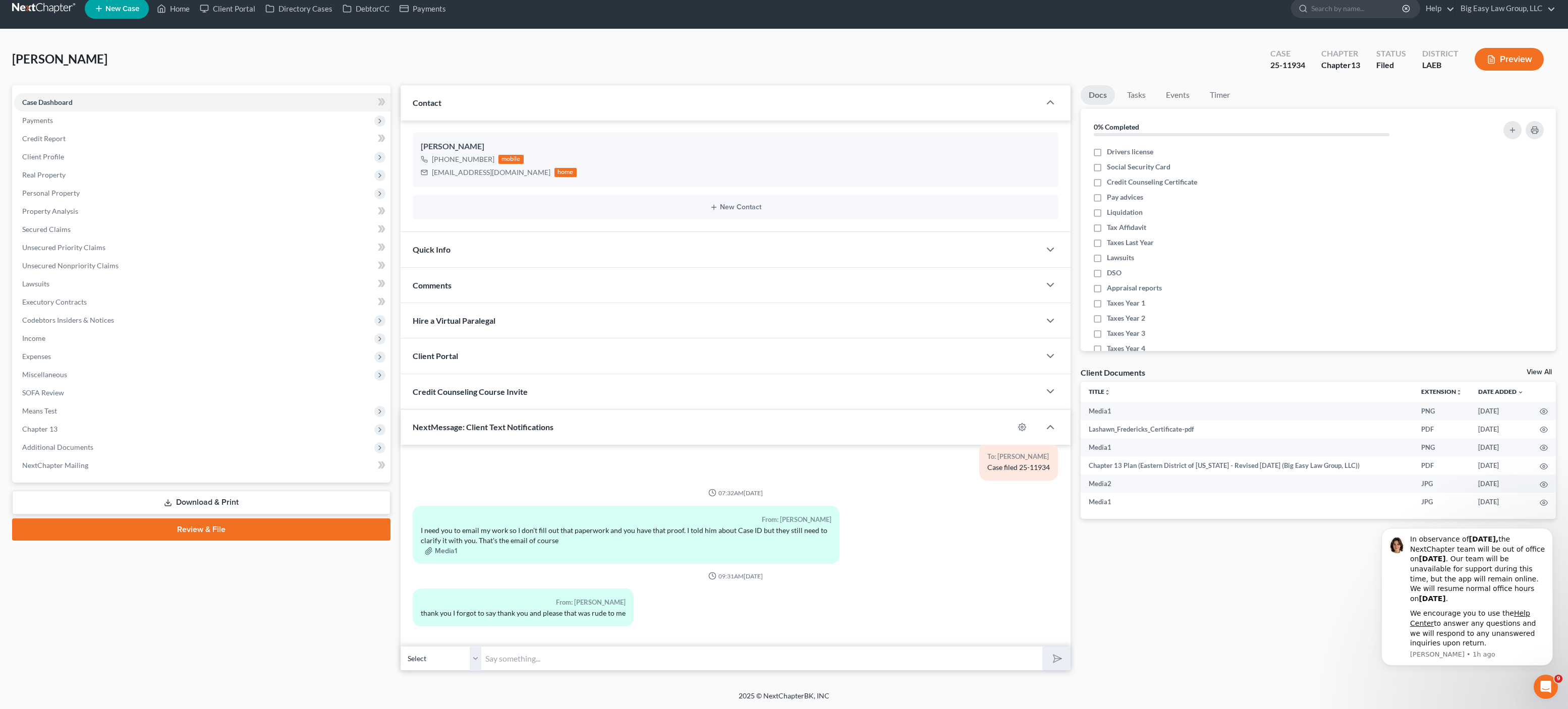
click at [671, 648] on input "text" at bounding box center [761, 658] width 561 height 24
type input "A notice was sent a few minutes ago! Thanks"
click at [1042, 646] on button "submit" at bounding box center [1056, 658] width 28 height 24
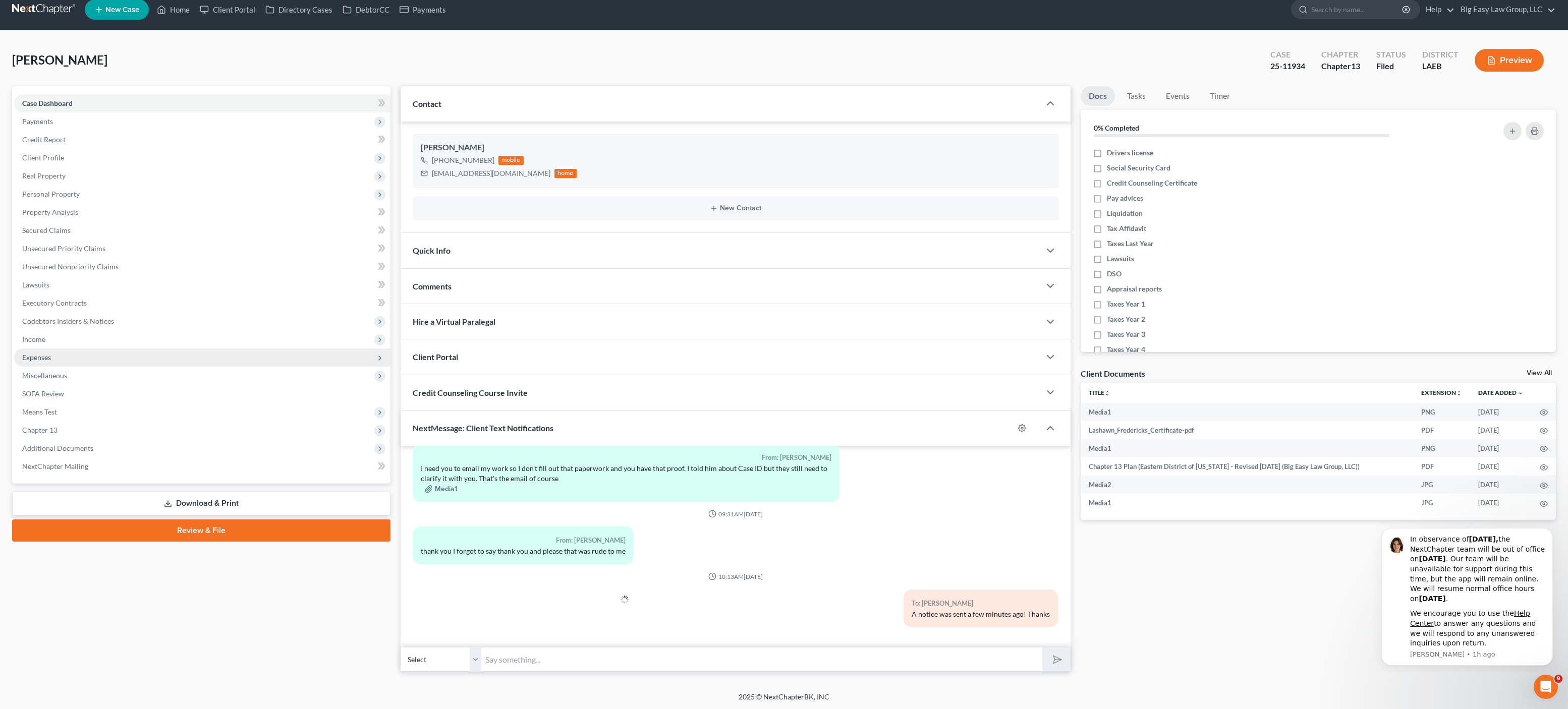
scroll to position [0, 0]
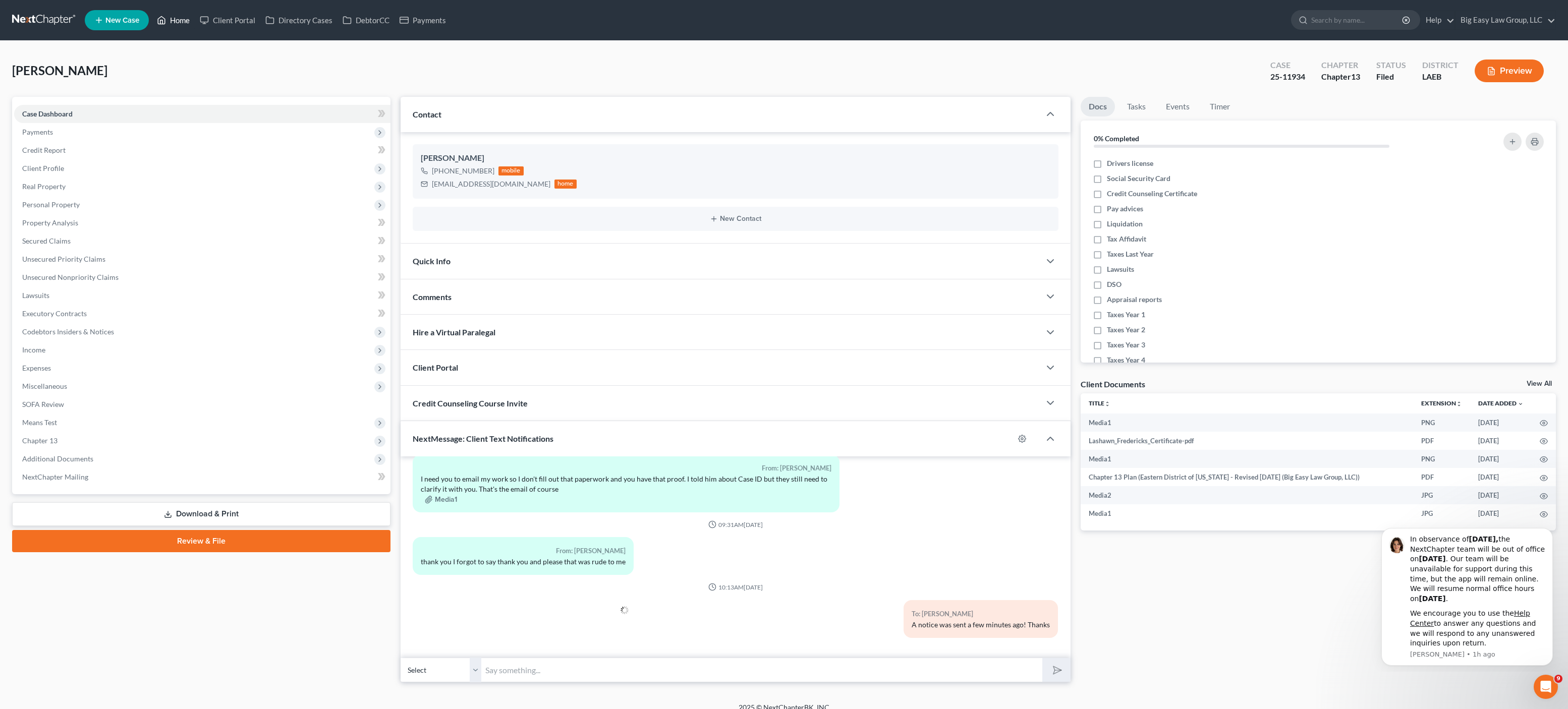
click at [177, 21] on link "Home" at bounding box center [173, 20] width 43 height 18
